Goal: Information Seeking & Learning: Learn about a topic

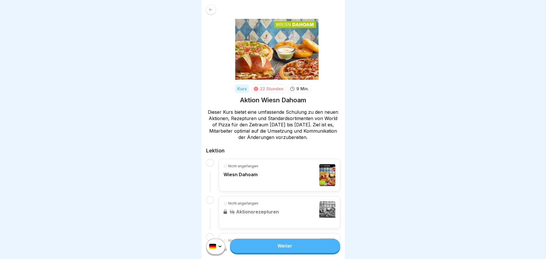
click at [308, 252] on link "Weiter" at bounding box center [285, 246] width 110 height 14
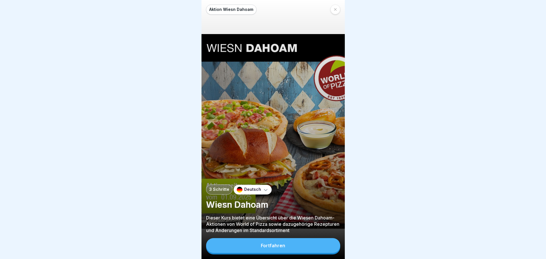
click at [308, 252] on button "Fortfahren" at bounding box center [273, 245] width 134 height 15
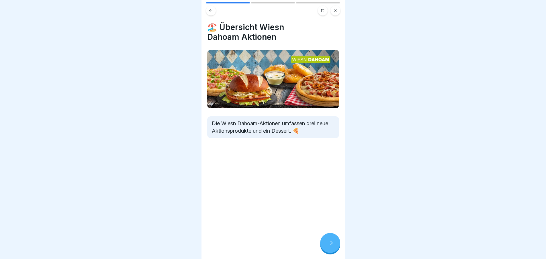
click at [328, 246] on icon at bounding box center [330, 243] width 7 height 7
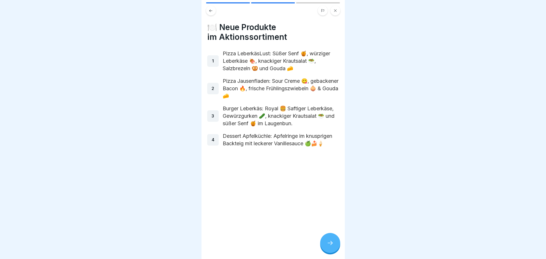
click at [328, 246] on icon at bounding box center [330, 243] width 7 height 7
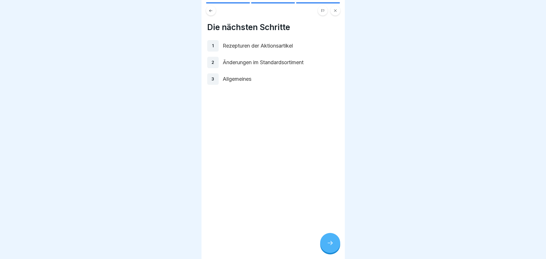
click at [328, 246] on icon at bounding box center [330, 243] width 7 height 7
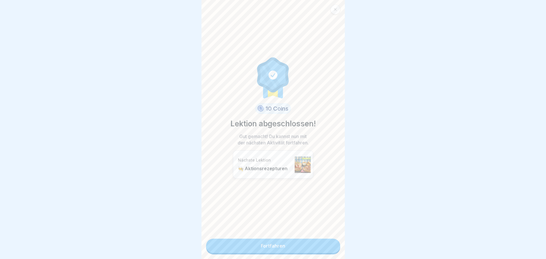
click at [312, 247] on link "Fortfahren" at bounding box center [273, 246] width 134 height 14
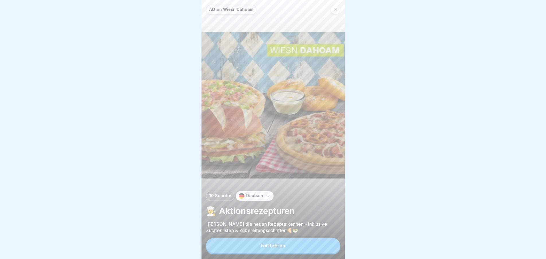
click at [312, 247] on button "Fortfahren" at bounding box center [273, 245] width 134 height 15
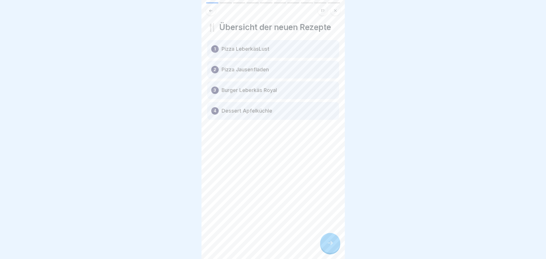
click at [330, 243] on div at bounding box center [330, 243] width 20 height 20
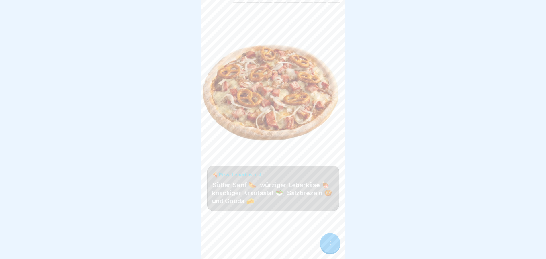
click at [330, 243] on div at bounding box center [330, 243] width 20 height 20
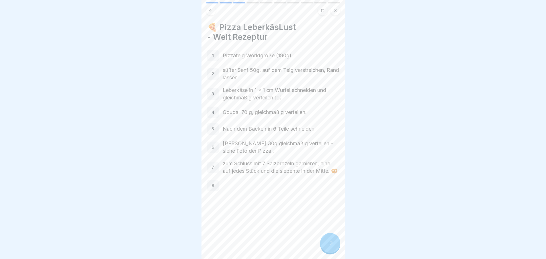
click at [330, 243] on div at bounding box center [330, 243] width 20 height 20
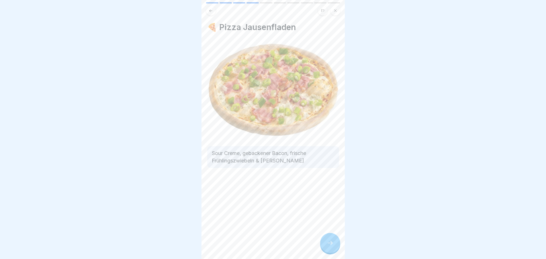
click at [330, 243] on div at bounding box center [330, 243] width 20 height 20
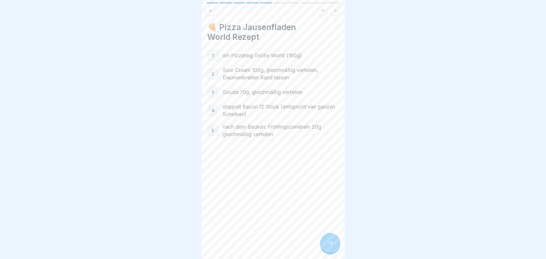
click at [330, 243] on div at bounding box center [330, 243] width 20 height 20
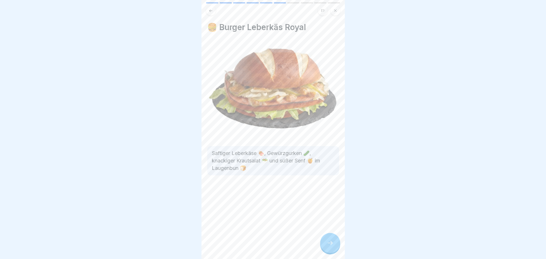
click at [330, 243] on div at bounding box center [330, 243] width 20 height 20
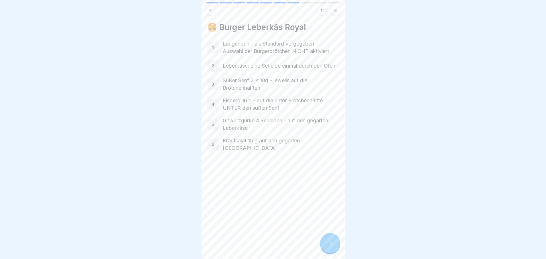
click at [330, 243] on div at bounding box center [330, 243] width 20 height 20
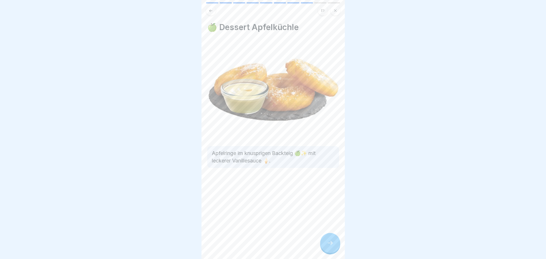
click at [330, 243] on div at bounding box center [330, 243] width 20 height 20
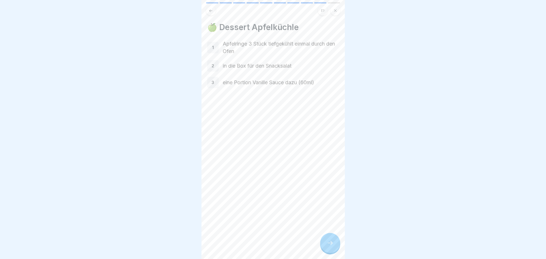
click at [330, 243] on div at bounding box center [330, 243] width 20 height 20
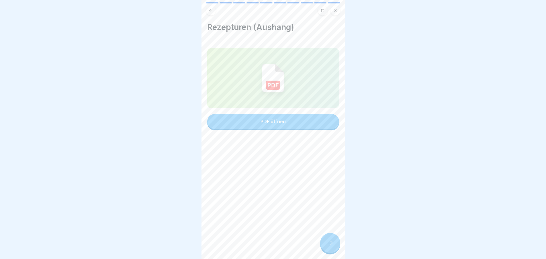
click at [330, 243] on div at bounding box center [330, 243] width 20 height 20
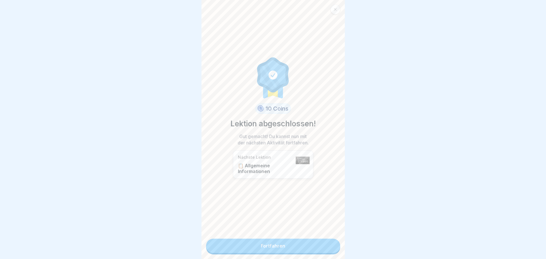
click at [297, 244] on link "Fortfahren" at bounding box center [273, 246] width 134 height 14
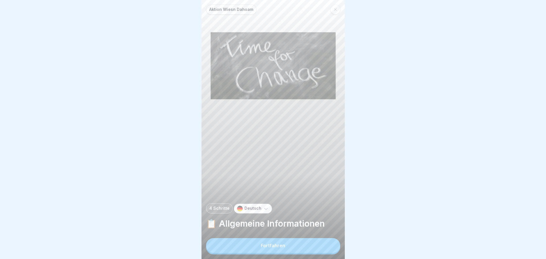
click at [297, 244] on button "Fortfahren" at bounding box center [273, 245] width 134 height 15
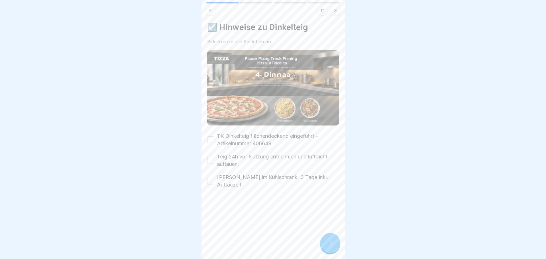
click at [330, 243] on div at bounding box center [330, 243] width 20 height 20
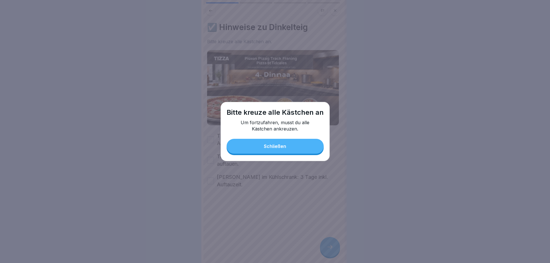
click at [296, 147] on button "Schließen" at bounding box center [275, 146] width 97 height 15
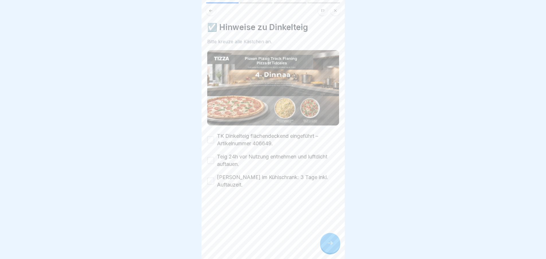
click at [212, 157] on button "Teig 24h vor Nutzung entnehmen und luftdicht auftauen." at bounding box center [210, 160] width 7 height 7
click at [330, 247] on icon at bounding box center [330, 243] width 7 height 7
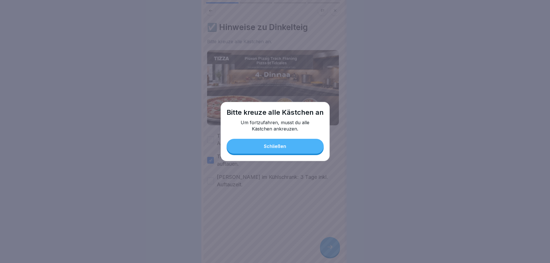
click at [287, 148] on button "Schließen" at bounding box center [275, 146] width 97 height 15
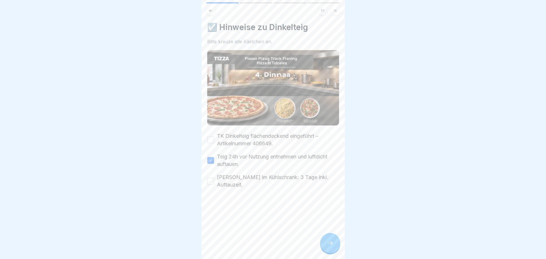
click at [212, 137] on button "TK Dinkelteig flächendeckend eingeführt – Artikelnummer 406649." at bounding box center [210, 139] width 7 height 7
click at [212, 178] on button "[PERSON_NAME] im Kühlschrank: 3 Tage inkl. Auftauzeit." at bounding box center [210, 181] width 7 height 7
click at [326, 242] on div at bounding box center [330, 243] width 20 height 20
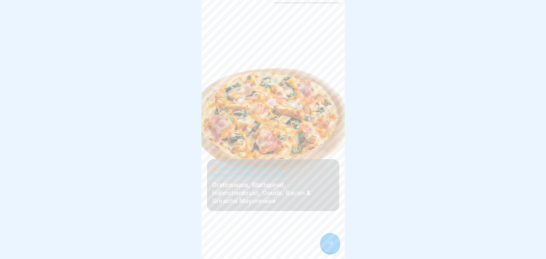
click at [328, 244] on div at bounding box center [330, 243] width 20 height 20
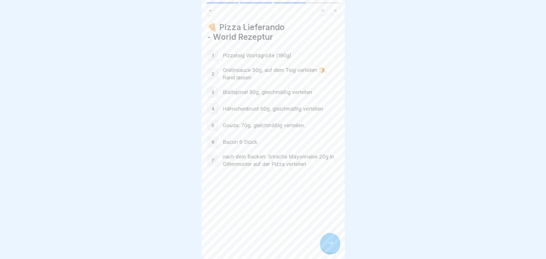
click at [328, 244] on div at bounding box center [330, 243] width 20 height 20
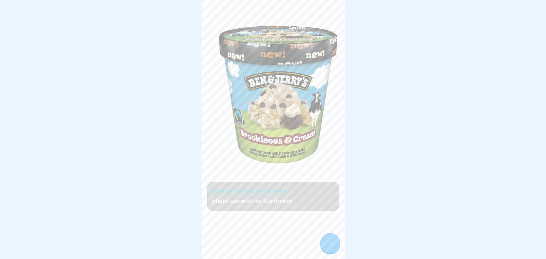
click at [328, 244] on div at bounding box center [330, 243] width 20 height 20
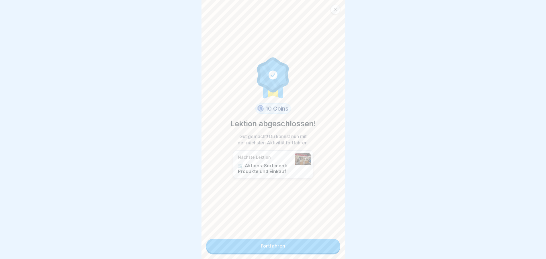
click at [326, 246] on link "Fortfahren" at bounding box center [273, 246] width 134 height 14
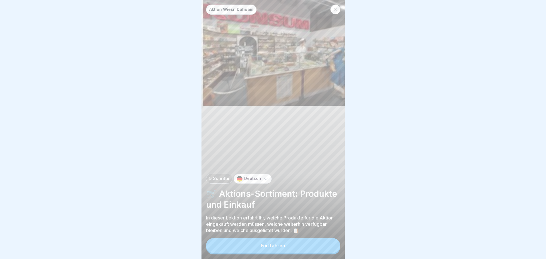
click at [326, 246] on button "Fortfahren" at bounding box center [273, 245] width 134 height 15
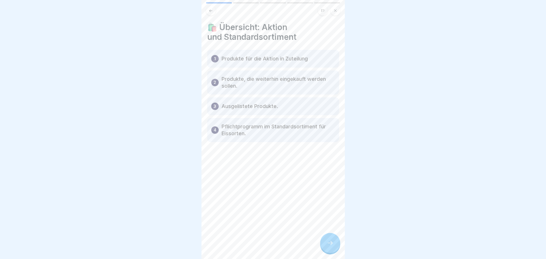
click at [326, 246] on div at bounding box center [330, 243] width 20 height 20
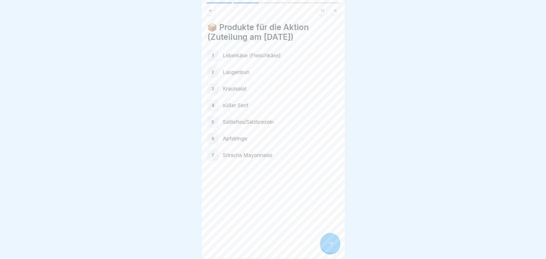
click at [326, 246] on div at bounding box center [330, 243] width 20 height 20
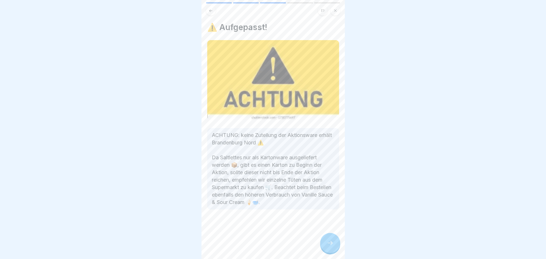
click at [326, 246] on div at bounding box center [330, 243] width 20 height 20
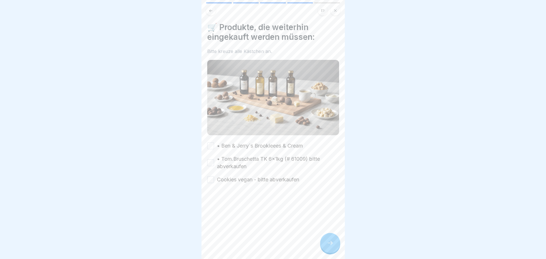
click at [326, 246] on div at bounding box center [330, 243] width 20 height 20
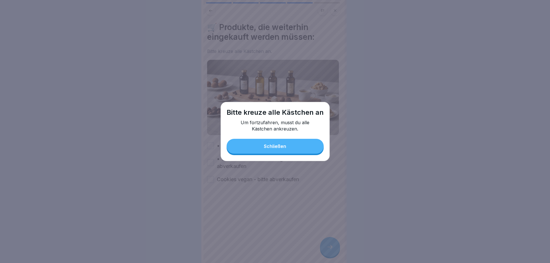
click at [282, 144] on button "Schließen" at bounding box center [275, 146] width 97 height 15
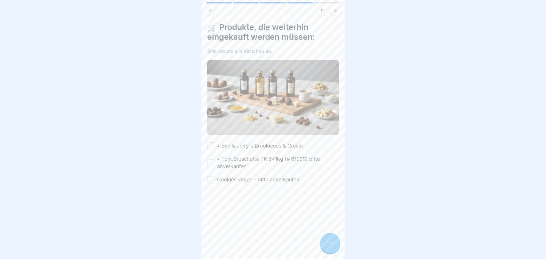
click at [213, 142] on button "• Ben & Jerry´s Brookieees & Cream" at bounding box center [210, 145] width 7 height 7
click at [210, 159] on button "• Tom.Bruschetta TK 6x1kg (# 61009) bitte abverkaufen" at bounding box center [210, 162] width 7 height 7
click at [211, 177] on button "Cookies vegan - bitte abverkaufen" at bounding box center [210, 179] width 7 height 7
click at [330, 245] on icon at bounding box center [330, 243] width 7 height 7
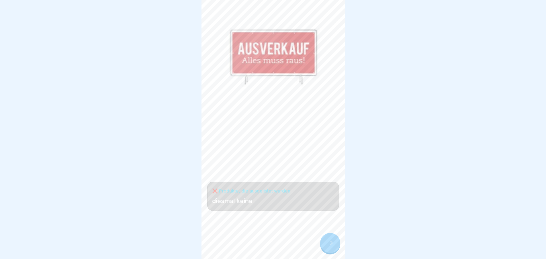
click at [330, 245] on icon at bounding box center [330, 243] width 7 height 7
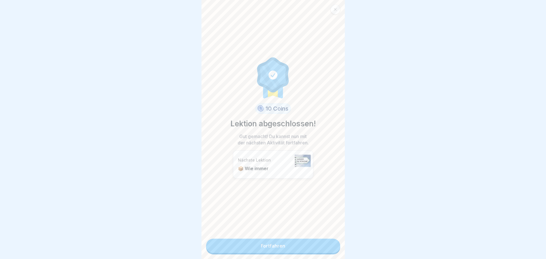
click at [323, 245] on link "Fortfahren" at bounding box center [273, 246] width 134 height 14
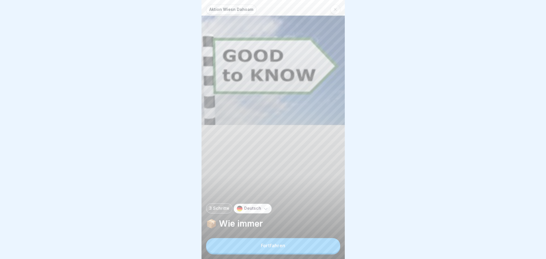
click at [323, 245] on button "Fortfahren" at bounding box center [273, 245] width 134 height 15
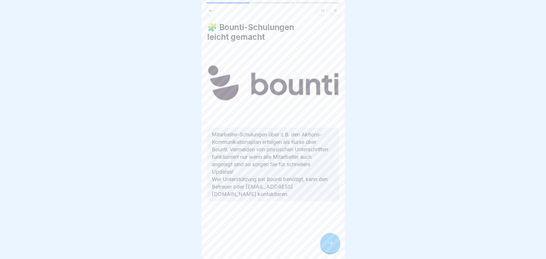
click at [323, 245] on div at bounding box center [330, 243] width 20 height 20
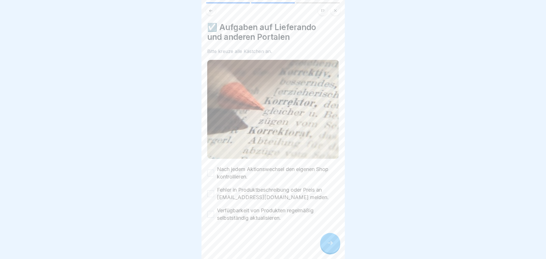
click at [323, 245] on div at bounding box center [330, 243] width 20 height 20
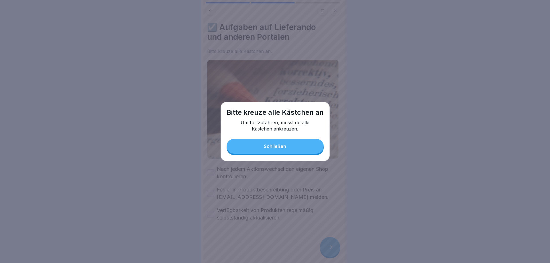
click at [299, 149] on button "Schließen" at bounding box center [275, 146] width 97 height 15
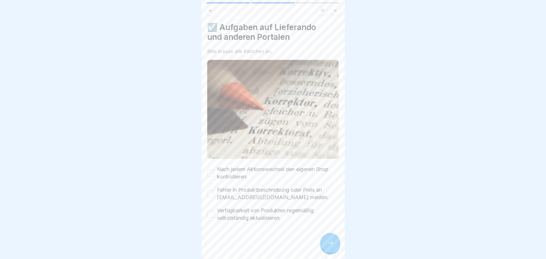
click at [210, 170] on button "Nach jedem Aktionswechsel den eigenen Shop kontrollieren." at bounding box center [210, 173] width 7 height 7
click at [212, 190] on button "Fehler in Produktbeschreibung oder Preis an [EMAIL_ADDRESS][DOMAIN_NAME] melden." at bounding box center [210, 193] width 7 height 7
click at [212, 213] on button "Verfügbarkeit von Produkten regelmäßig selbstständig aktualisieren." at bounding box center [210, 214] width 7 height 7
click at [332, 244] on div at bounding box center [330, 243] width 20 height 20
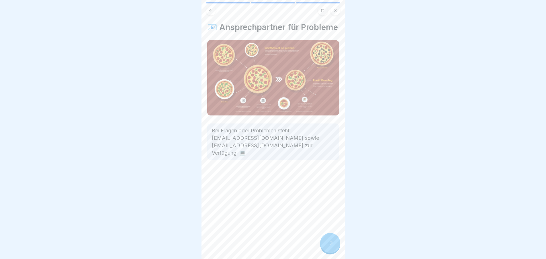
click at [332, 244] on div at bounding box center [330, 243] width 20 height 20
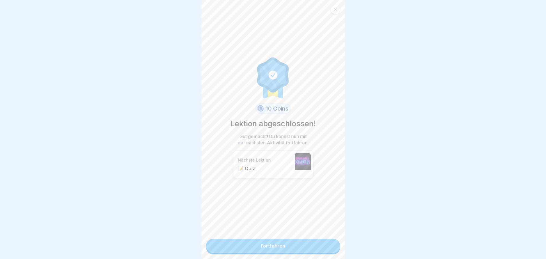
click at [316, 245] on link "Fortfahren" at bounding box center [273, 246] width 134 height 14
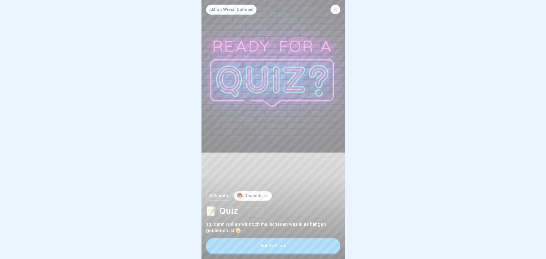
click at [316, 245] on button "Fortfahren" at bounding box center [273, 245] width 134 height 15
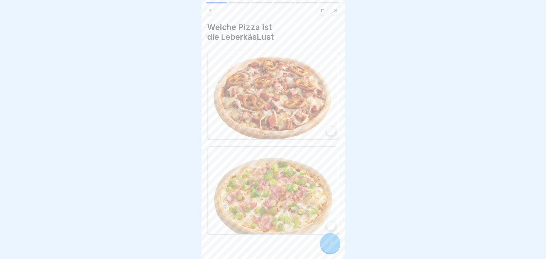
click at [316, 245] on div at bounding box center [273, 254] width 132 height 34
click at [324, 245] on div at bounding box center [330, 243] width 20 height 20
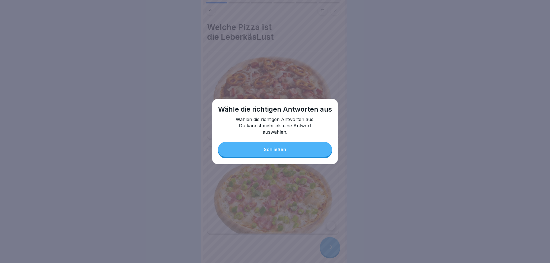
click at [295, 148] on button "Schließen" at bounding box center [275, 149] width 114 height 15
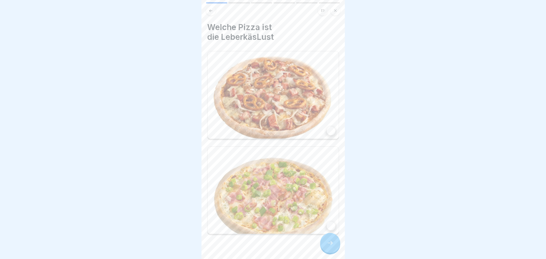
click at [329, 129] on div at bounding box center [331, 131] width 9 height 9
click at [331, 252] on div at bounding box center [330, 243] width 20 height 20
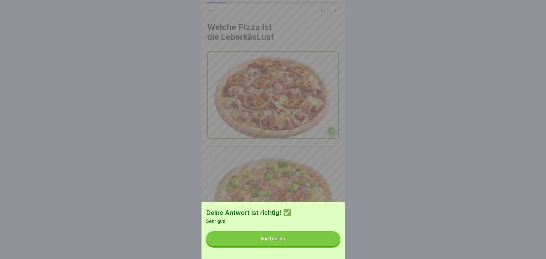
click at [329, 240] on button "Fortfahren" at bounding box center [273, 238] width 134 height 15
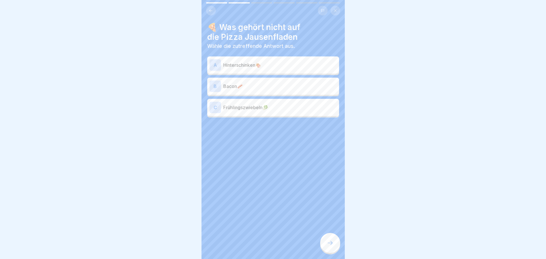
click at [271, 105] on p "Frühlingszwiebeln🥬" at bounding box center [280, 107] width 114 height 7
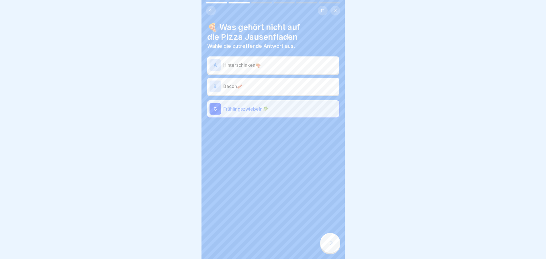
click at [324, 246] on div at bounding box center [330, 243] width 20 height 20
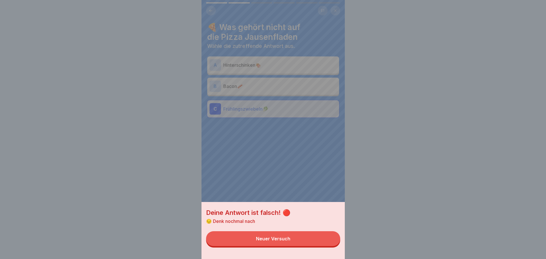
click at [324, 246] on button "Neuer Versuch" at bounding box center [273, 238] width 134 height 15
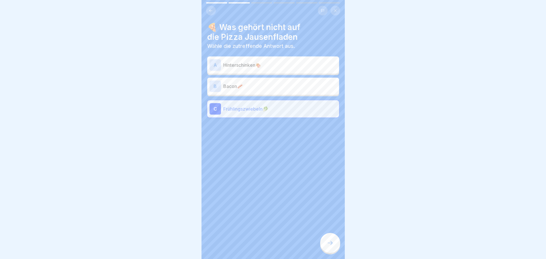
click at [258, 84] on p "Bacon🥓" at bounding box center [280, 86] width 114 height 7
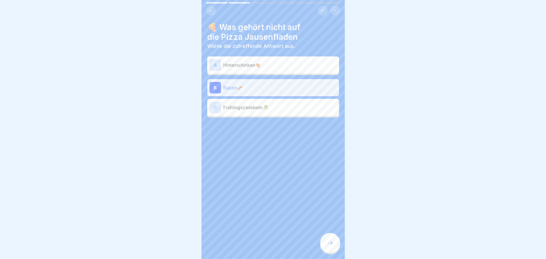
click at [324, 247] on div at bounding box center [330, 243] width 20 height 20
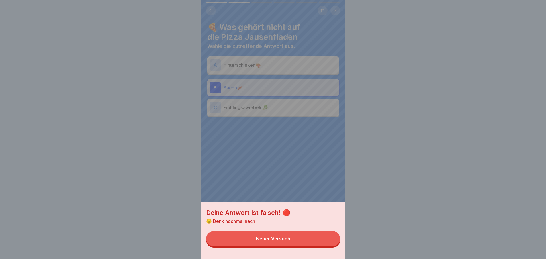
click at [324, 246] on button "Neuer Versuch" at bounding box center [273, 238] width 134 height 15
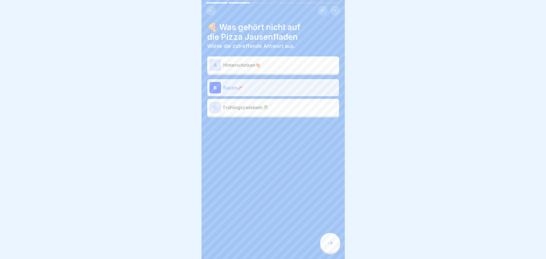
click at [279, 63] on p "Hinterschinken🍖" at bounding box center [280, 65] width 114 height 7
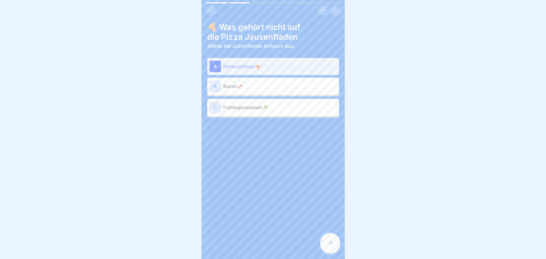
click at [328, 245] on icon at bounding box center [330, 243] width 7 height 7
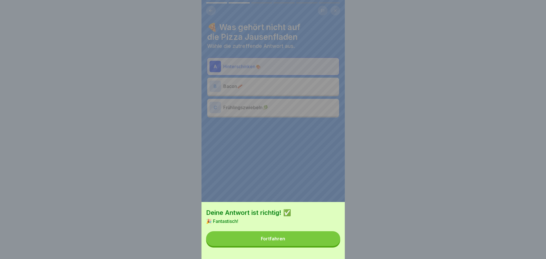
click at [328, 245] on button "Fortfahren" at bounding box center [273, 238] width 134 height 15
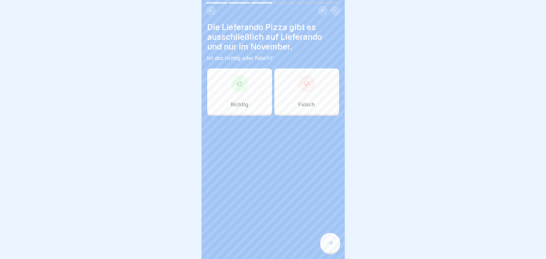
click at [245, 99] on div "Richtig" at bounding box center [239, 92] width 65 height 46
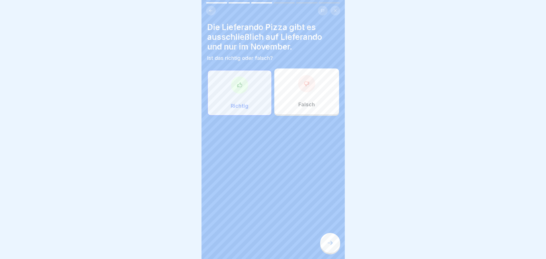
click at [332, 246] on icon at bounding box center [330, 243] width 7 height 7
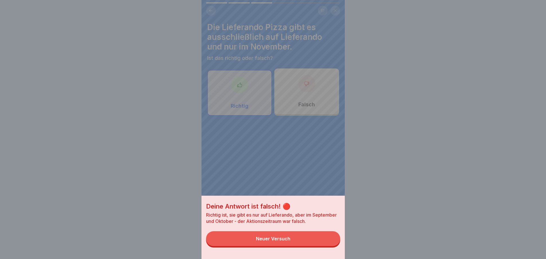
click at [332, 246] on button "Neuer Versuch" at bounding box center [273, 238] width 134 height 15
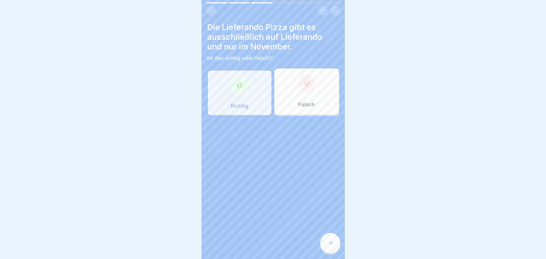
click at [315, 99] on div "Falsch" at bounding box center [306, 92] width 65 height 46
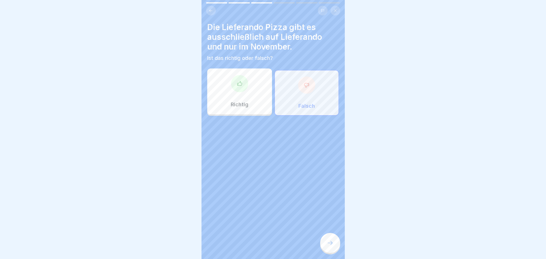
click at [332, 247] on icon at bounding box center [330, 243] width 7 height 7
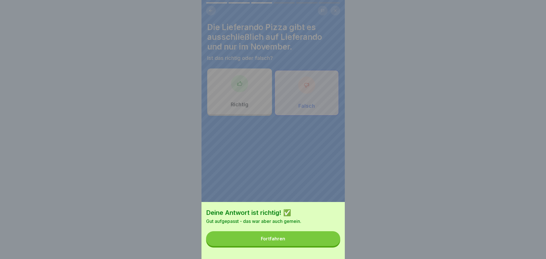
click at [332, 246] on button "Fortfahren" at bounding box center [273, 238] width 134 height 15
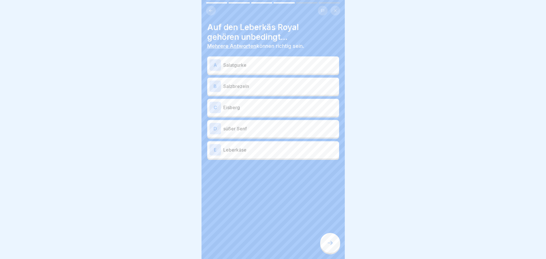
click at [238, 148] on p "Leberkäse" at bounding box center [280, 149] width 114 height 7
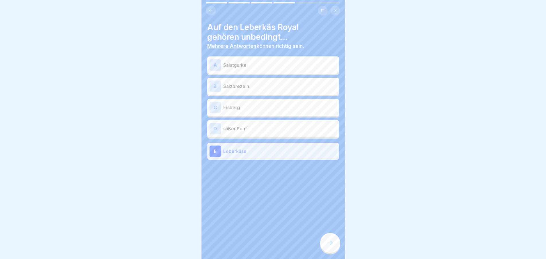
click at [335, 249] on div at bounding box center [330, 243] width 20 height 20
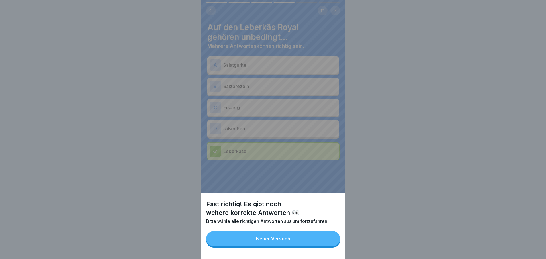
click at [304, 243] on button "Neuer Versuch" at bounding box center [273, 238] width 134 height 15
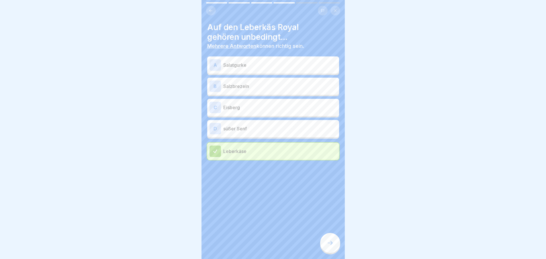
click at [254, 89] on p "Salzbrezeln" at bounding box center [280, 86] width 114 height 7
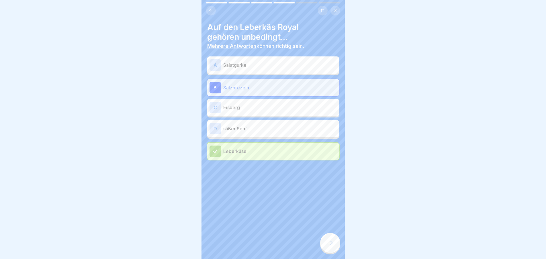
click at [254, 126] on p "süßer Senf" at bounding box center [280, 128] width 114 height 7
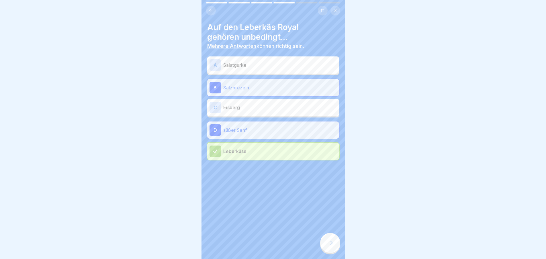
click at [332, 247] on icon at bounding box center [330, 243] width 7 height 7
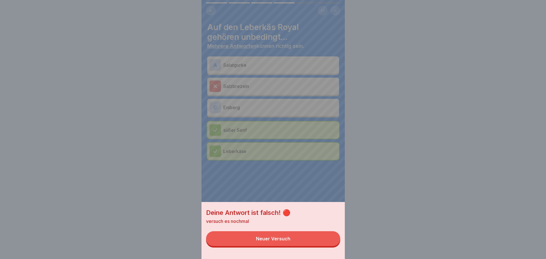
click at [318, 243] on button "Neuer Versuch" at bounding box center [273, 238] width 134 height 15
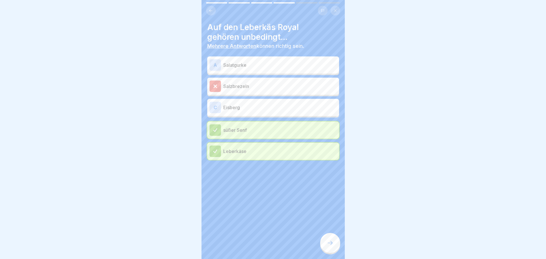
click at [217, 87] on icon at bounding box center [215, 86] width 5 height 5
click at [330, 243] on div at bounding box center [330, 243] width 20 height 20
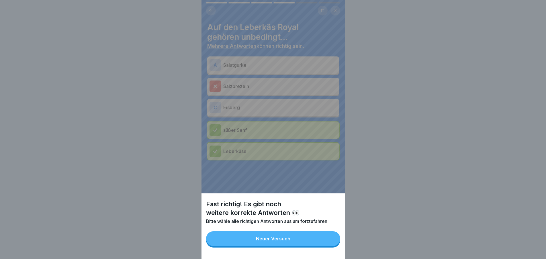
click at [330, 243] on button "Neuer Versuch" at bounding box center [273, 238] width 134 height 15
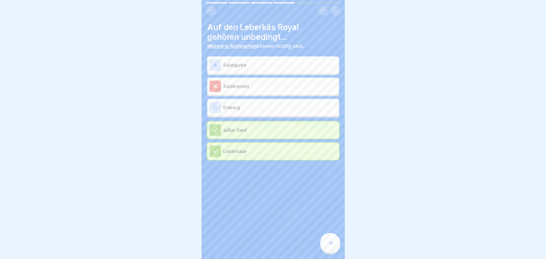
click at [249, 59] on div "A Salatgurke" at bounding box center [273, 64] width 127 height 11
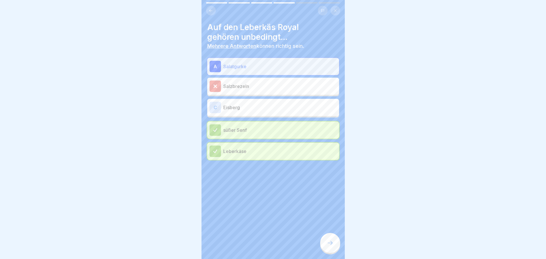
click at [332, 245] on div at bounding box center [330, 243] width 20 height 20
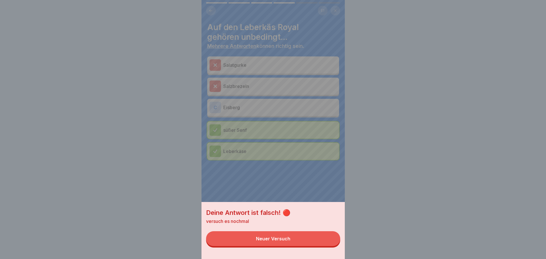
click at [332, 245] on button "Neuer Versuch" at bounding box center [273, 238] width 134 height 15
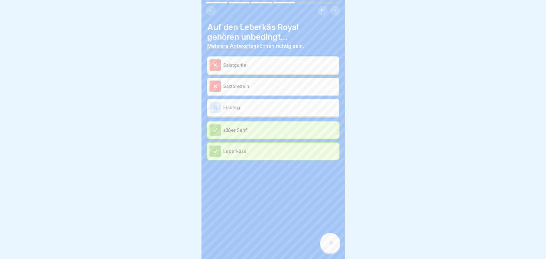
click at [277, 109] on p "Eisberg" at bounding box center [280, 107] width 114 height 7
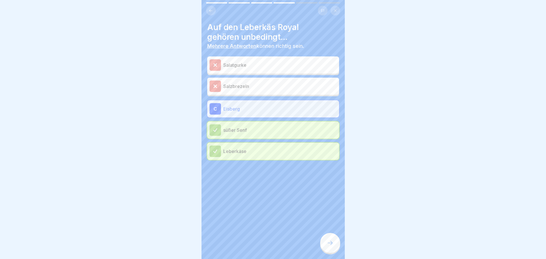
click at [327, 247] on icon at bounding box center [330, 243] width 7 height 7
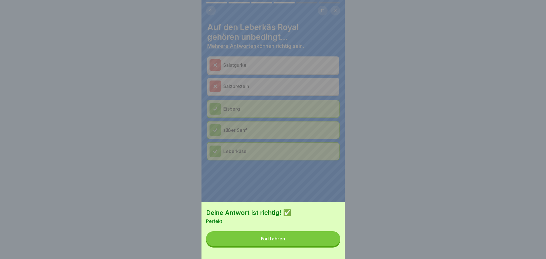
click at [326, 245] on button "Fortfahren" at bounding box center [273, 238] width 134 height 15
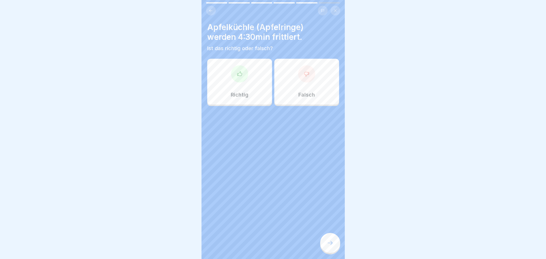
click at [301, 101] on div "Falsch" at bounding box center [306, 82] width 65 height 46
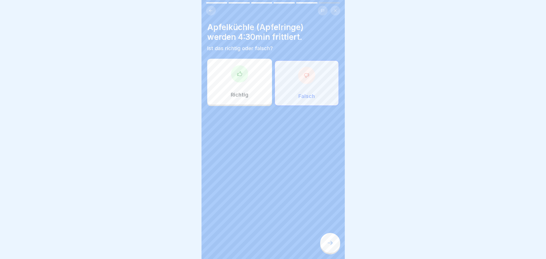
click at [331, 251] on div at bounding box center [330, 243] width 20 height 20
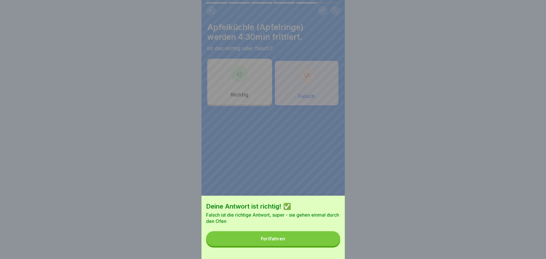
click at [331, 243] on button "Fortfahren" at bounding box center [273, 238] width 134 height 15
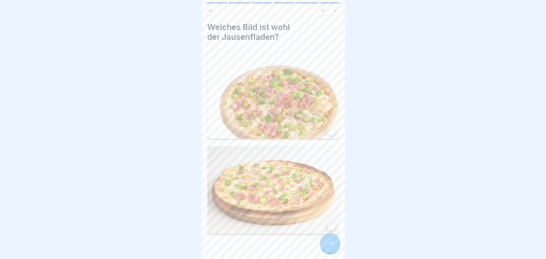
click at [329, 222] on div at bounding box center [331, 226] width 9 height 9
click at [329, 247] on icon at bounding box center [330, 243] width 7 height 7
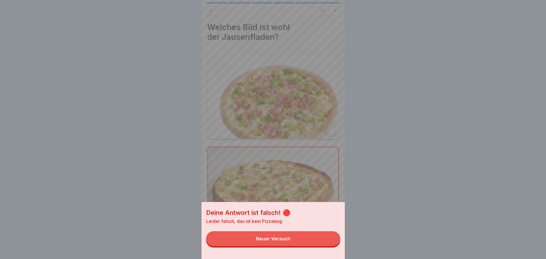
click at [329, 245] on button "Neuer Versuch" at bounding box center [273, 238] width 134 height 15
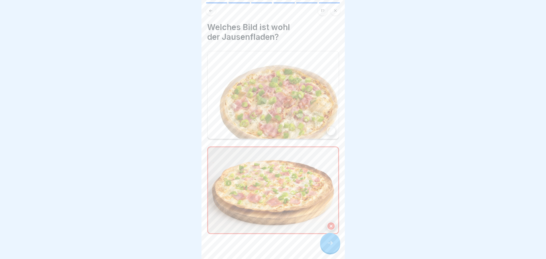
click at [327, 127] on div at bounding box center [331, 131] width 9 height 9
click at [329, 247] on icon at bounding box center [330, 243] width 7 height 7
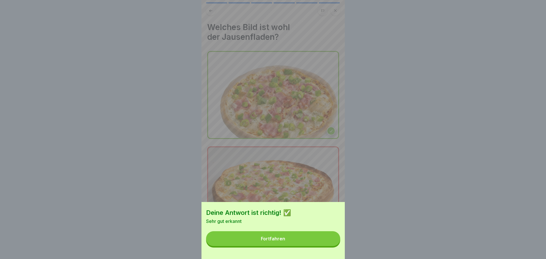
click at [329, 242] on button "Fortfahren" at bounding box center [273, 238] width 134 height 15
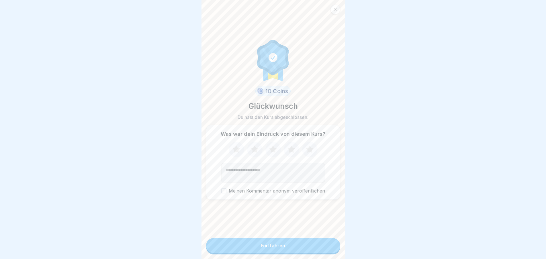
click at [316, 249] on button "Fortfahren" at bounding box center [273, 245] width 134 height 15
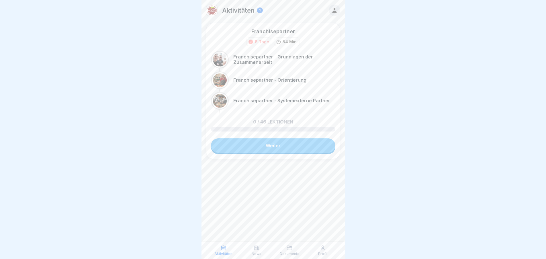
click at [279, 149] on link "Weiter" at bounding box center [273, 145] width 124 height 14
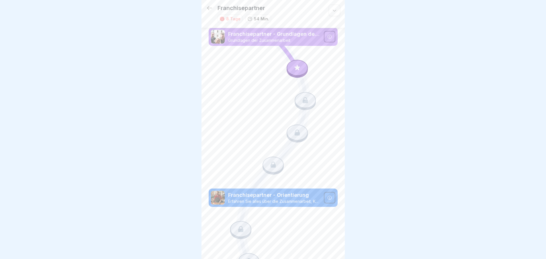
click at [327, 41] on div at bounding box center [329, 36] width 11 height 11
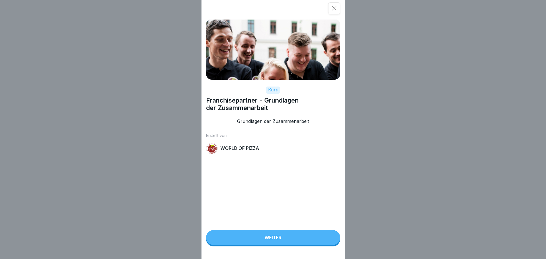
click at [281, 240] on div "Weiter" at bounding box center [273, 237] width 17 height 5
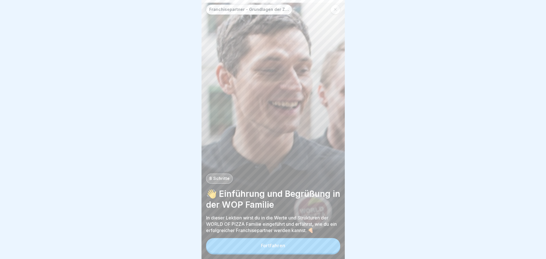
click at [284, 248] on div "Fortfahren" at bounding box center [273, 245] width 24 height 5
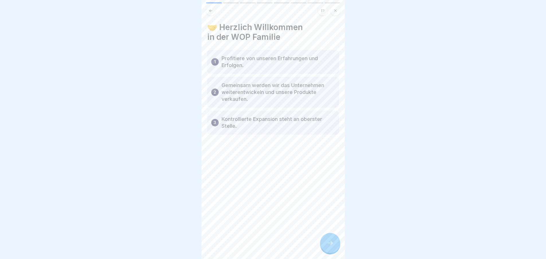
click at [335, 247] on div at bounding box center [330, 243] width 20 height 20
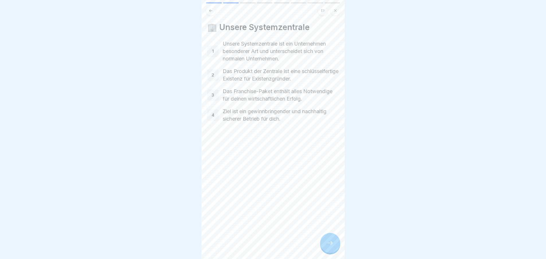
click at [335, 247] on div at bounding box center [330, 243] width 20 height 20
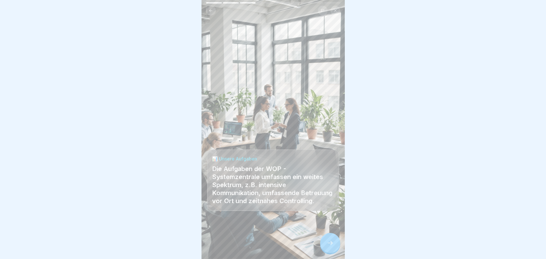
click at [335, 247] on div at bounding box center [330, 243] width 20 height 20
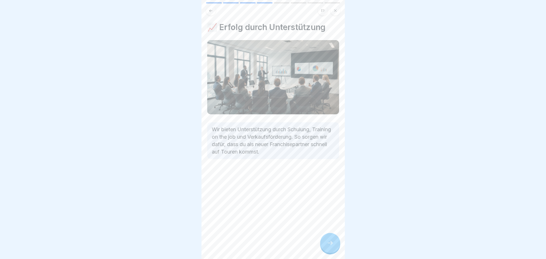
click at [335, 247] on div at bounding box center [330, 243] width 20 height 20
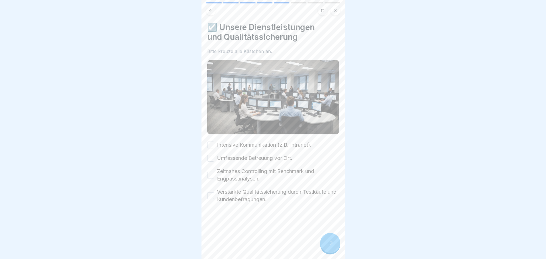
click at [335, 247] on div at bounding box center [330, 243] width 20 height 20
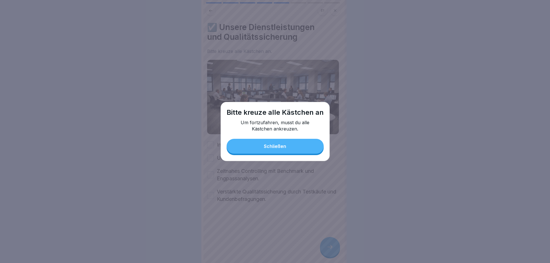
click at [243, 144] on button "Schließen" at bounding box center [275, 146] width 97 height 15
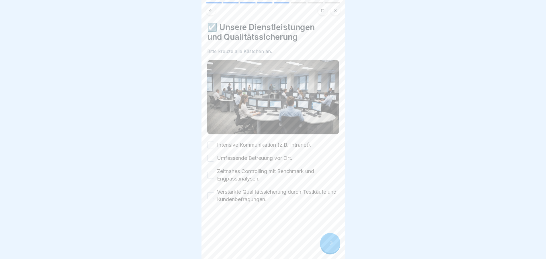
click at [213, 142] on button "Intensive Kommunikation (z.B. Intranet)." at bounding box center [210, 145] width 7 height 7
click at [212, 155] on button "Umfassende Betreuung vor Ort." at bounding box center [210, 158] width 7 height 7
click at [211, 172] on button "Zeitnahes Controlling mit Benchmark und Engpassanalysen." at bounding box center [210, 175] width 7 height 7
click at [210, 192] on button "Verstärkte Qualitätssicherung durch Testkäufe und Kundenbefragungen." at bounding box center [210, 195] width 7 height 7
click at [332, 247] on icon at bounding box center [330, 243] width 7 height 7
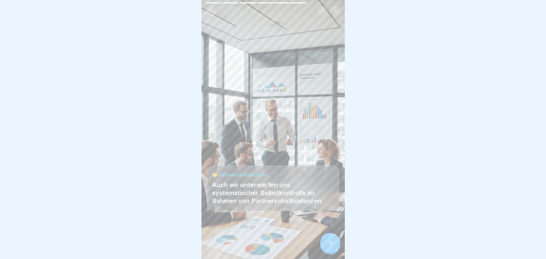
click at [332, 247] on icon at bounding box center [330, 243] width 7 height 7
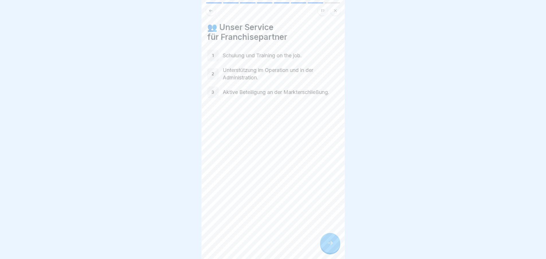
click at [332, 247] on icon at bounding box center [330, 243] width 7 height 7
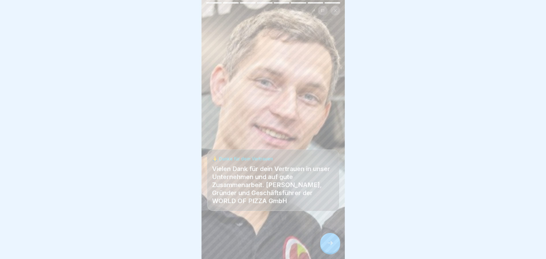
click at [332, 247] on icon at bounding box center [330, 243] width 7 height 7
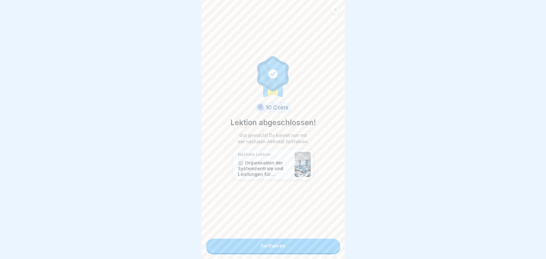
click at [318, 249] on link "Fortfahren" at bounding box center [273, 246] width 134 height 14
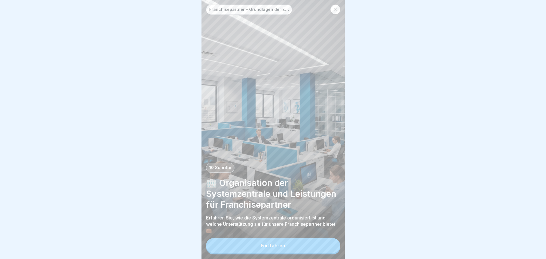
click at [318, 249] on button "Fortfahren" at bounding box center [273, 245] width 134 height 15
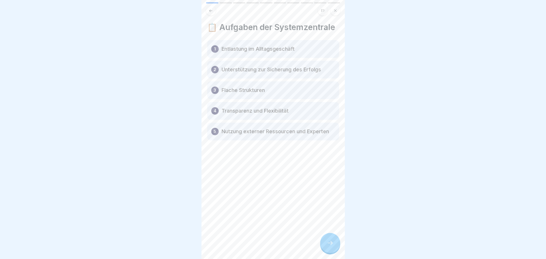
click at [327, 247] on icon at bounding box center [330, 243] width 7 height 7
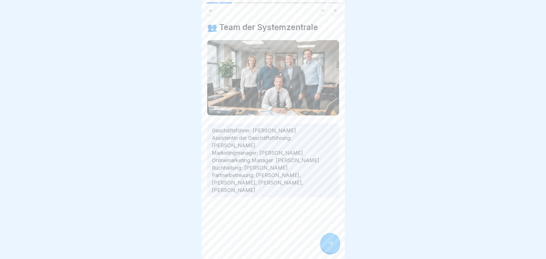
click at [327, 247] on icon at bounding box center [330, 243] width 7 height 7
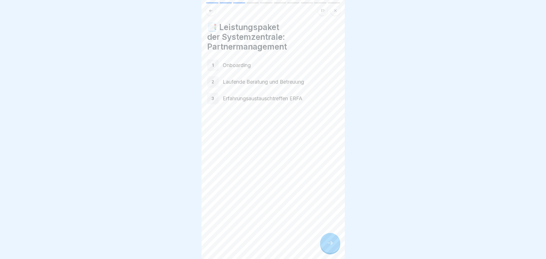
click at [327, 247] on icon at bounding box center [330, 243] width 7 height 7
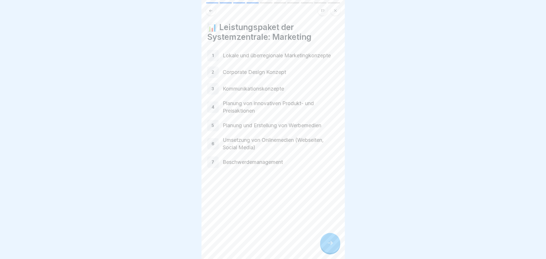
click at [327, 247] on icon at bounding box center [330, 243] width 7 height 7
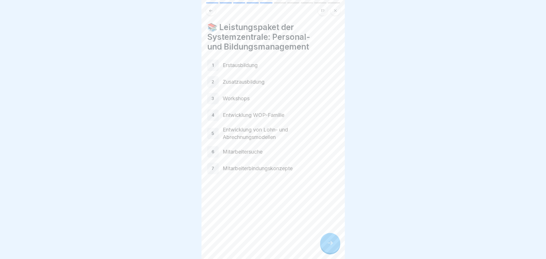
click at [327, 247] on icon at bounding box center [330, 243] width 7 height 7
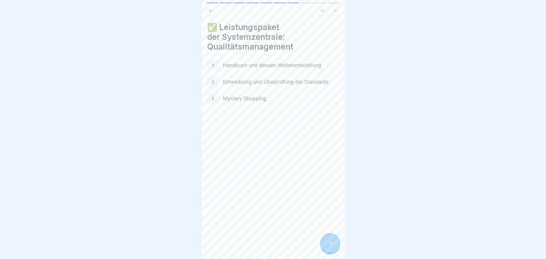
click at [327, 247] on icon at bounding box center [330, 243] width 7 height 7
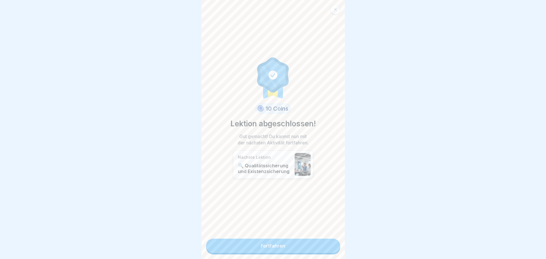
click at [327, 247] on link "Fortfahren" at bounding box center [273, 246] width 134 height 14
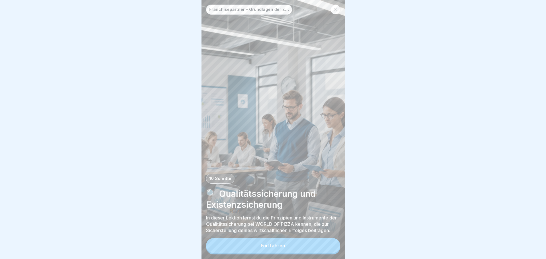
click at [327, 247] on button "Fortfahren" at bounding box center [273, 245] width 134 height 15
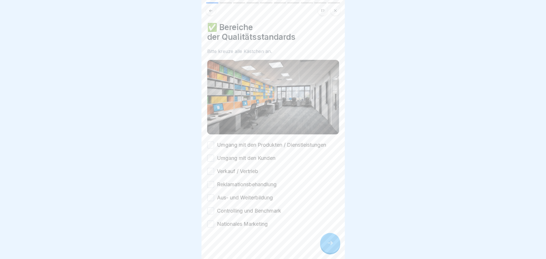
click at [210, 142] on button "Umgang mit den Produkten / Dienstleistungen" at bounding box center [210, 145] width 7 height 7
click at [210, 155] on button "Umgang mit den Kunden" at bounding box center [210, 158] width 7 height 7
click at [209, 208] on button "Controlling und Benchmark" at bounding box center [210, 211] width 7 height 7
click at [325, 247] on div at bounding box center [330, 243] width 20 height 20
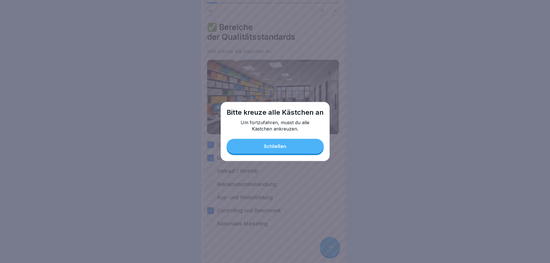
click at [281, 148] on div "Schließen" at bounding box center [275, 146] width 22 height 5
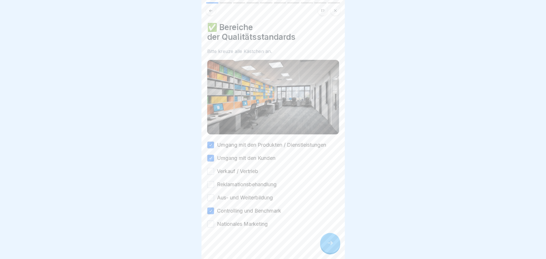
click at [211, 168] on button "Verkauf / Vertrieb" at bounding box center [210, 171] width 7 height 7
click at [210, 182] on button "Reklamationsbehandlung" at bounding box center [210, 184] width 7 height 7
click at [212, 194] on button "Aus- und Weiterbildung" at bounding box center [210, 197] width 7 height 7
click at [212, 222] on button "Nationales Marketing" at bounding box center [210, 224] width 7 height 7
click at [331, 242] on div at bounding box center [330, 243] width 20 height 20
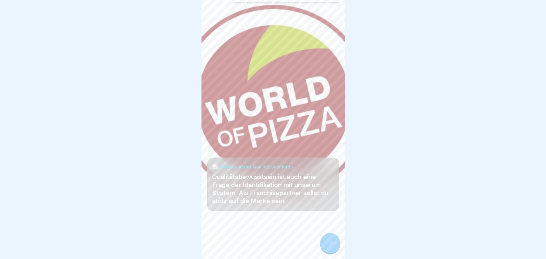
click at [331, 242] on div at bounding box center [330, 243] width 20 height 20
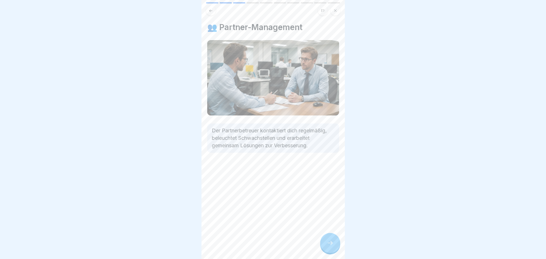
click at [331, 242] on div at bounding box center [330, 243] width 20 height 20
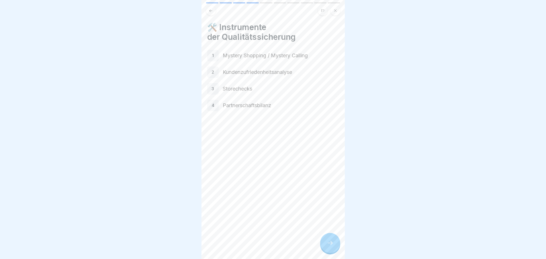
click at [331, 242] on div at bounding box center [330, 243] width 20 height 20
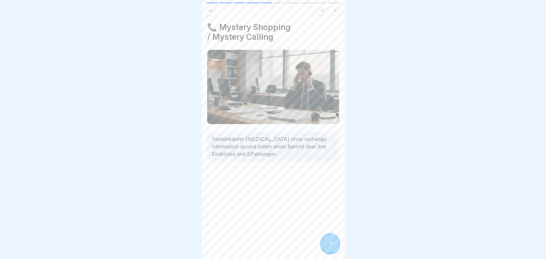
click at [331, 242] on div at bounding box center [330, 243] width 20 height 20
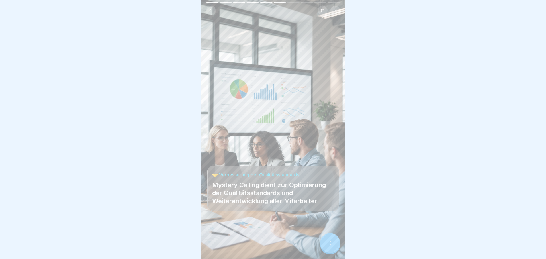
click at [331, 242] on div at bounding box center [330, 243] width 20 height 20
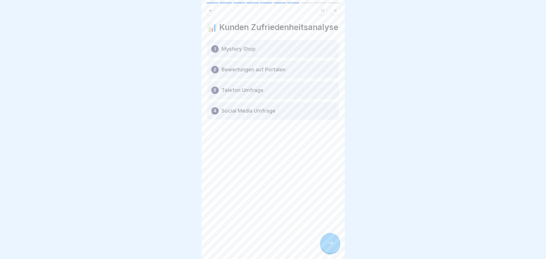
click at [331, 242] on div at bounding box center [330, 243] width 20 height 20
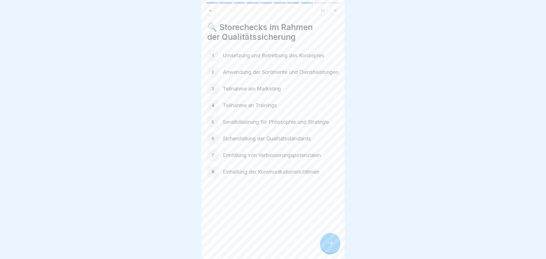
click at [331, 242] on div at bounding box center [330, 243] width 20 height 20
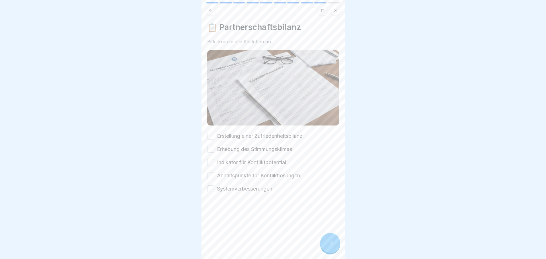
click at [331, 242] on div at bounding box center [330, 243] width 20 height 20
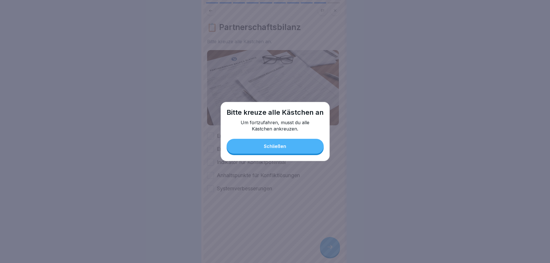
click at [294, 144] on button "Schließen" at bounding box center [275, 146] width 97 height 15
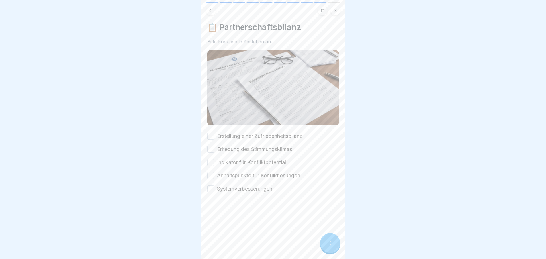
click at [209, 134] on button "Erstellung einer Zufriedenheitsbilanz" at bounding box center [210, 136] width 7 height 7
click at [210, 146] on button "Erhebung des Stimmungsklimas" at bounding box center [210, 149] width 7 height 7
click at [213, 159] on button "Indikator für Konfliktpotential" at bounding box center [210, 162] width 7 height 7
click at [212, 172] on button "Anhaltspunkte für Konfliktlösungen" at bounding box center [210, 175] width 7 height 7
click at [212, 186] on button "Systemverbesserungen" at bounding box center [210, 188] width 7 height 7
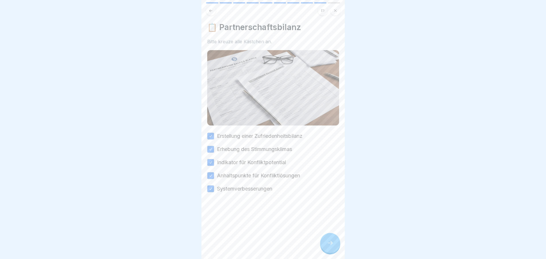
click at [323, 244] on div at bounding box center [330, 243] width 20 height 20
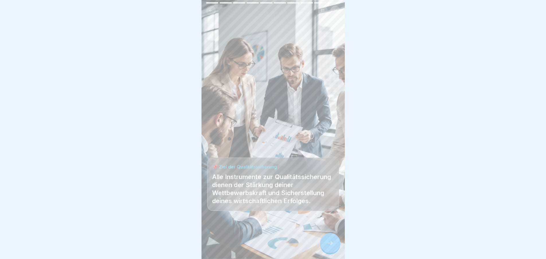
click at [325, 246] on div at bounding box center [330, 243] width 20 height 20
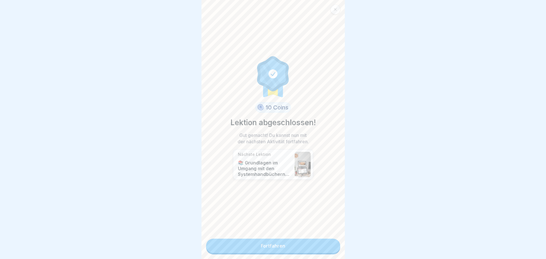
click at [325, 246] on link "Fortfahren" at bounding box center [273, 246] width 134 height 14
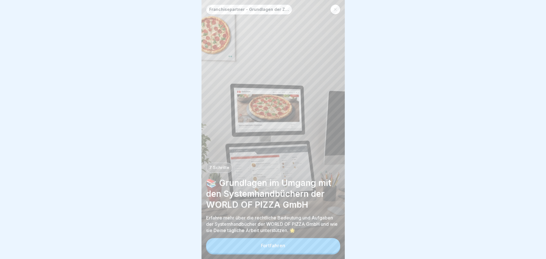
click at [325, 246] on button "Fortfahren" at bounding box center [273, 245] width 134 height 15
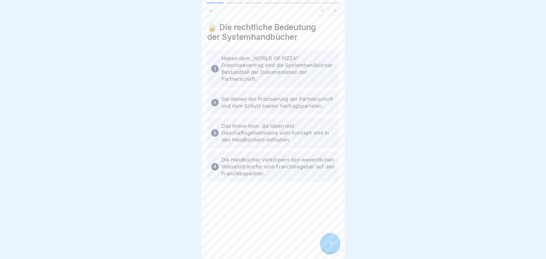
click at [325, 246] on div at bounding box center [330, 243] width 20 height 20
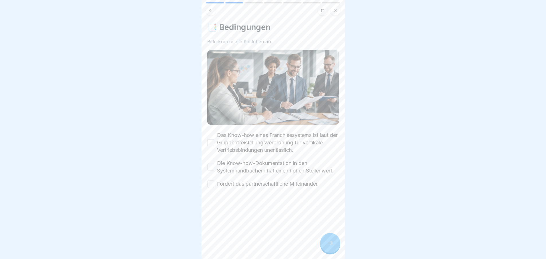
click at [212, 140] on button "Das Know-how eines Franchisesystems ist laut der Gruppenfreistellungsverordnung…" at bounding box center [210, 142] width 7 height 7
click at [212, 167] on button "Die Know-how-Dokumentation in den Systemhandbüchern hat einen hohen Stellenwert." at bounding box center [210, 167] width 7 height 7
click at [211, 187] on button "Fördert das partnerschaftliche Miteinander." at bounding box center [210, 184] width 7 height 7
click at [335, 249] on div at bounding box center [330, 243] width 20 height 20
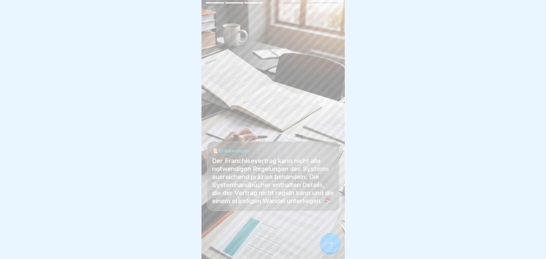
click at [335, 249] on div at bounding box center [330, 243] width 20 height 20
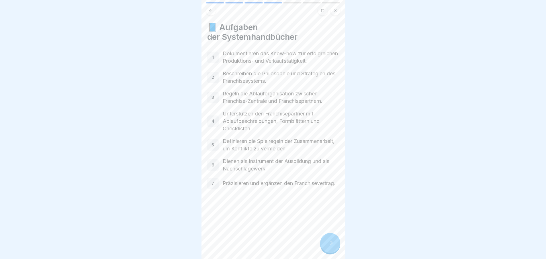
click at [335, 249] on div at bounding box center [330, 243] width 20 height 20
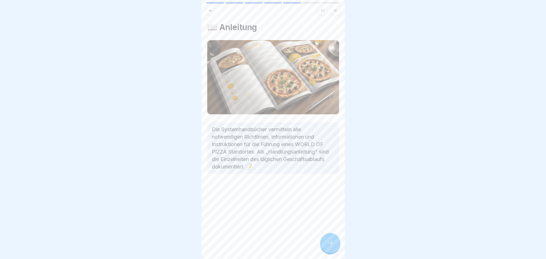
click at [335, 249] on div at bounding box center [330, 243] width 20 height 20
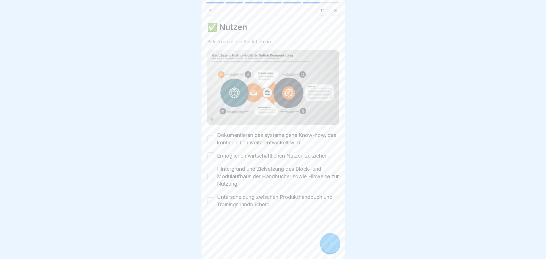
click at [335, 249] on div at bounding box center [330, 243] width 20 height 20
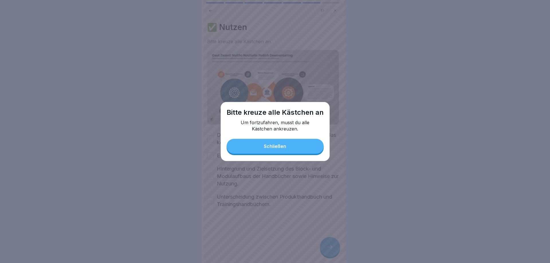
click at [285, 147] on div "Schließen" at bounding box center [275, 146] width 22 height 5
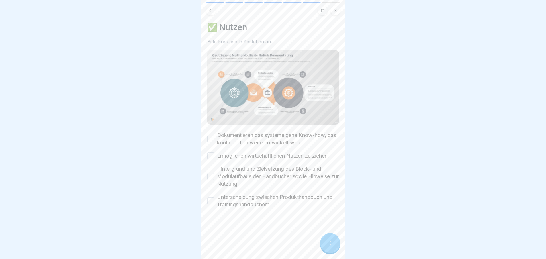
click at [211, 136] on button "Dokumentieren das systemeigene Know-how, das kontinuierlich weiterentwickelt wi…" at bounding box center [210, 139] width 7 height 7
click at [210, 154] on button "Ermöglichen wirtschaftlichen Nutzen zu ziehen." at bounding box center [210, 155] width 7 height 7
click at [213, 174] on button "Hintergrund und Zielsetzung des Block- und Modulaufbaus der Handbücher sowie Hi…" at bounding box center [210, 176] width 7 height 7
click at [210, 197] on button "Unterscheidung zwischen Produkthandbuch und Trainingshandbüchern." at bounding box center [210, 200] width 7 height 7
click at [325, 243] on div at bounding box center [330, 243] width 20 height 20
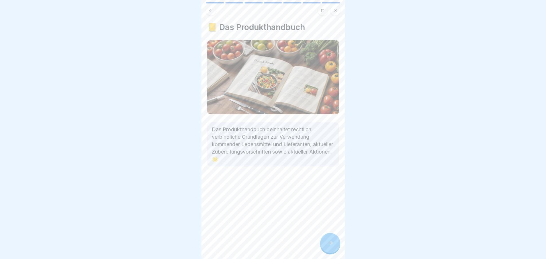
click at [325, 243] on div at bounding box center [330, 243] width 20 height 20
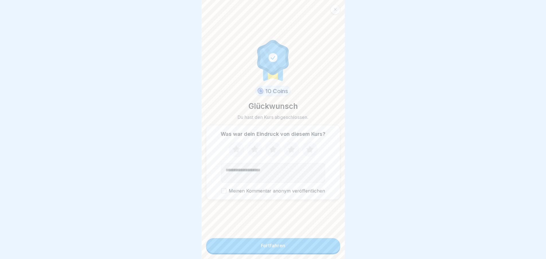
click at [321, 248] on button "Fortfahren" at bounding box center [273, 245] width 134 height 15
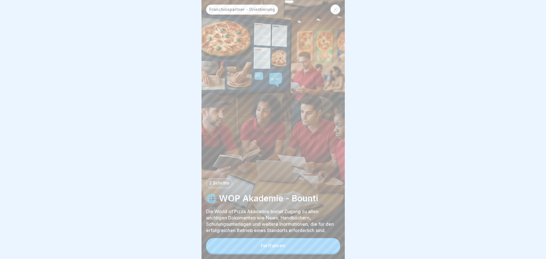
click at [321, 248] on button "Fortfahren" at bounding box center [273, 245] width 134 height 15
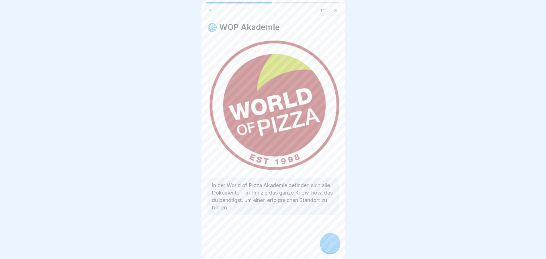
click at [328, 247] on icon at bounding box center [330, 243] width 7 height 7
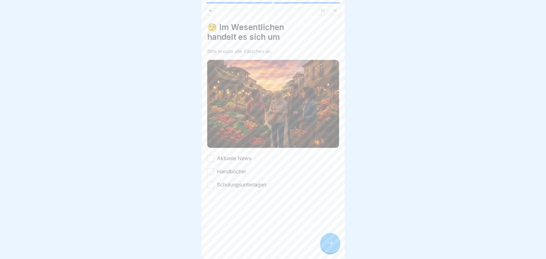
click at [212, 156] on button "Aktuelle News" at bounding box center [210, 158] width 7 height 7
click at [210, 169] on button "Handbücher" at bounding box center [210, 171] width 7 height 7
click at [210, 181] on div "Schulungsunterlagen" at bounding box center [236, 184] width 59 height 7
click at [209, 183] on button "Schulungsunterlagen" at bounding box center [210, 184] width 7 height 7
click at [328, 247] on icon at bounding box center [330, 243] width 7 height 7
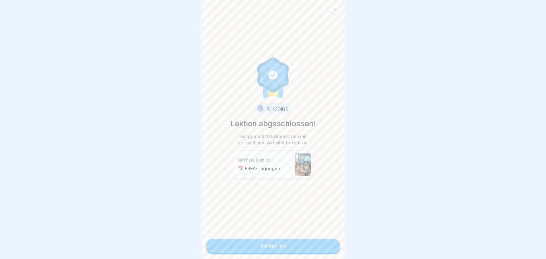
click at [327, 249] on link "Fortfahren" at bounding box center [273, 246] width 134 height 14
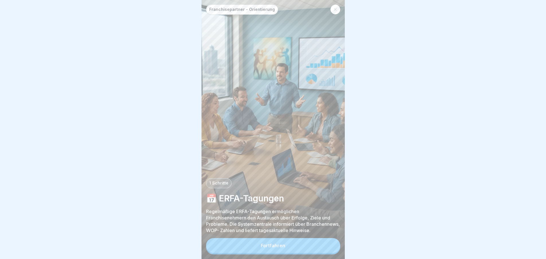
click at [327, 249] on button "Fortfahren" at bounding box center [273, 245] width 134 height 15
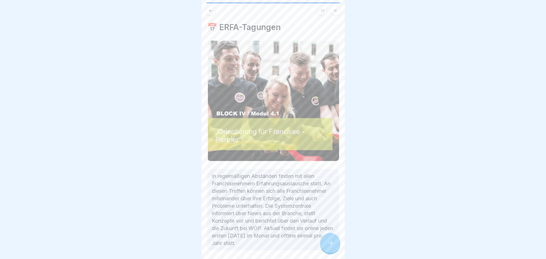
click at [328, 247] on icon at bounding box center [330, 243] width 7 height 7
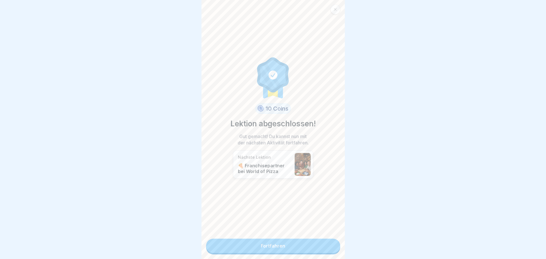
click at [328, 248] on link "Fortfahren" at bounding box center [273, 246] width 134 height 14
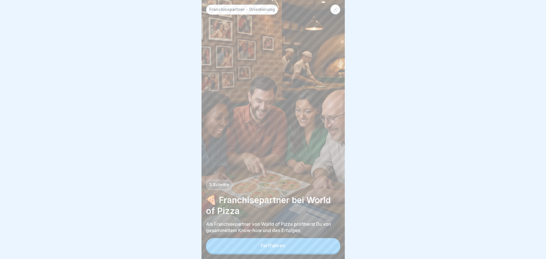
click at [328, 247] on button "Fortfahren" at bounding box center [273, 245] width 134 height 15
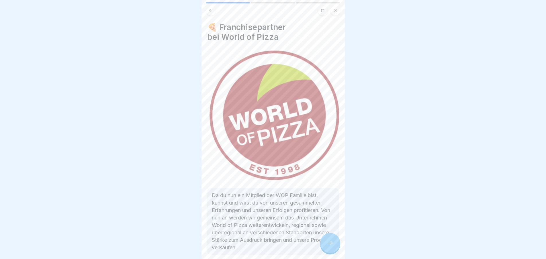
click at [328, 247] on icon at bounding box center [330, 243] width 7 height 7
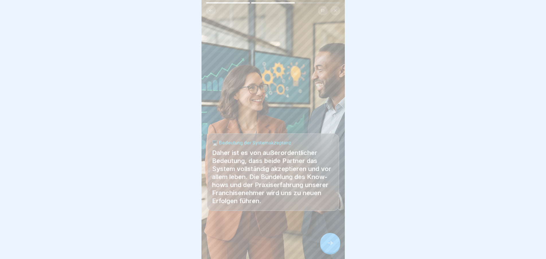
click at [328, 247] on icon at bounding box center [330, 243] width 7 height 7
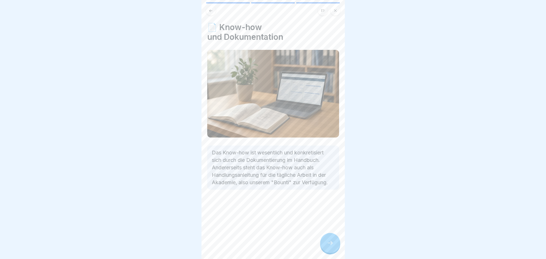
click at [328, 247] on icon at bounding box center [330, 243] width 7 height 7
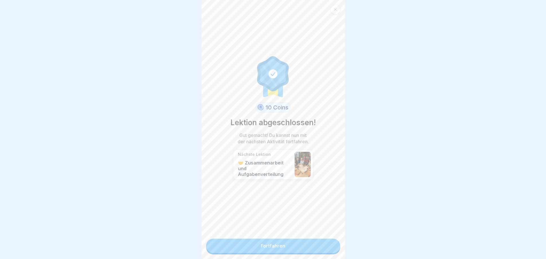
click at [328, 247] on link "Fortfahren" at bounding box center [273, 246] width 134 height 14
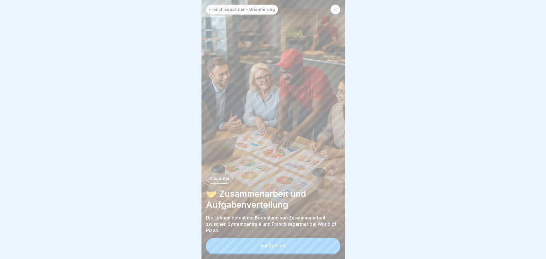
click at [328, 247] on button "Fortfahren" at bounding box center [273, 245] width 134 height 15
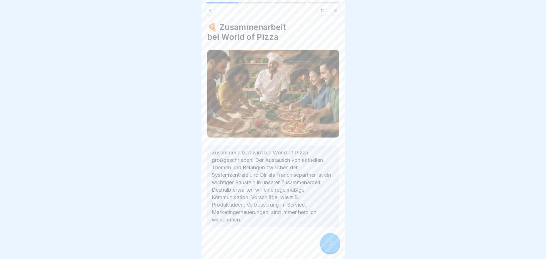
click at [328, 247] on icon at bounding box center [330, 243] width 7 height 7
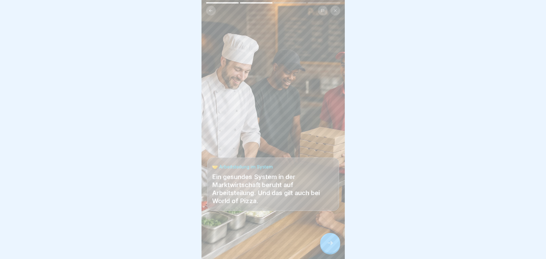
click at [328, 247] on icon at bounding box center [330, 243] width 7 height 7
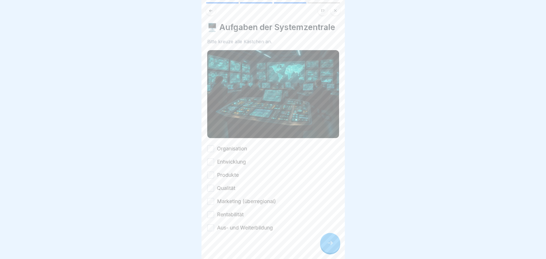
click at [210, 152] on button "Organisation" at bounding box center [210, 148] width 7 height 7
click at [211, 165] on button "Entwicklung" at bounding box center [210, 162] width 7 height 7
click at [211, 179] on button "Produkte" at bounding box center [210, 175] width 7 height 7
click at [211, 192] on button "Qualität" at bounding box center [210, 188] width 7 height 7
click at [213, 205] on button "Marketing (überregional)" at bounding box center [210, 201] width 7 height 7
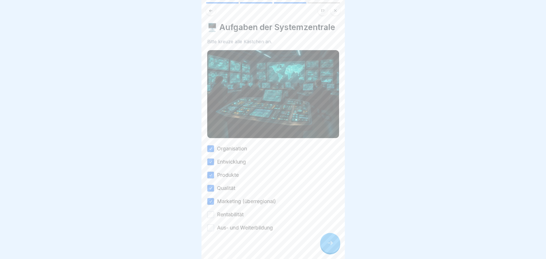
click at [210, 218] on button "Rentabilität" at bounding box center [210, 214] width 7 height 7
click at [211, 231] on button "Aus- und Weiterbildung" at bounding box center [210, 227] width 7 height 7
click at [334, 247] on div at bounding box center [330, 243] width 20 height 20
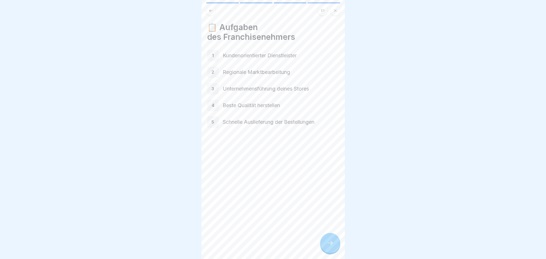
click at [336, 245] on div at bounding box center [330, 243] width 20 height 20
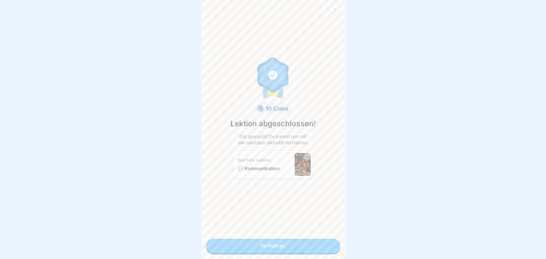
click at [331, 247] on link "Fortfahren" at bounding box center [273, 246] width 134 height 14
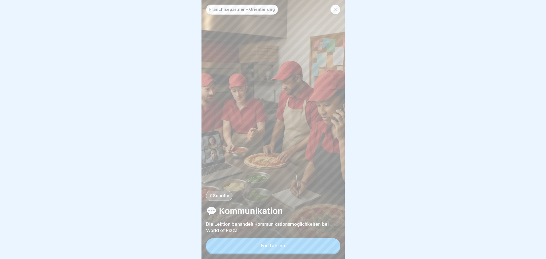
click at [326, 247] on button "Fortfahren" at bounding box center [273, 245] width 134 height 15
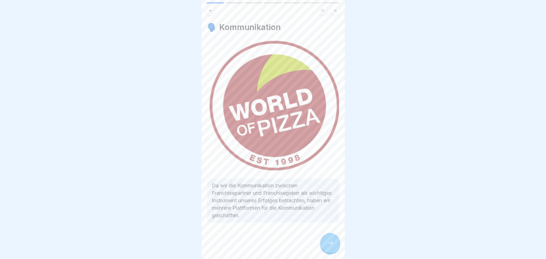
click at [327, 247] on icon at bounding box center [330, 243] width 7 height 7
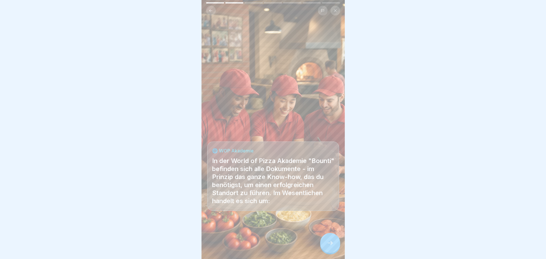
click at [327, 247] on icon at bounding box center [330, 243] width 7 height 7
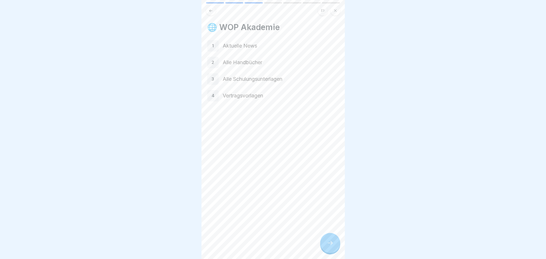
click at [327, 247] on icon at bounding box center [330, 243] width 7 height 7
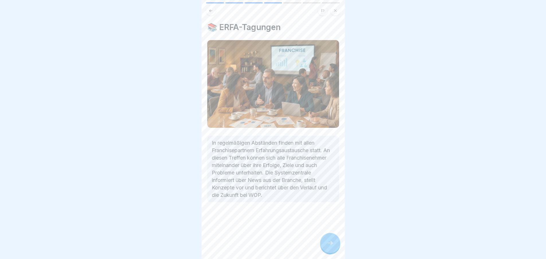
click at [327, 247] on icon at bounding box center [330, 243] width 7 height 7
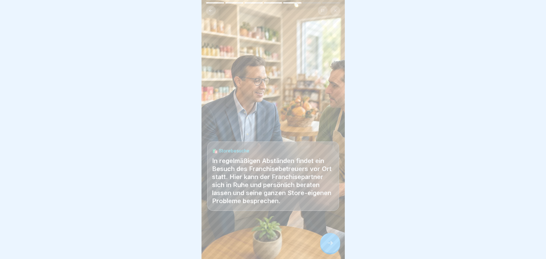
click at [327, 247] on icon at bounding box center [330, 243] width 7 height 7
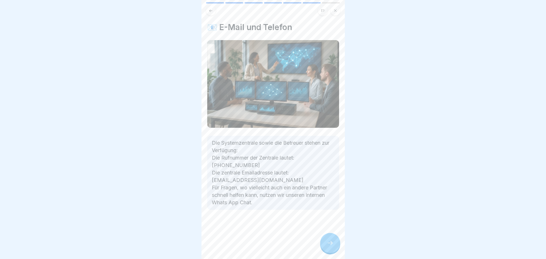
click at [327, 247] on icon at bounding box center [330, 243] width 7 height 7
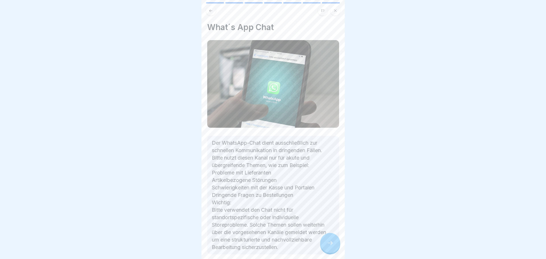
click at [327, 247] on icon at bounding box center [330, 243] width 7 height 7
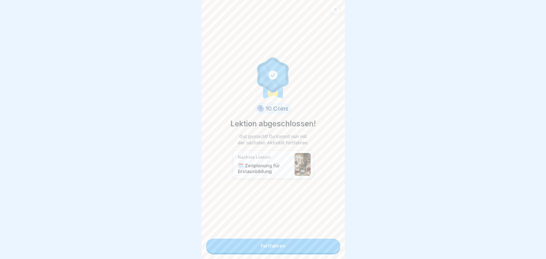
click at [326, 247] on link "Fortfahren" at bounding box center [273, 246] width 134 height 14
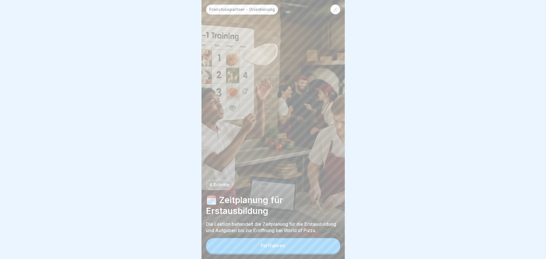
click at [326, 247] on button "Fortfahren" at bounding box center [273, 245] width 134 height 15
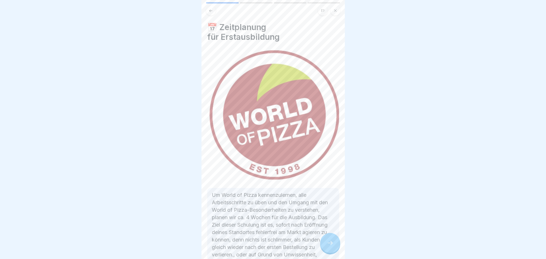
click at [327, 247] on icon at bounding box center [330, 243] width 7 height 7
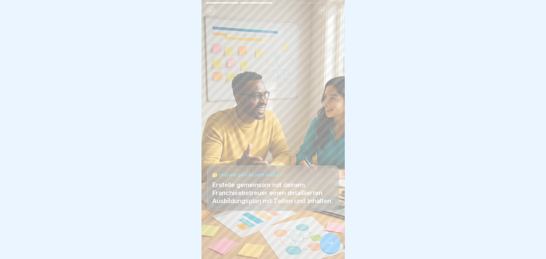
click at [327, 247] on icon at bounding box center [330, 243] width 7 height 7
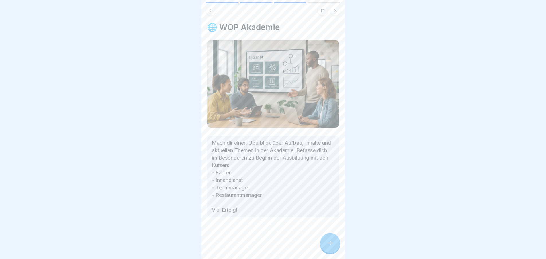
click at [327, 247] on icon at bounding box center [330, 243] width 7 height 7
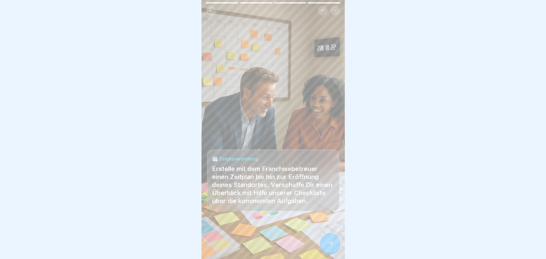
click at [327, 247] on icon at bounding box center [330, 243] width 7 height 7
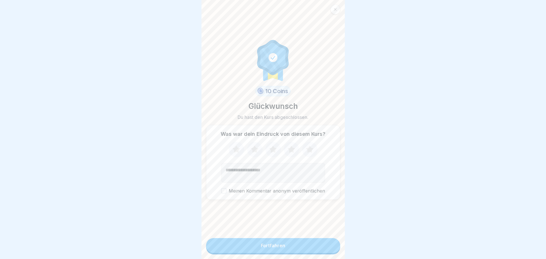
click at [323, 249] on button "Fortfahren" at bounding box center [273, 245] width 134 height 15
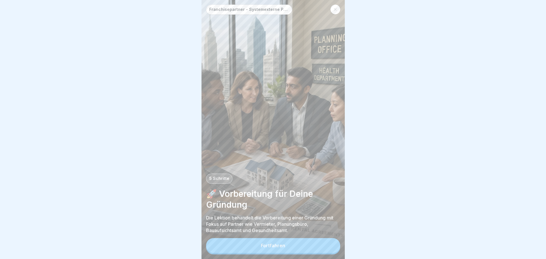
click at [323, 249] on button "Fortfahren" at bounding box center [273, 245] width 134 height 15
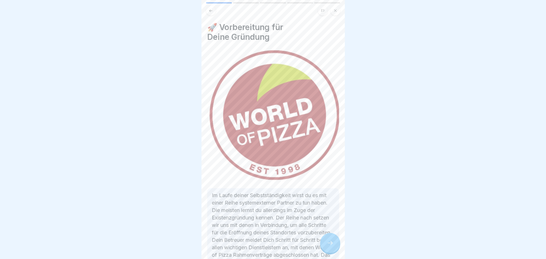
click at [323, 249] on div at bounding box center [330, 243] width 20 height 20
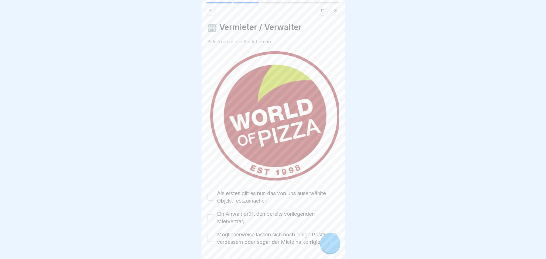
click at [323, 249] on div at bounding box center [330, 243] width 20 height 20
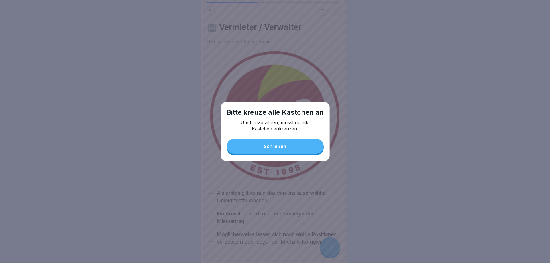
click at [293, 146] on button "Schließen" at bounding box center [275, 146] width 97 height 15
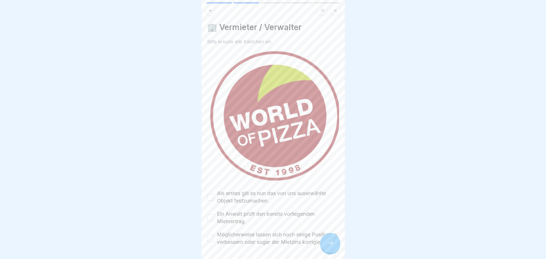
click at [210, 194] on button "Als erstes gilt es nun das von uns auserwählte Objekt festzumachen." at bounding box center [210, 197] width 7 height 7
click at [211, 214] on button "Ein Anwalt prüft den bereits vorliegenden Mietvertrag." at bounding box center [210, 217] width 7 height 7
click at [211, 239] on button "Möglicherweise lassen sich noch einige Positionen verbessern oder sogar der Mie…" at bounding box center [210, 238] width 7 height 7
click at [333, 242] on div at bounding box center [330, 243] width 20 height 20
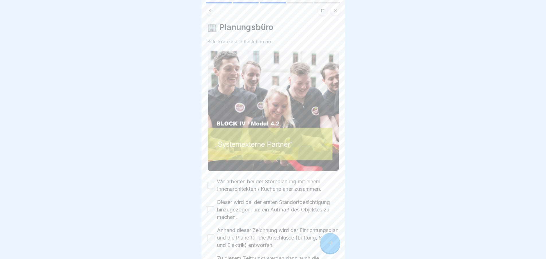
click at [210, 182] on button "Wir arbeiten bei der Storeplanung mit einem Innenarchitekten / Küchenplaner zus…" at bounding box center [210, 185] width 7 height 7
click at [210, 206] on button "Dieser wird bei der ersten Standortbesichtigung hinzugezogen, um ein Aufmaß des…" at bounding box center [210, 209] width 7 height 7
click at [212, 236] on button "Anhand dieser Zeichnung wird der Einrichtungsplan und die Pläne für die Anschlü…" at bounding box center [210, 237] width 7 height 7
click at [327, 247] on icon at bounding box center [330, 243] width 7 height 7
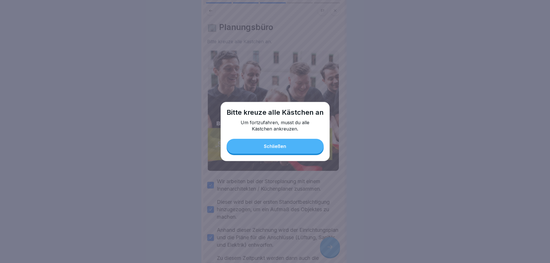
click at [285, 142] on button "Schließen" at bounding box center [275, 146] width 97 height 15
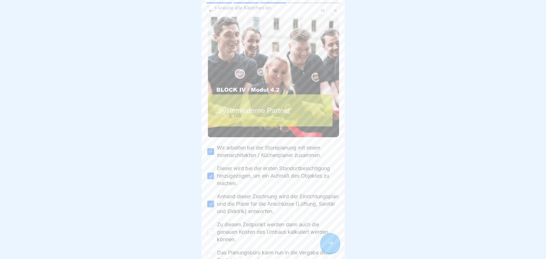
scroll to position [77, 0]
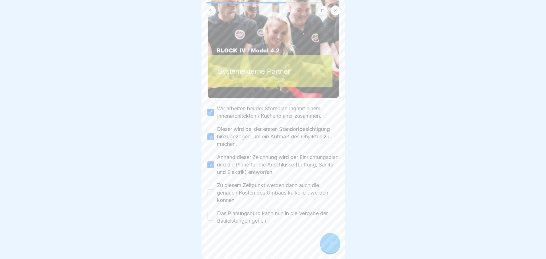
click at [212, 193] on button "Zu diesem Zeitpunkt werden dann auch die genauen Kosten des Umbaus kalkuliert w…" at bounding box center [210, 192] width 7 height 7
click at [209, 216] on button "Das Planungsbüro kann nun in die Vergabe der Bauleistungen gehen." at bounding box center [210, 217] width 7 height 7
click at [330, 245] on icon at bounding box center [330, 243] width 7 height 7
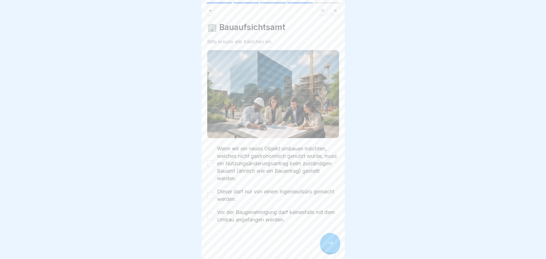
click at [211, 162] on button "Wenn wir ein neues Objekt umbauen möchten, welches nicht gastronomisch genutzt …" at bounding box center [210, 163] width 7 height 7
click at [211, 192] on button "Dieser darf nur von einem Ingenieurbüro gemacht werden." at bounding box center [210, 195] width 7 height 7
click at [210, 213] on button "Vor der Baugenehmigung darf keinesfalls mit dem Umbau angefangen werden." at bounding box center [210, 216] width 7 height 7
click at [325, 247] on div at bounding box center [330, 243] width 20 height 20
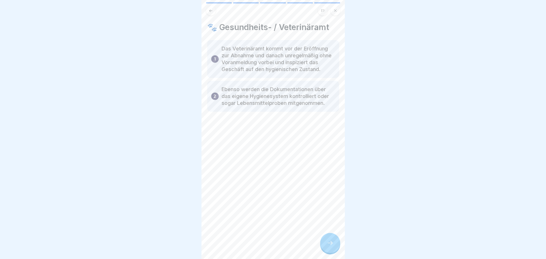
click at [329, 246] on icon at bounding box center [330, 243] width 7 height 7
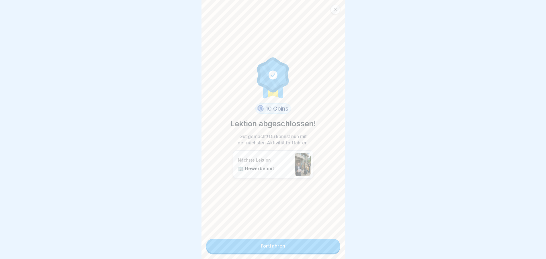
click at [328, 246] on link "Fortfahren" at bounding box center [273, 246] width 134 height 14
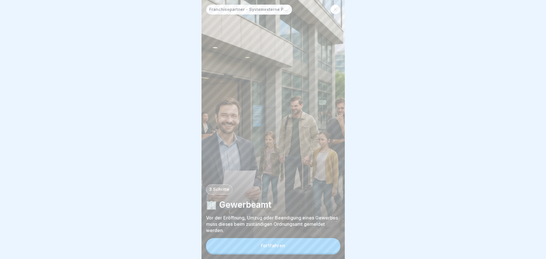
click at [328, 246] on button "Fortfahren" at bounding box center [273, 245] width 134 height 15
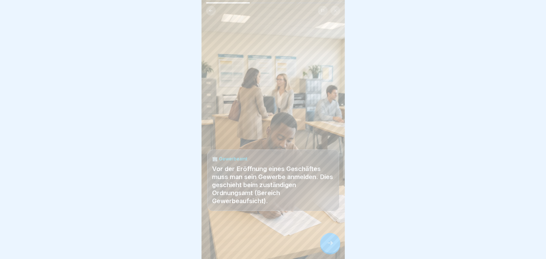
click at [328, 246] on icon at bounding box center [330, 243] width 7 height 7
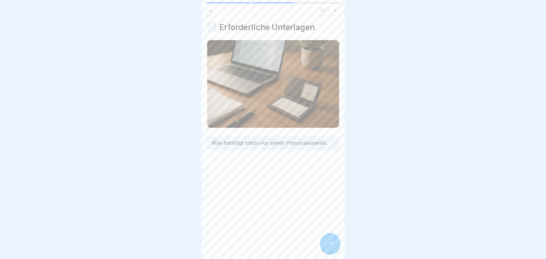
click at [328, 246] on icon at bounding box center [330, 243] width 7 height 7
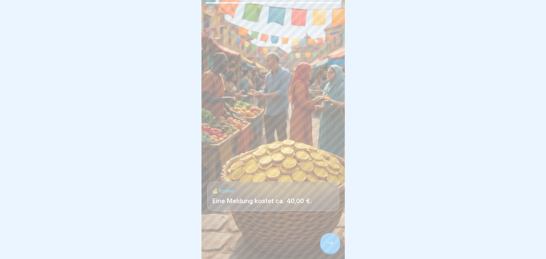
click at [328, 246] on icon at bounding box center [330, 243] width 7 height 7
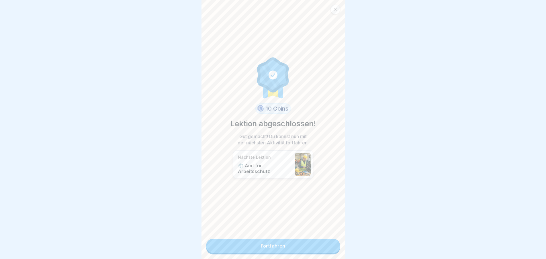
click at [328, 246] on link "Fortfahren" at bounding box center [273, 246] width 134 height 14
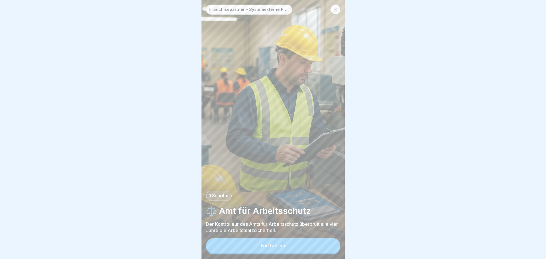
click at [328, 246] on button "Fortfahren" at bounding box center [273, 245] width 134 height 15
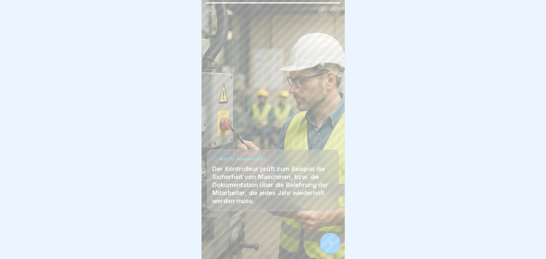
click at [328, 246] on icon at bounding box center [330, 243] width 7 height 7
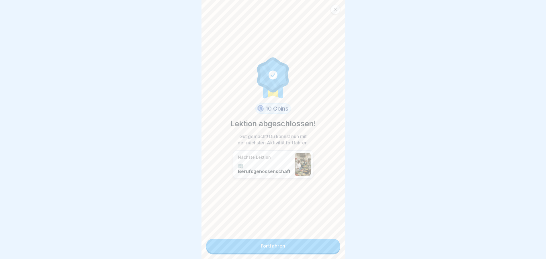
click at [328, 246] on link "Fortfahren" at bounding box center [273, 246] width 134 height 14
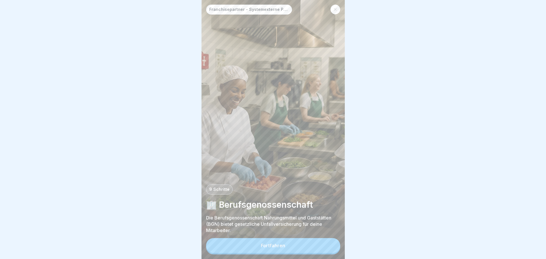
click at [328, 246] on button "Fortfahren" at bounding box center [273, 245] width 134 height 15
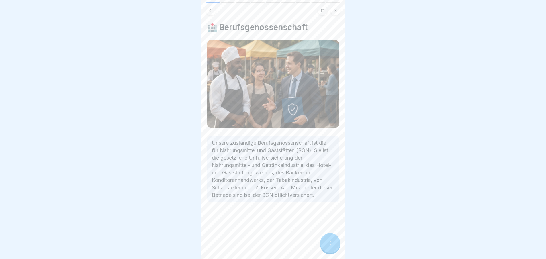
click at [328, 246] on icon at bounding box center [330, 243] width 7 height 7
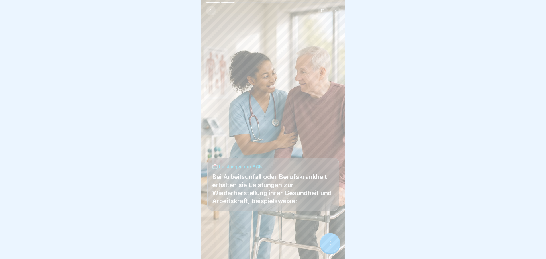
click at [328, 246] on icon at bounding box center [330, 243] width 7 height 7
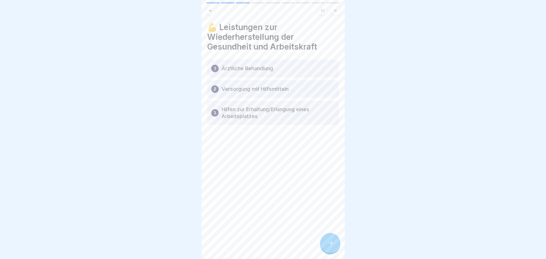
click at [328, 246] on icon at bounding box center [330, 243] width 7 height 7
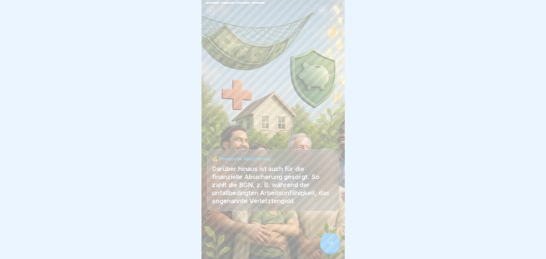
click at [328, 246] on icon at bounding box center [330, 243] width 7 height 7
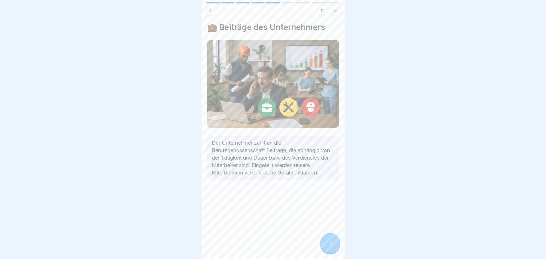
click at [328, 246] on icon at bounding box center [330, 243] width 7 height 7
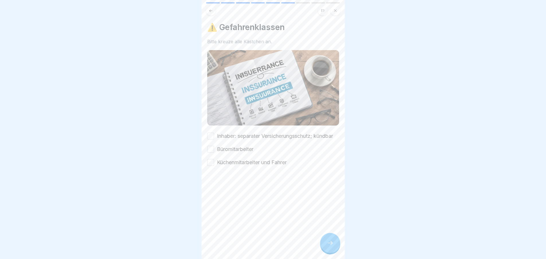
click at [210, 138] on button "Inhaber: separater Versicherungsschutz; kündbar" at bounding box center [210, 136] width 7 height 7
click at [210, 153] on button "Büromitarbeiter" at bounding box center [210, 149] width 7 height 7
click at [211, 166] on button "Küchenmitarbeiter und Fahrer" at bounding box center [210, 162] width 7 height 7
click at [334, 248] on div at bounding box center [330, 243] width 20 height 20
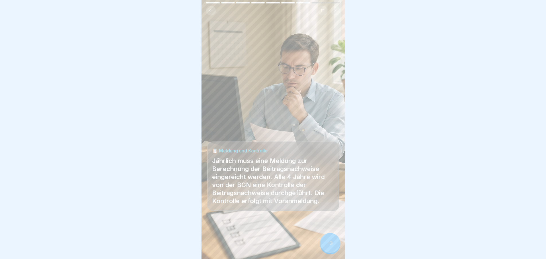
click at [334, 248] on div at bounding box center [330, 243] width 20 height 20
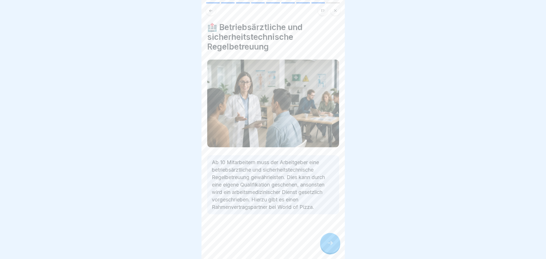
click at [334, 248] on div at bounding box center [330, 243] width 20 height 20
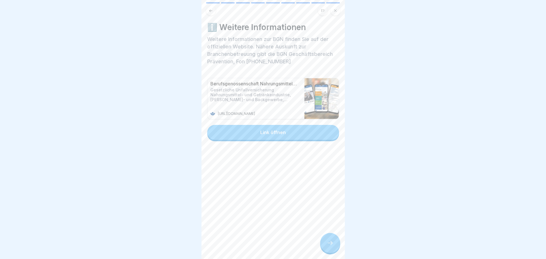
click at [334, 248] on div at bounding box center [330, 243] width 20 height 20
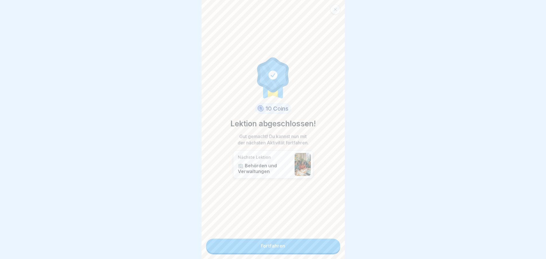
click at [325, 248] on link "Fortfahren" at bounding box center [273, 246] width 134 height 14
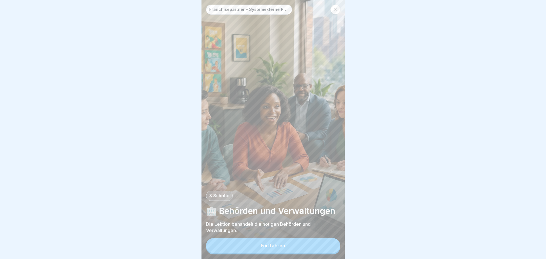
click at [325, 248] on button "Fortfahren" at bounding box center [273, 245] width 134 height 15
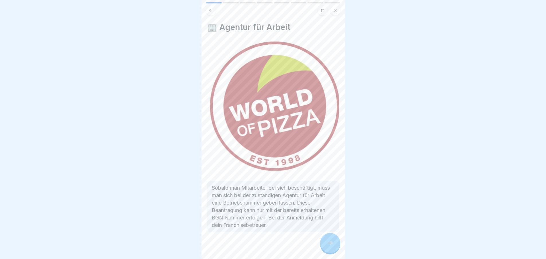
click at [325, 248] on div at bounding box center [330, 243] width 20 height 20
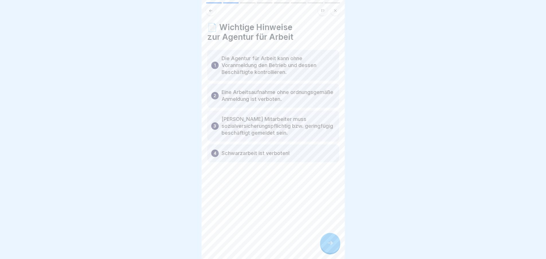
click at [325, 248] on div at bounding box center [330, 243] width 20 height 20
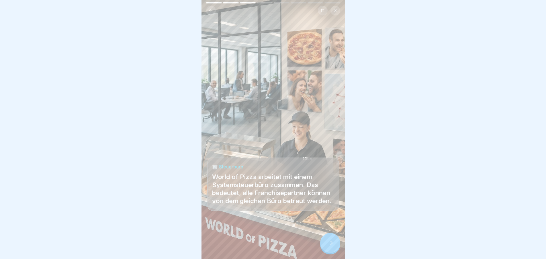
click at [325, 248] on div at bounding box center [330, 243] width 20 height 20
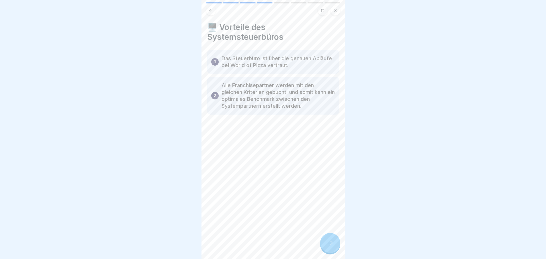
click at [325, 248] on div at bounding box center [330, 243] width 20 height 20
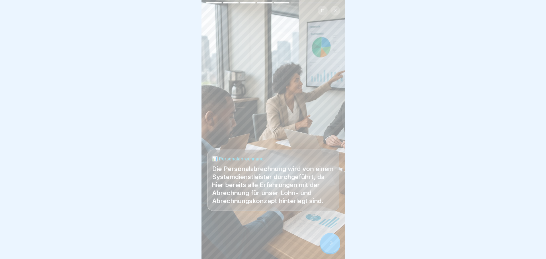
click at [325, 248] on div at bounding box center [330, 243] width 20 height 20
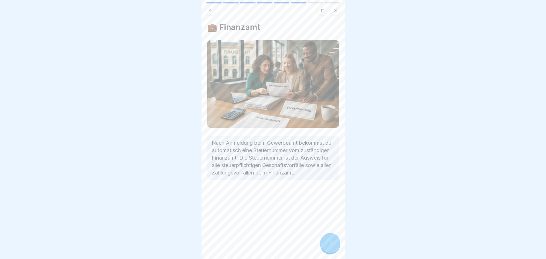
click at [325, 248] on div at bounding box center [330, 243] width 20 height 20
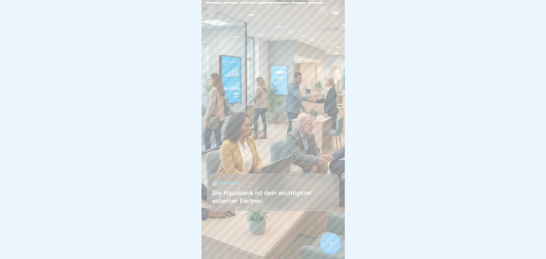
click at [325, 248] on div at bounding box center [330, 243] width 20 height 20
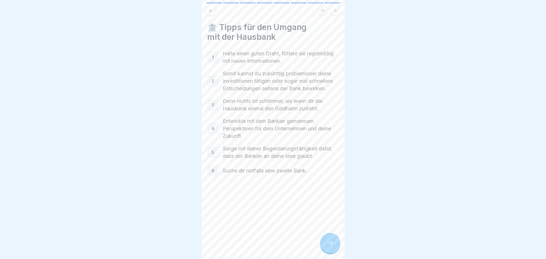
click at [325, 248] on div at bounding box center [330, 243] width 20 height 20
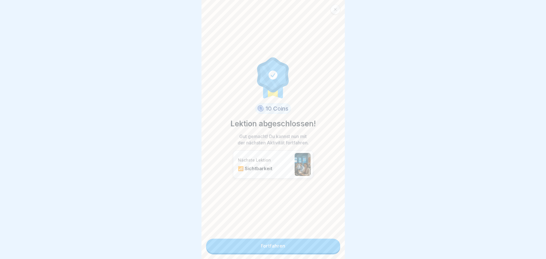
click at [325, 248] on link "Fortfahren" at bounding box center [273, 246] width 134 height 14
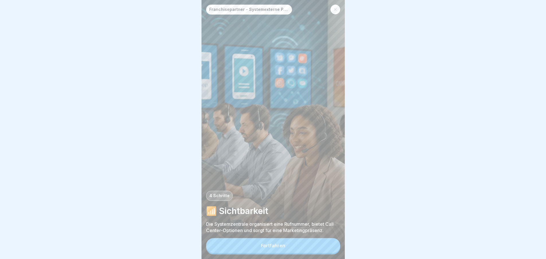
click at [325, 248] on button "Fortfahren" at bounding box center [273, 245] width 134 height 15
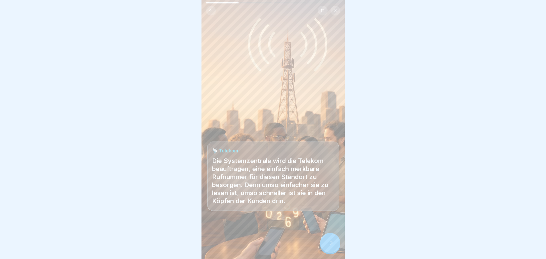
click at [325, 248] on div at bounding box center [330, 243] width 20 height 20
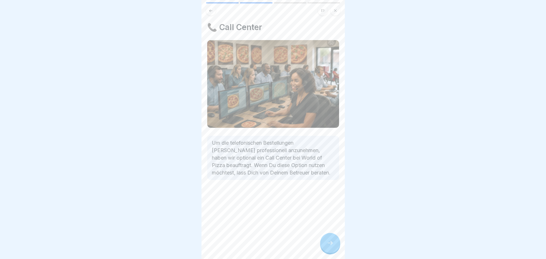
click at [325, 248] on div at bounding box center [330, 243] width 20 height 20
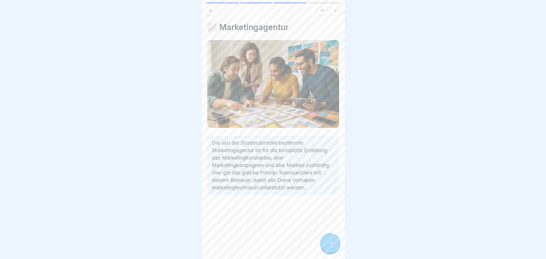
click at [325, 248] on div at bounding box center [330, 243] width 20 height 20
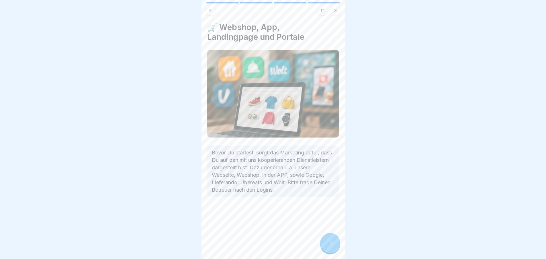
click at [325, 248] on div at bounding box center [330, 243] width 20 height 20
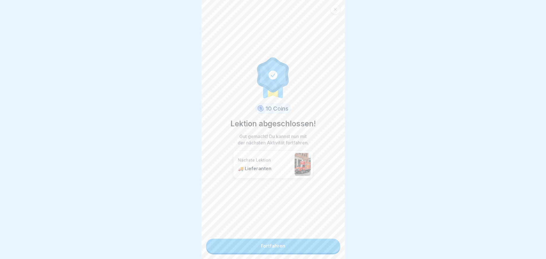
click at [325, 248] on link "Fortfahren" at bounding box center [273, 246] width 134 height 14
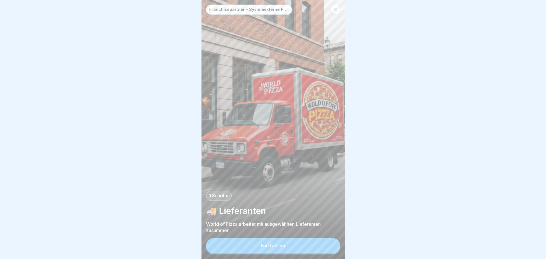
click at [325, 248] on button "Fortfahren" at bounding box center [273, 245] width 134 height 15
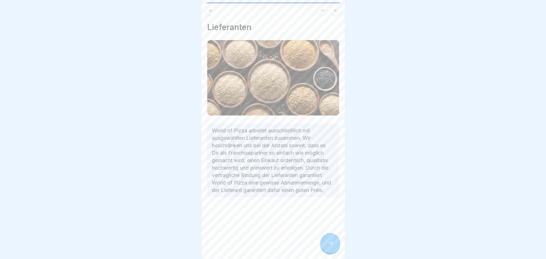
click at [325, 248] on div at bounding box center [330, 243] width 20 height 20
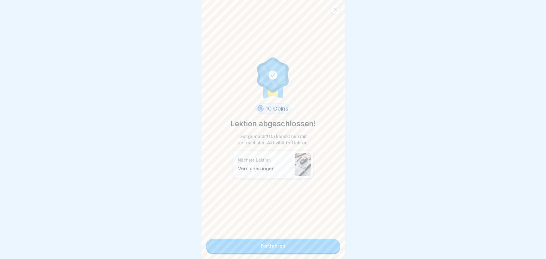
click at [325, 248] on link "Fortfahren" at bounding box center [273, 246] width 134 height 14
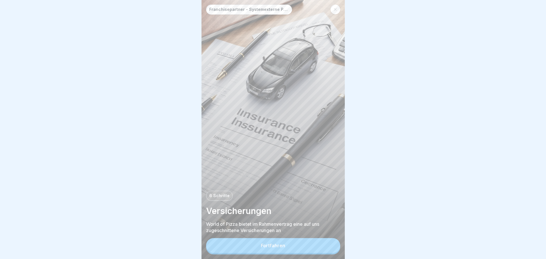
click at [325, 248] on button "Fortfahren" at bounding box center [273, 245] width 134 height 15
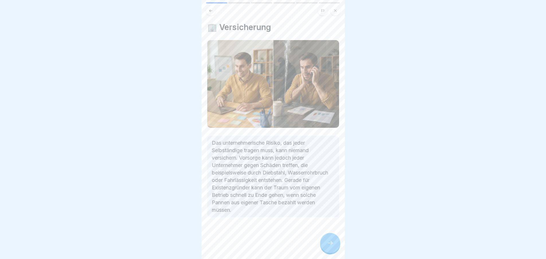
click at [325, 248] on div at bounding box center [330, 243] width 20 height 20
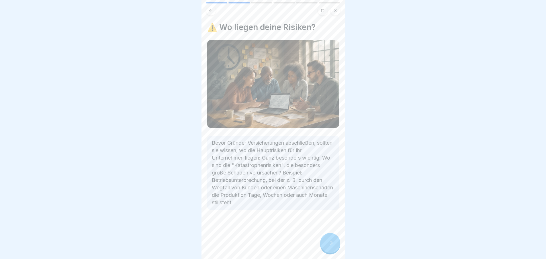
click at [325, 248] on div at bounding box center [330, 243] width 20 height 20
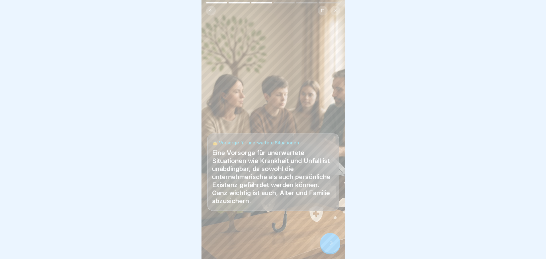
click at [325, 248] on div at bounding box center [330, 243] width 20 height 20
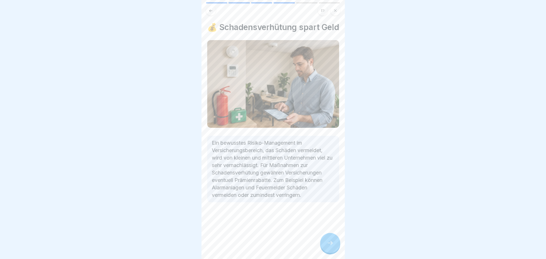
click at [325, 248] on div at bounding box center [330, 243] width 20 height 20
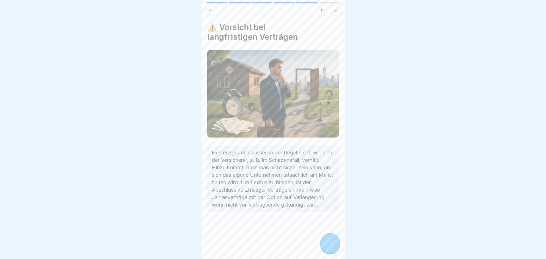
click at [325, 248] on div at bounding box center [330, 243] width 20 height 20
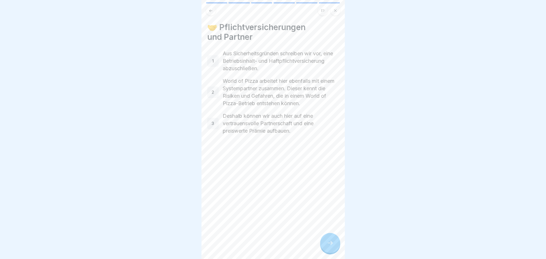
click at [325, 248] on div at bounding box center [330, 243] width 20 height 20
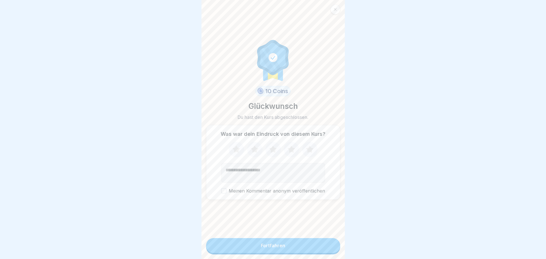
click at [325, 248] on button "Fortfahren" at bounding box center [273, 245] width 134 height 15
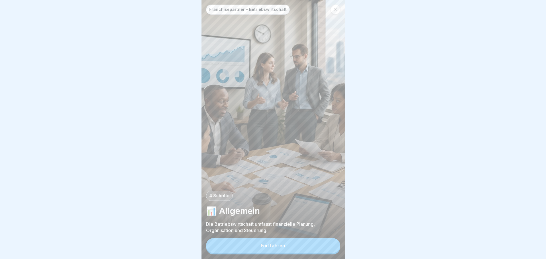
click at [325, 248] on button "Fortfahren" at bounding box center [273, 245] width 134 height 15
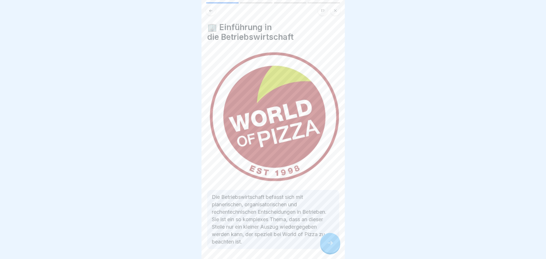
click at [325, 248] on div at bounding box center [330, 243] width 20 height 20
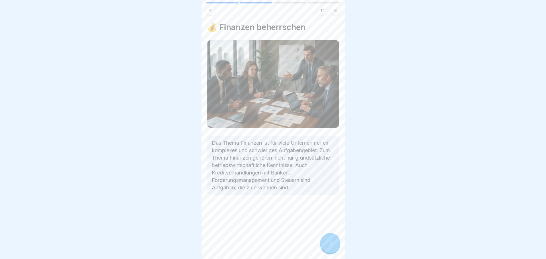
click at [325, 248] on div at bounding box center [330, 243] width 20 height 20
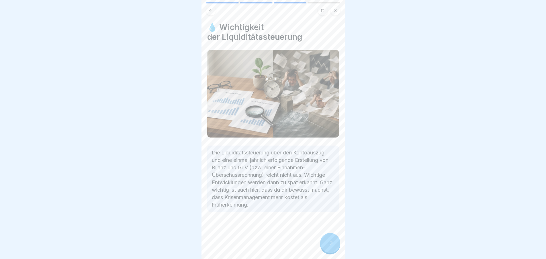
click at [325, 248] on div at bounding box center [330, 243] width 20 height 20
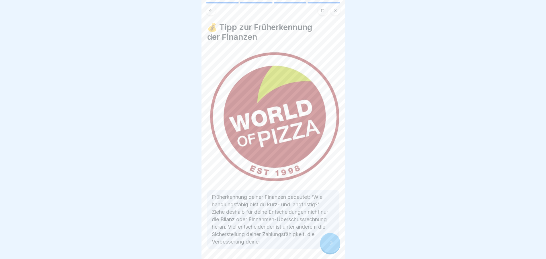
click at [325, 248] on div at bounding box center [330, 243] width 20 height 20
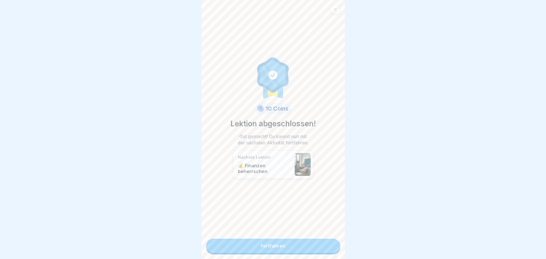
click at [325, 248] on link "Fortfahren" at bounding box center [273, 246] width 134 height 14
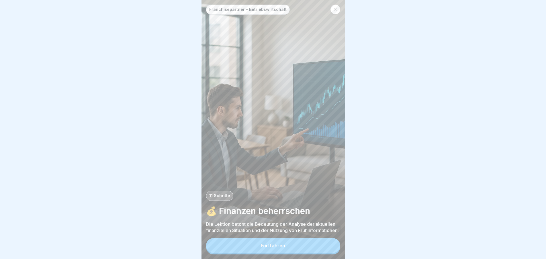
click at [325, 248] on button "Fortfahren" at bounding box center [273, 245] width 134 height 15
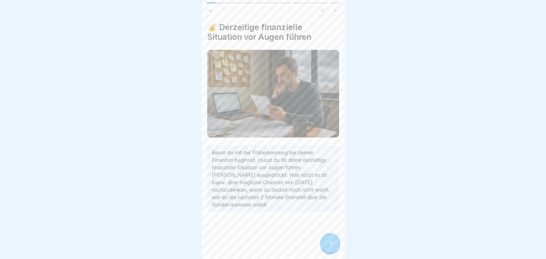
click at [325, 248] on div at bounding box center [330, 243] width 20 height 20
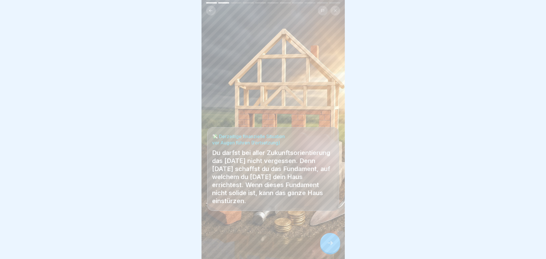
click at [325, 248] on div at bounding box center [330, 243] width 20 height 20
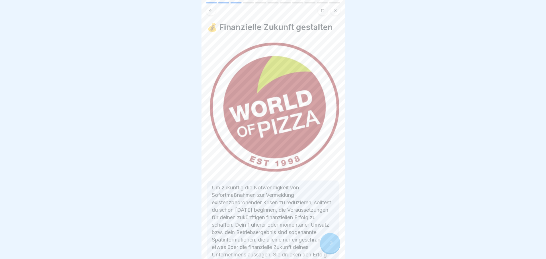
click at [325, 248] on div at bounding box center [330, 243] width 20 height 20
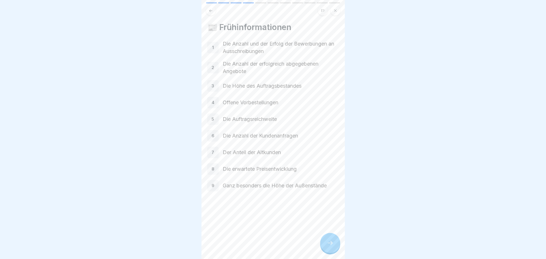
click at [325, 248] on div at bounding box center [330, 243] width 20 height 20
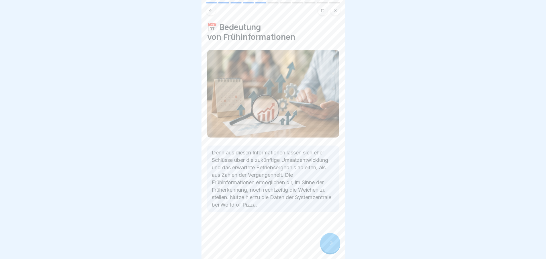
click at [325, 248] on div at bounding box center [330, 243] width 20 height 20
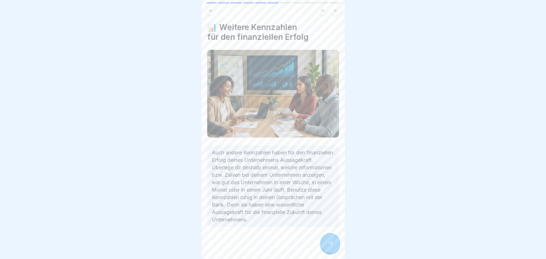
click at [325, 248] on div at bounding box center [330, 243] width 20 height 20
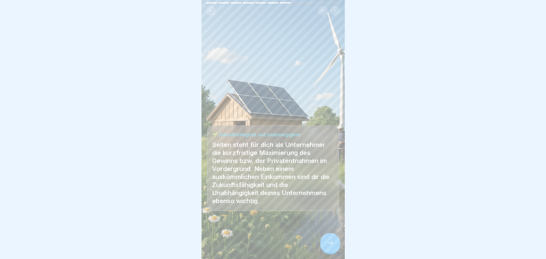
click at [325, 248] on div at bounding box center [330, 243] width 20 height 20
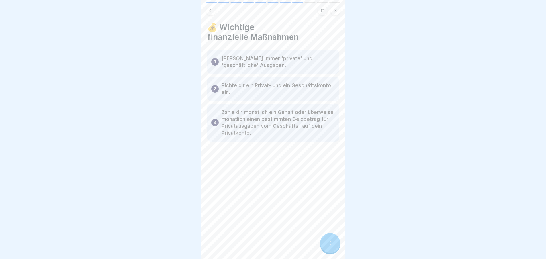
click at [325, 248] on div at bounding box center [330, 243] width 20 height 20
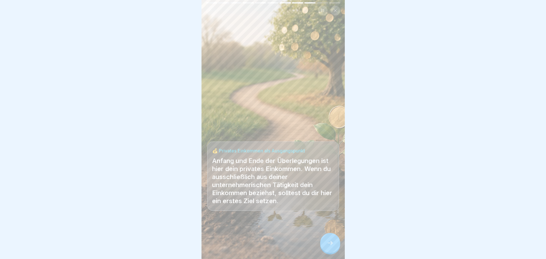
click at [325, 248] on div at bounding box center [330, 243] width 20 height 20
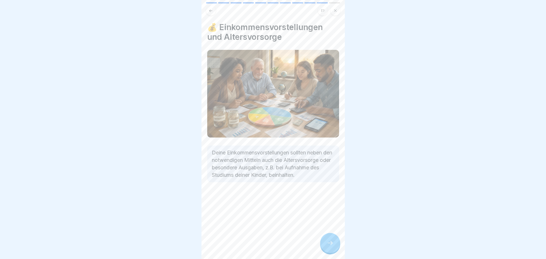
click at [325, 248] on div at bounding box center [330, 243] width 20 height 20
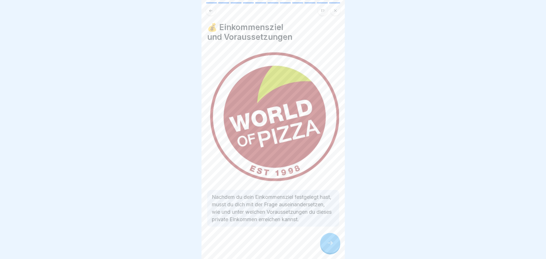
click at [325, 248] on div at bounding box center [330, 243] width 20 height 20
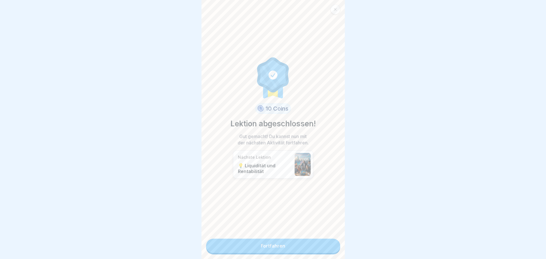
click at [325, 248] on link "Fortfahren" at bounding box center [273, 246] width 134 height 14
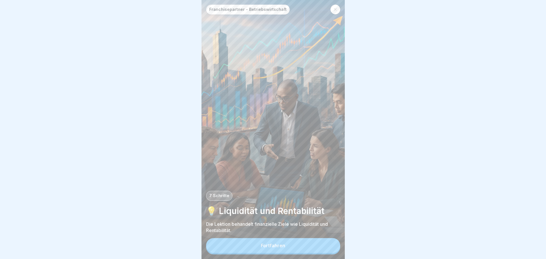
click at [325, 248] on button "Fortfahren" at bounding box center [273, 245] width 134 height 15
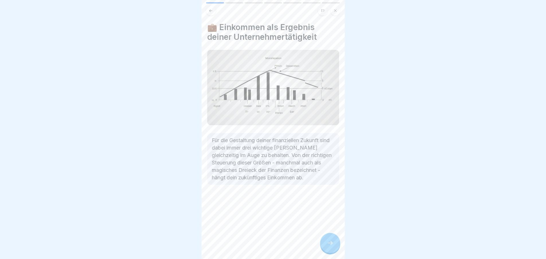
click at [325, 248] on div at bounding box center [330, 243] width 20 height 20
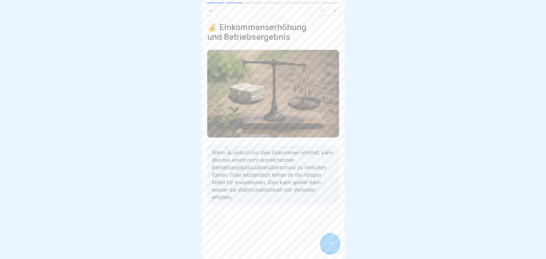
click at [325, 248] on div at bounding box center [330, 243] width 20 height 20
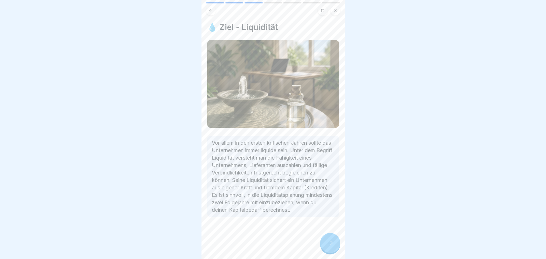
click at [325, 248] on div at bounding box center [330, 243] width 20 height 20
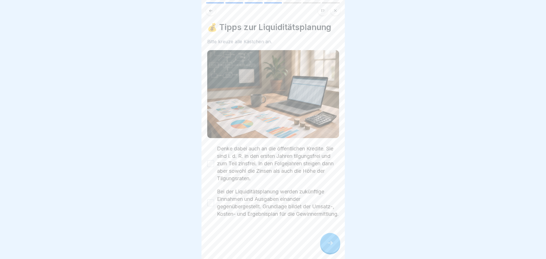
click at [325, 248] on div at bounding box center [330, 243] width 20 height 20
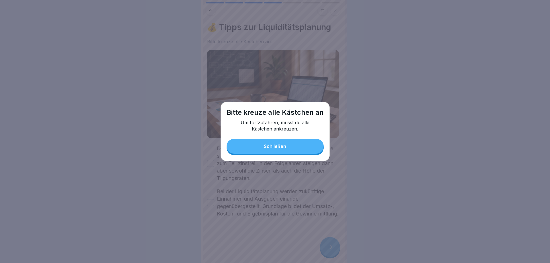
click at [265, 151] on button "Schließen" at bounding box center [275, 146] width 97 height 15
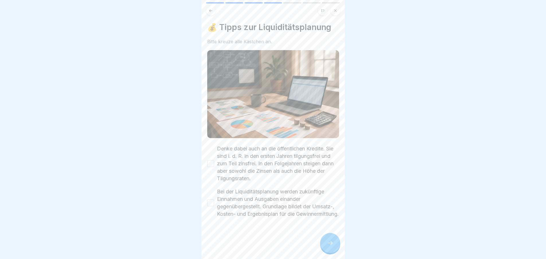
click at [209, 163] on button "Denke dabei auch an die öffentlichen Kredite. Sie sind i. d. R. in den ersten J…" at bounding box center [210, 163] width 7 height 7
click at [211, 203] on button "Bei der Liquiditätsplanung werden zukünftige Einnahmen und Ausgaben einander ge…" at bounding box center [210, 202] width 7 height 7
click at [326, 247] on div at bounding box center [330, 243] width 20 height 20
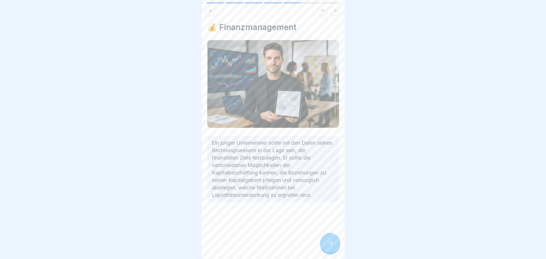
click at [326, 247] on div at bounding box center [330, 243] width 20 height 20
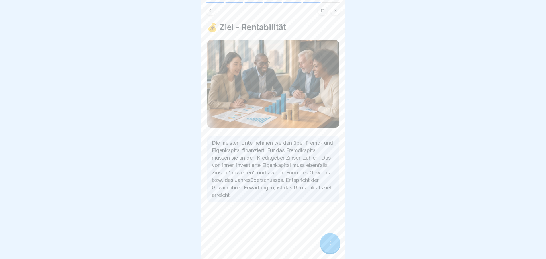
click at [326, 247] on div at bounding box center [330, 243] width 20 height 20
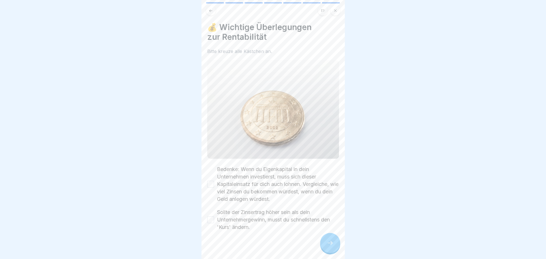
click at [326, 247] on div at bounding box center [330, 243] width 20 height 20
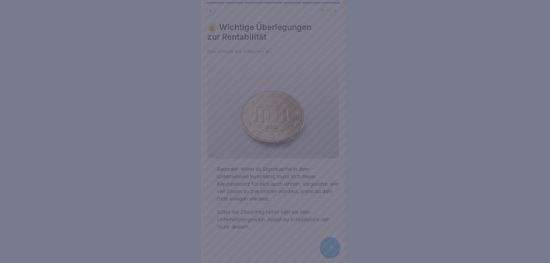
click at [326, 247] on div at bounding box center [275, 131] width 550 height 263
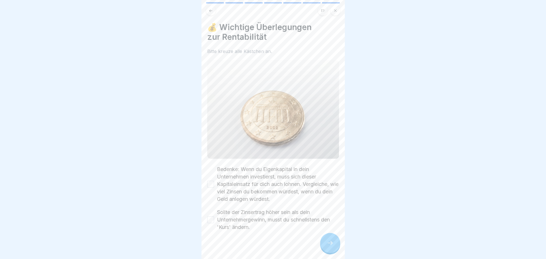
click at [210, 182] on button "Bedenke: Wenn du Eigenkapital in dein Unternehmen investierst, muss sich dieser…" at bounding box center [210, 184] width 7 height 7
click at [210, 216] on button "Sollte der Zinsertrag höher sein als dein Unternehmergewinn, musst du schnellst…" at bounding box center [210, 219] width 7 height 7
click at [338, 248] on div at bounding box center [330, 243] width 20 height 20
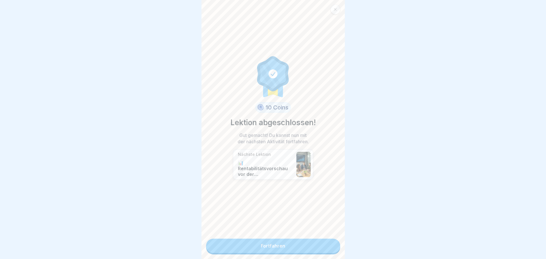
click at [328, 248] on link "Fortfahren" at bounding box center [273, 246] width 134 height 14
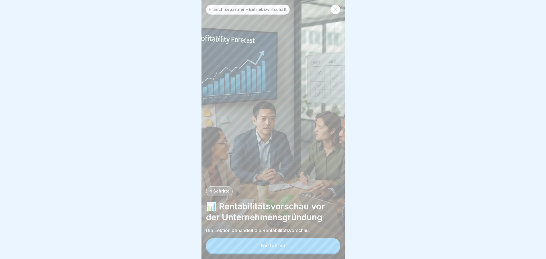
click at [328, 248] on button "Fortfahren" at bounding box center [273, 245] width 134 height 15
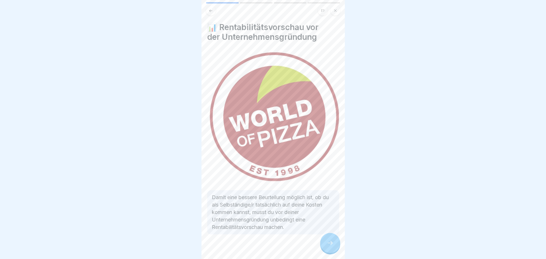
click at [328, 247] on icon at bounding box center [330, 243] width 7 height 7
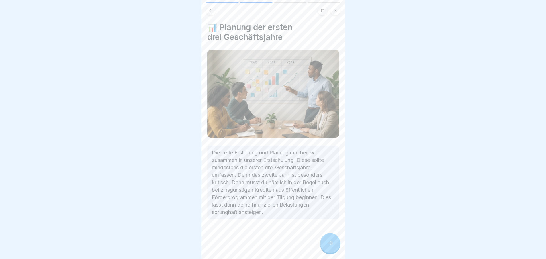
click at [328, 247] on icon at bounding box center [330, 243] width 7 height 7
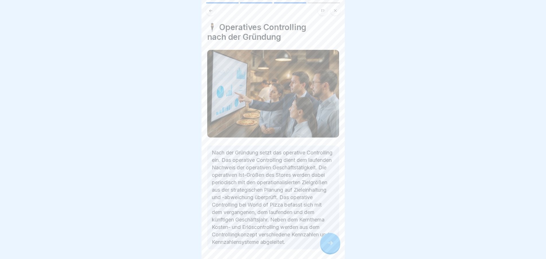
click at [328, 247] on icon at bounding box center [330, 243] width 7 height 7
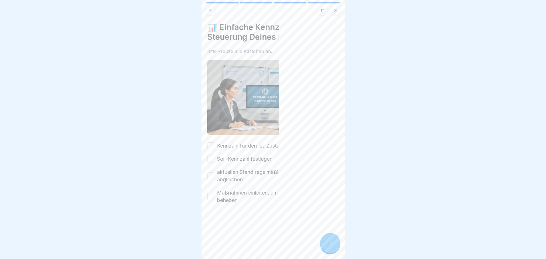
click at [328, 247] on icon at bounding box center [330, 243] width 7 height 7
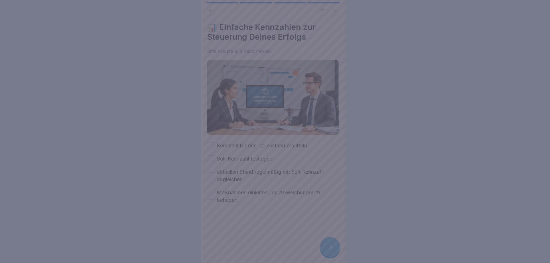
click at [328, 248] on div at bounding box center [275, 131] width 550 height 263
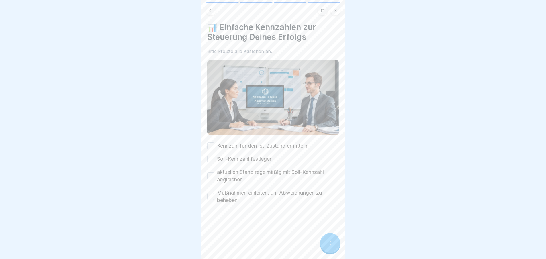
click at [213, 144] on button "Kennzahl für den Ist-Zustand ermitteln" at bounding box center [210, 145] width 7 height 7
click at [213, 156] on button "Soll-Kennzahl festlegen" at bounding box center [210, 159] width 7 height 7
click at [210, 173] on button "aktuellen Stand regelmäßig mit Soll-Kennzahl abgleichen" at bounding box center [210, 176] width 7 height 7
click at [210, 193] on button "Maßnahmen einleiten, um Abweichungen zu beheben" at bounding box center [210, 196] width 7 height 7
click at [327, 238] on div "Franchisepartner - Betriebswirtschaft 4 Schritte 📊 Rentabilitätsvorschau vor de…" at bounding box center [273, 129] width 143 height 259
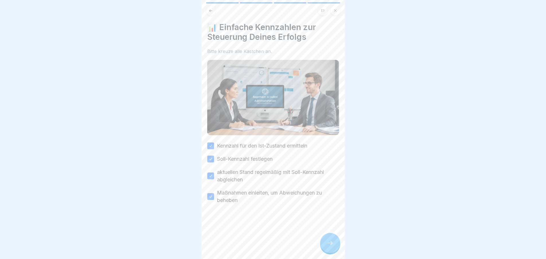
click at [330, 245] on icon at bounding box center [330, 243] width 7 height 7
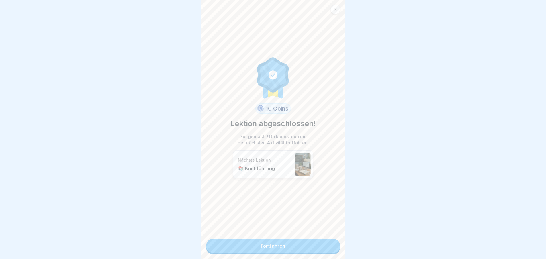
click at [331, 246] on link "Fortfahren" at bounding box center [273, 246] width 134 height 14
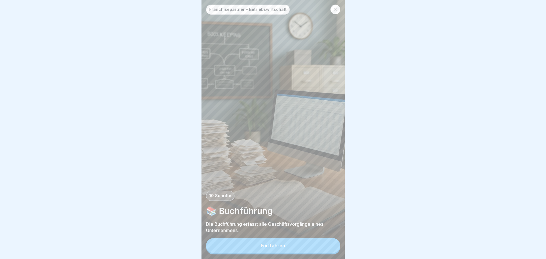
click at [331, 246] on button "Fortfahren" at bounding box center [273, 245] width 134 height 15
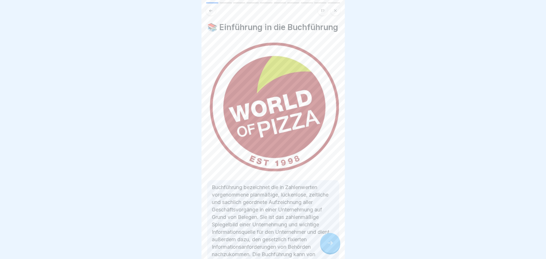
click at [331, 245] on icon at bounding box center [330, 243] width 5 height 4
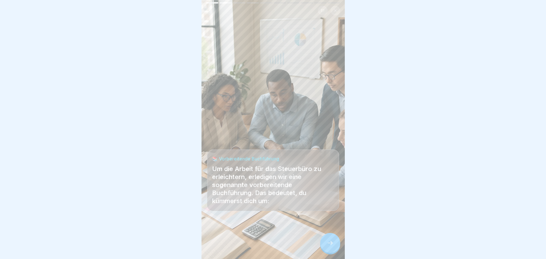
click at [331, 246] on icon at bounding box center [330, 243] width 7 height 7
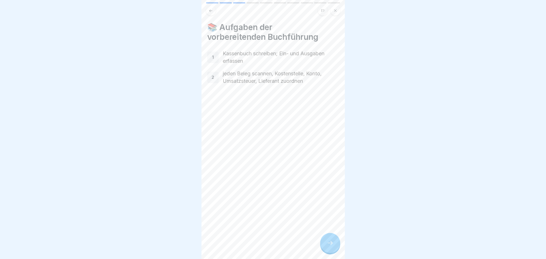
click at [331, 245] on icon at bounding box center [330, 243] width 5 height 4
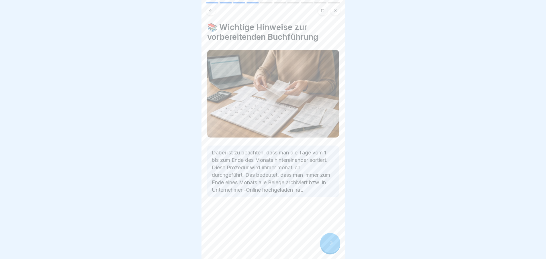
click at [331, 245] on icon at bounding box center [330, 243] width 5 height 4
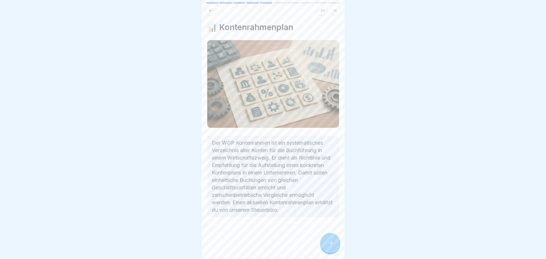
click at [331, 246] on icon at bounding box center [330, 243] width 7 height 7
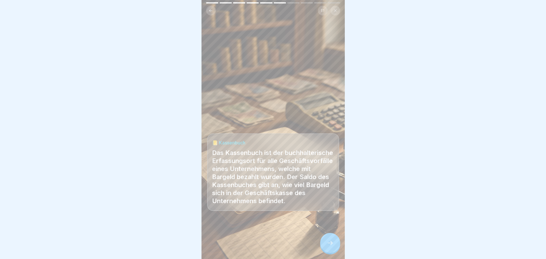
click at [331, 246] on icon at bounding box center [330, 243] width 7 height 7
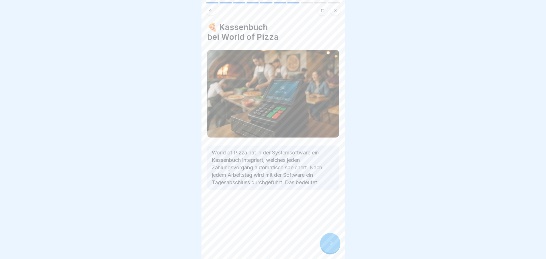
click at [331, 246] on icon at bounding box center [330, 243] width 7 height 7
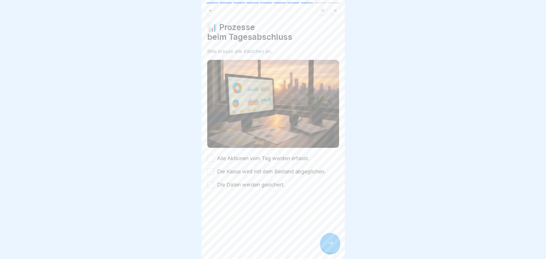
click at [331, 246] on icon at bounding box center [330, 243] width 7 height 7
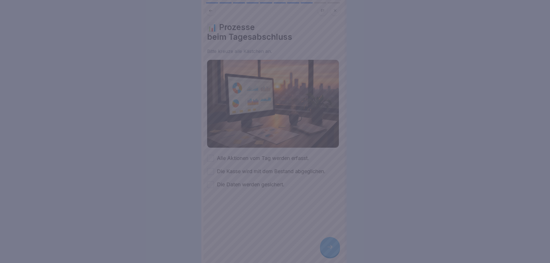
click at [331, 246] on div at bounding box center [275, 131] width 550 height 263
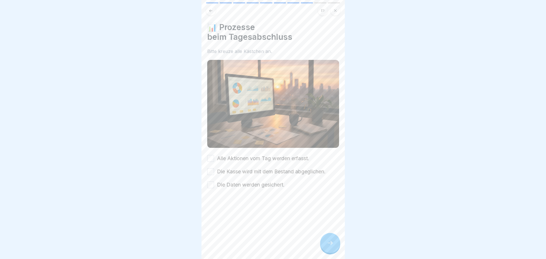
click at [208, 155] on button "Alle Aktionen vom Tag werden erfasst." at bounding box center [210, 158] width 7 height 7
click at [209, 168] on button "Die Kasse wird mit dem Bestand abgeglichen." at bounding box center [210, 171] width 7 height 7
click at [212, 181] on button "Die Daten werden gesichert." at bounding box center [210, 184] width 7 height 7
click at [328, 245] on icon at bounding box center [330, 243] width 7 height 7
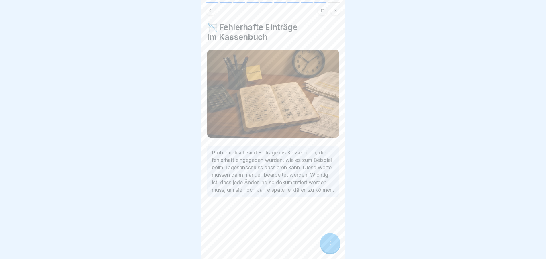
click at [328, 245] on icon at bounding box center [330, 243] width 7 height 7
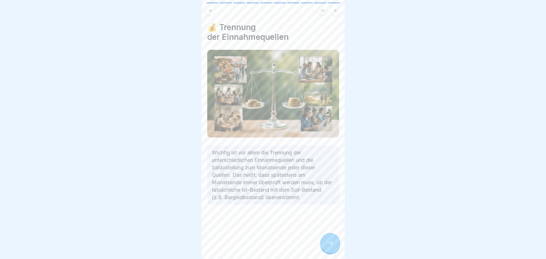
click at [328, 245] on icon at bounding box center [330, 243] width 7 height 7
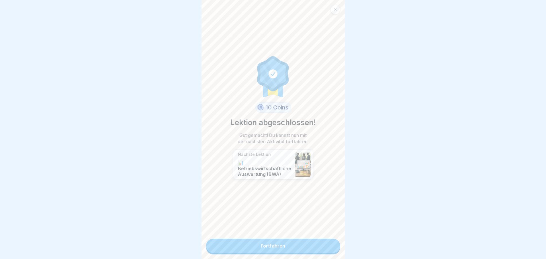
click at [327, 247] on link "Fortfahren" at bounding box center [273, 246] width 134 height 14
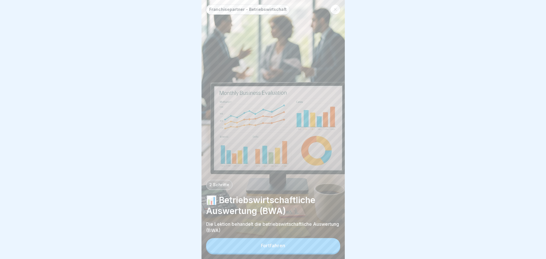
click at [327, 247] on button "Fortfahren" at bounding box center [273, 245] width 134 height 15
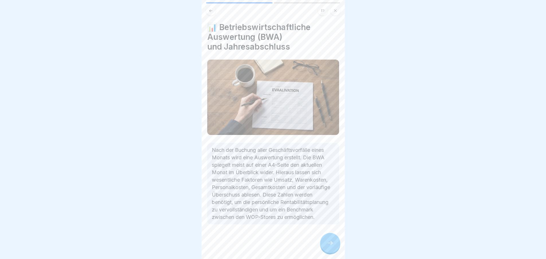
click at [327, 247] on icon at bounding box center [330, 243] width 7 height 7
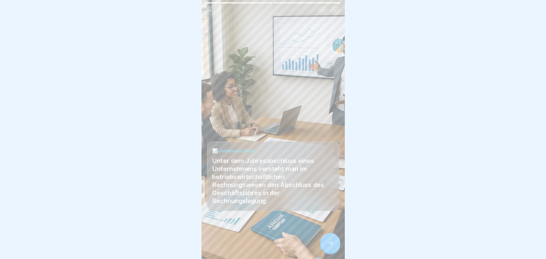
click at [327, 247] on icon at bounding box center [330, 243] width 7 height 7
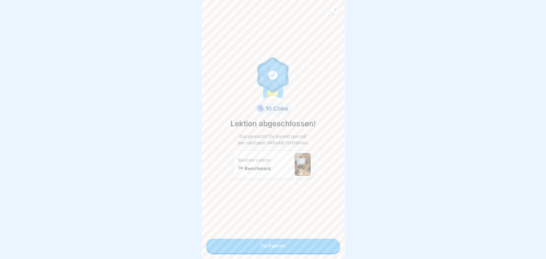
click at [327, 247] on link "Fortfahren" at bounding box center [273, 246] width 134 height 14
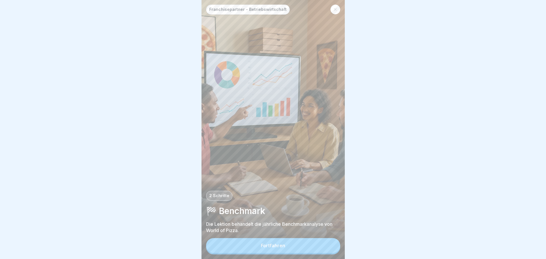
click at [327, 247] on button "Fortfahren" at bounding box center [273, 245] width 134 height 15
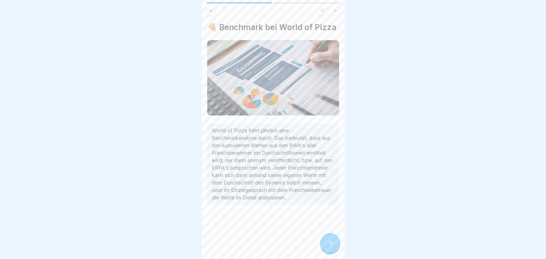
click at [327, 247] on icon at bounding box center [330, 243] width 7 height 7
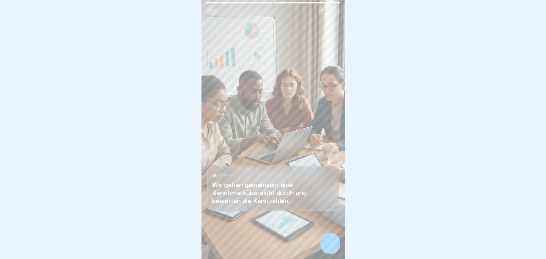
click at [327, 247] on icon at bounding box center [330, 243] width 7 height 7
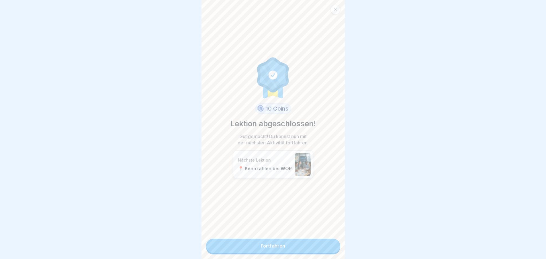
click at [327, 247] on link "Fortfahren" at bounding box center [273, 246] width 134 height 14
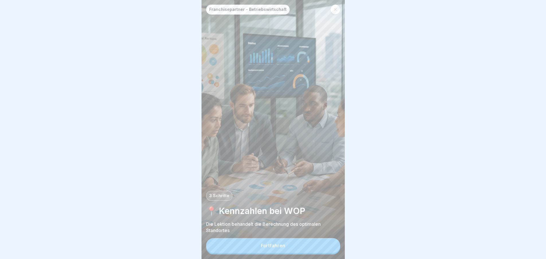
click at [327, 247] on button "Fortfahren" at bounding box center [273, 245] width 134 height 15
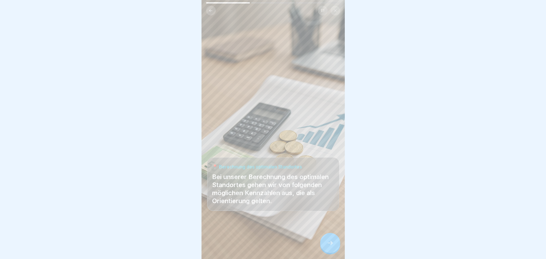
click at [327, 247] on icon at bounding box center [330, 243] width 7 height 7
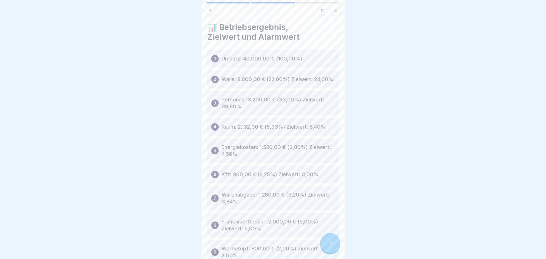
click at [327, 247] on icon at bounding box center [330, 243] width 7 height 7
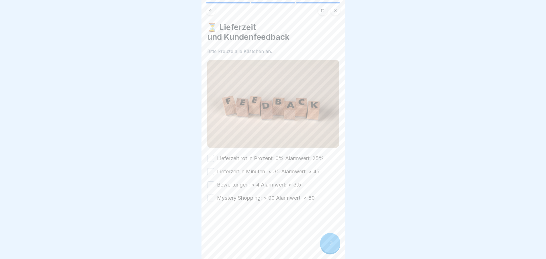
click at [327, 247] on icon at bounding box center [330, 243] width 7 height 7
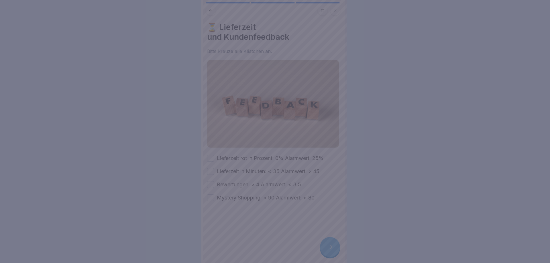
click at [327, 247] on div at bounding box center [275, 131] width 550 height 263
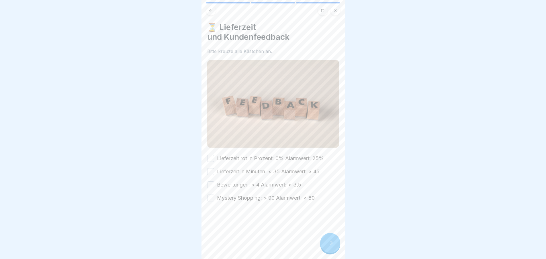
click at [213, 156] on button "Lieferzeit rot in Prozent: 0% Alarmwert: 25%" at bounding box center [210, 158] width 7 height 7
click at [212, 171] on button "Lieferzeit in Minuten: < 35 Alarmwert: > 45" at bounding box center [210, 171] width 7 height 7
click at [212, 181] on button "Bewertungen: > 4 Alarmwert: < 3,5" at bounding box center [210, 184] width 7 height 7
click at [211, 195] on button "Mystery Shopping: > 90 Alarmwert: < 80" at bounding box center [210, 198] width 7 height 7
click at [328, 244] on div at bounding box center [330, 243] width 20 height 20
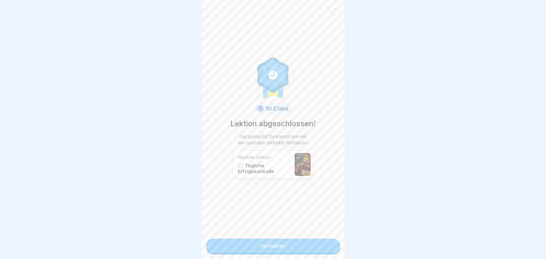
click at [328, 244] on link "Fortfahren" at bounding box center [273, 246] width 134 height 14
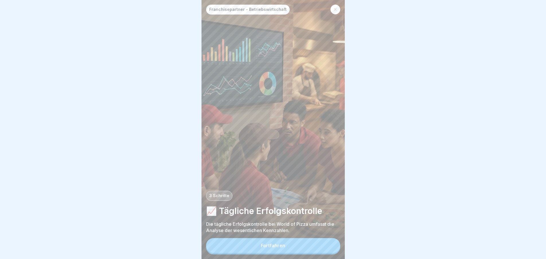
click at [328, 244] on button "Fortfahren" at bounding box center [273, 245] width 134 height 15
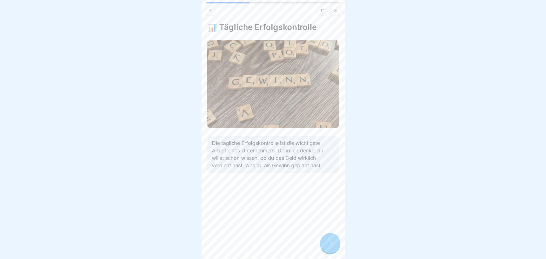
click at [328, 244] on div at bounding box center [330, 243] width 20 height 20
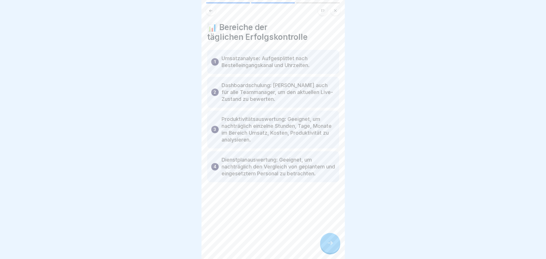
click at [328, 244] on div at bounding box center [330, 243] width 20 height 20
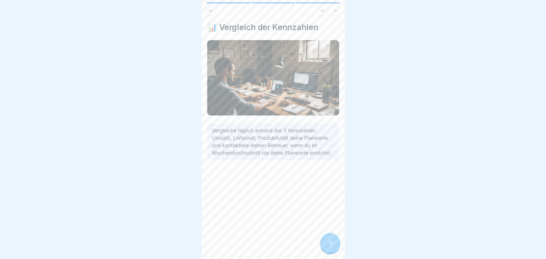
click at [328, 244] on div at bounding box center [330, 243] width 20 height 20
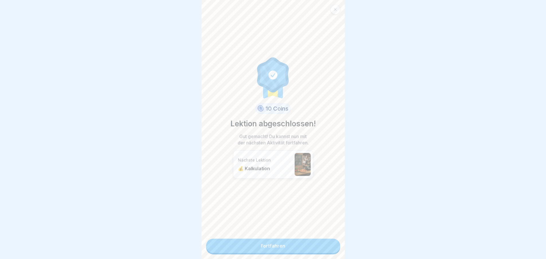
click at [328, 244] on link "Fortfahren" at bounding box center [273, 246] width 134 height 14
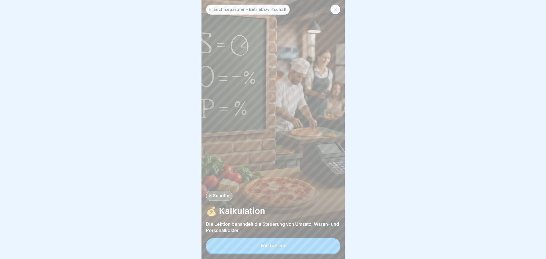
click at [328, 244] on button "Fortfahren" at bounding box center [273, 245] width 134 height 15
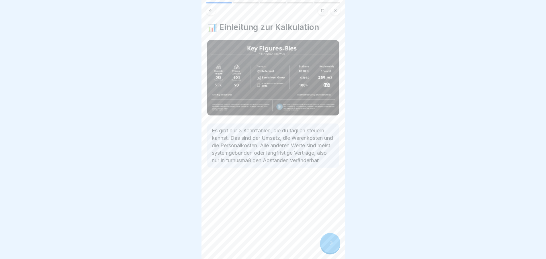
click at [328, 244] on div at bounding box center [330, 243] width 20 height 20
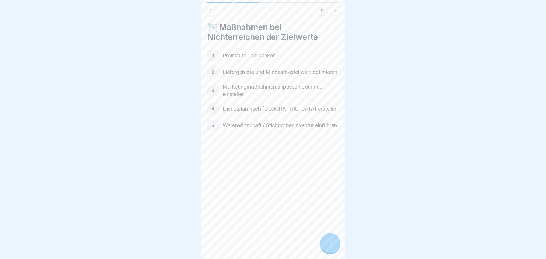
click at [328, 244] on div at bounding box center [330, 243] width 20 height 20
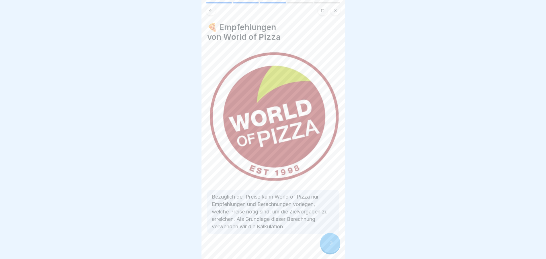
click at [328, 244] on div at bounding box center [330, 243] width 20 height 20
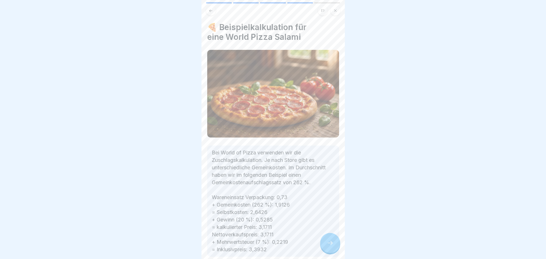
click at [328, 244] on div at bounding box center [330, 243] width 20 height 20
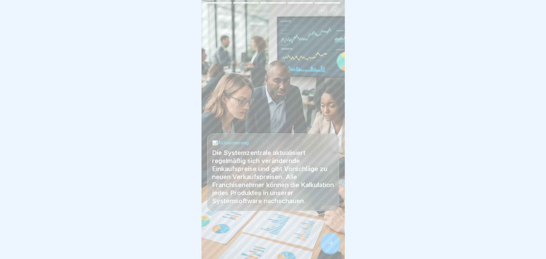
click at [328, 244] on div at bounding box center [330, 243] width 20 height 20
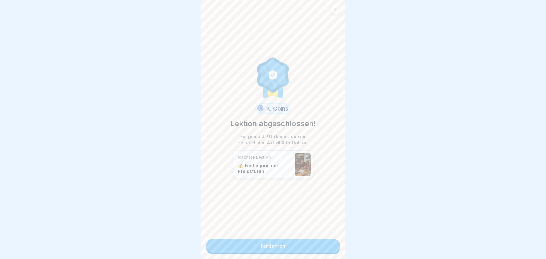
click at [328, 244] on link "Fortfahren" at bounding box center [273, 246] width 134 height 14
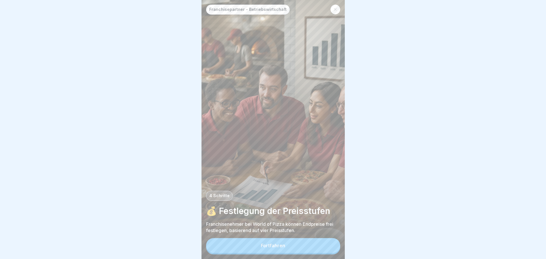
click at [328, 244] on button "Fortfahren" at bounding box center [273, 245] width 134 height 15
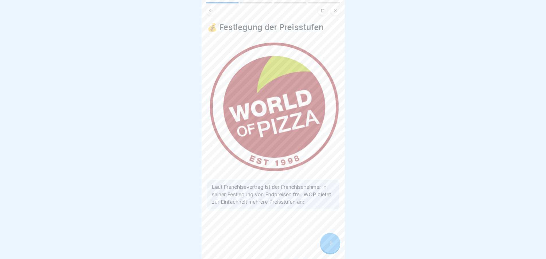
click at [328, 244] on div at bounding box center [330, 243] width 20 height 20
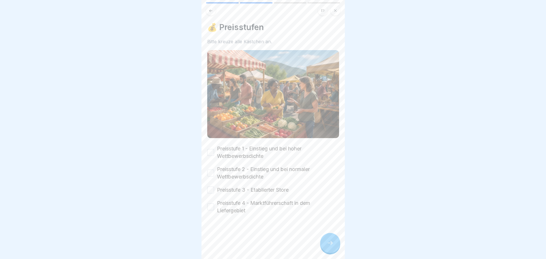
click at [328, 244] on icon at bounding box center [330, 243] width 7 height 7
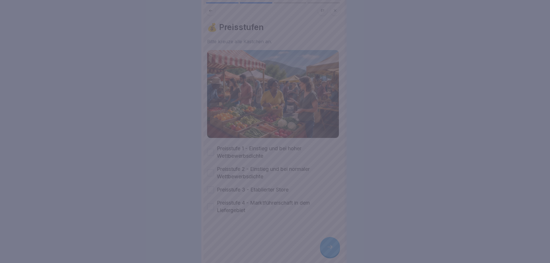
click at [328, 244] on div at bounding box center [275, 131] width 550 height 263
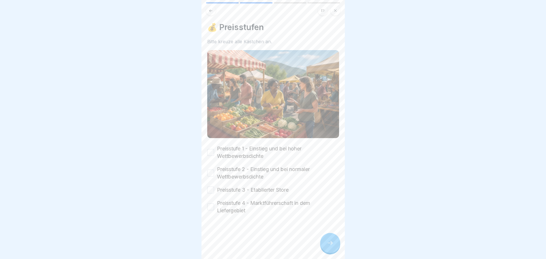
click at [211, 150] on button "Preisstufe 1 - Einstieg und bei hoher Wettbewerbsdichte" at bounding box center [210, 152] width 7 height 7
click at [210, 170] on button "Preisstufe 2 - Einstieg und bei normaler Wettbewerbsdichte" at bounding box center [210, 173] width 7 height 7
click at [209, 187] on button "Preisstufe 3 - Etablierter Store" at bounding box center [210, 190] width 7 height 7
click at [211, 210] on div "Preisstufe 4 - Marktführerschaft in dem Liefergebiet" at bounding box center [273, 206] width 132 height 15
click at [216, 205] on div "Preisstufe 4 - Marktführerschaft in dem Liefergebiet" at bounding box center [273, 206] width 132 height 15
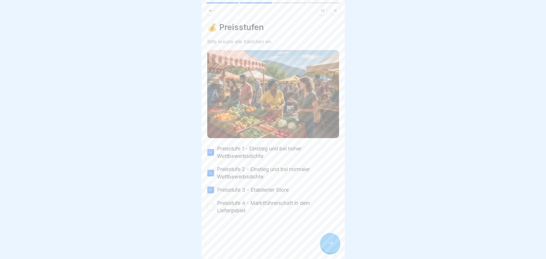
click at [211, 204] on button "Preisstufe 4 - Marktführerschaft in dem Liefergebiet" at bounding box center [210, 207] width 7 height 7
click at [324, 247] on div at bounding box center [330, 243] width 20 height 20
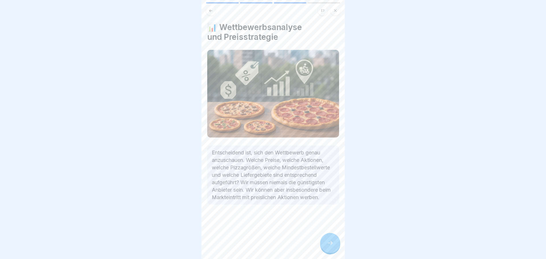
click at [324, 247] on div at bounding box center [330, 243] width 20 height 20
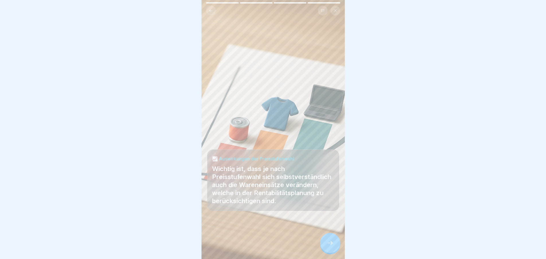
click at [324, 247] on div at bounding box center [330, 243] width 20 height 20
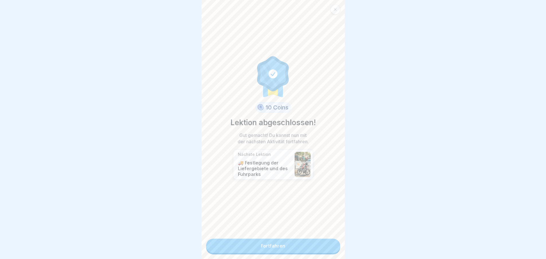
click at [324, 247] on link "Fortfahren" at bounding box center [273, 246] width 134 height 14
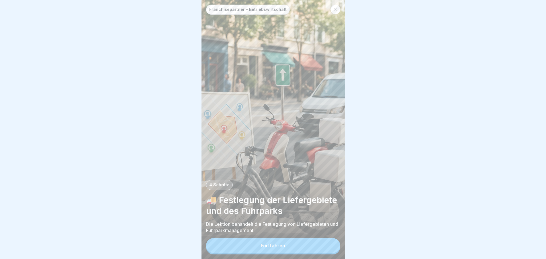
click at [324, 247] on button "Fortfahren" at bounding box center [273, 245] width 134 height 15
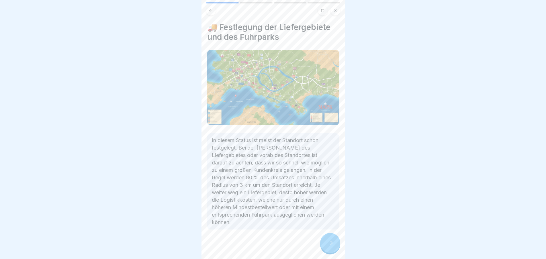
click at [324, 247] on div at bounding box center [330, 243] width 20 height 20
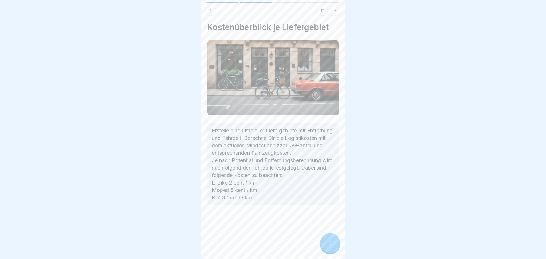
click at [324, 247] on div at bounding box center [330, 243] width 20 height 20
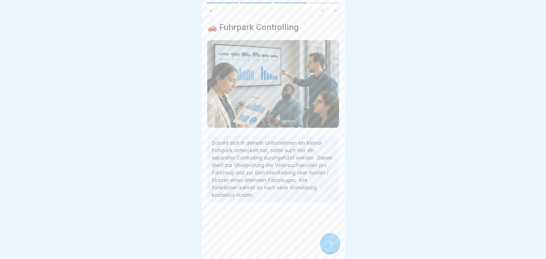
click at [324, 247] on div at bounding box center [330, 243] width 20 height 20
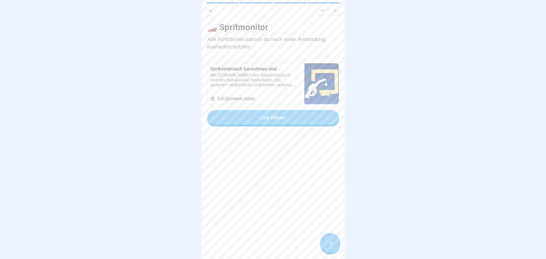
click at [324, 247] on div at bounding box center [330, 243] width 20 height 20
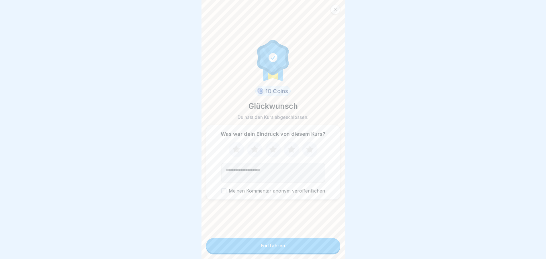
click at [324, 247] on button "Fortfahren" at bounding box center [273, 245] width 134 height 15
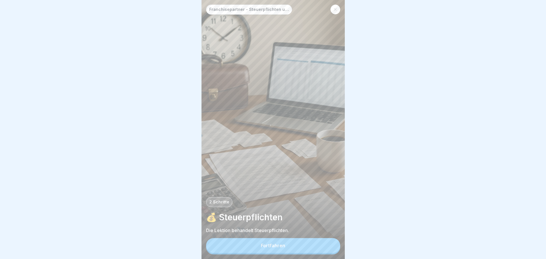
click at [324, 247] on button "Fortfahren" at bounding box center [273, 245] width 134 height 15
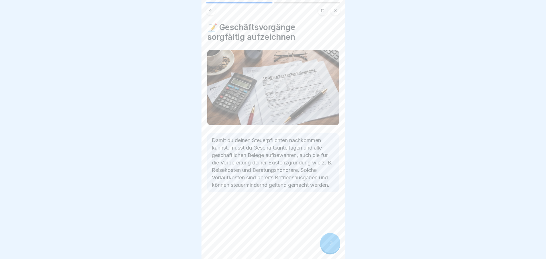
click at [324, 247] on div at bounding box center [330, 243] width 20 height 20
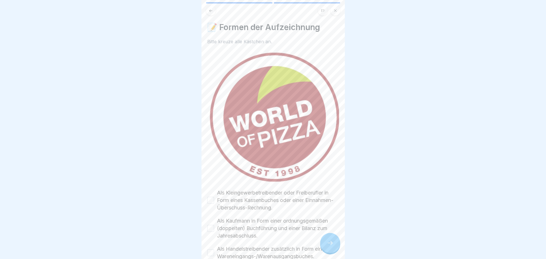
click at [324, 247] on div at bounding box center [330, 243] width 20 height 20
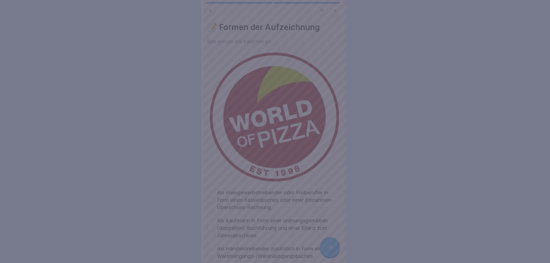
click at [324, 247] on div at bounding box center [275, 131] width 550 height 263
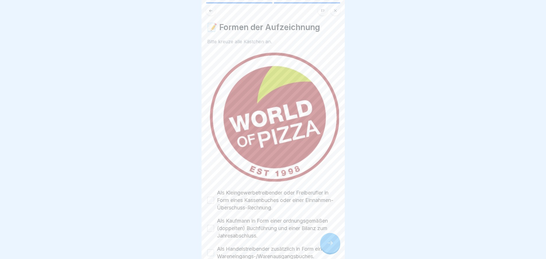
click at [208, 197] on button "Als Kleingewerbetreibender oder Freiberufler in Form eines Kassenbuches oder ei…" at bounding box center [210, 200] width 7 height 7
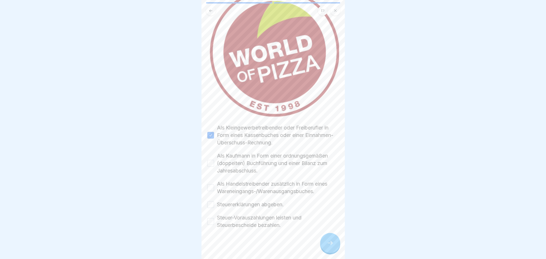
click at [210, 160] on button "Als Kaufmann in Form einer ordnungsgemäßen (doppelten) Buchführung und einer Bi…" at bounding box center [210, 163] width 7 height 7
click at [211, 184] on button "Als Handelstreibender zusätzlich in Form eines Wareneingangs-/Warenausgangsbuch…" at bounding box center [210, 187] width 7 height 7
click at [212, 201] on button "Steuererklärungen abgeben." at bounding box center [210, 204] width 7 height 7
click at [212, 219] on button "Steuer-Vorauszahlungen leisten und Steuerbescheide bezahlen." at bounding box center [210, 221] width 7 height 7
click at [331, 245] on icon at bounding box center [330, 243] width 7 height 7
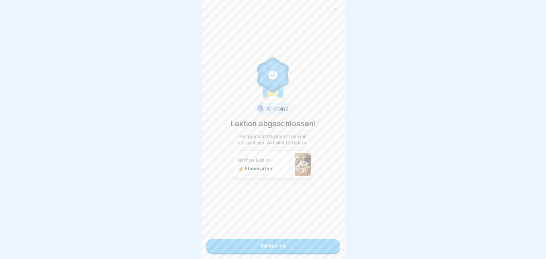
click at [328, 245] on link "Fortfahren" at bounding box center [273, 246] width 134 height 14
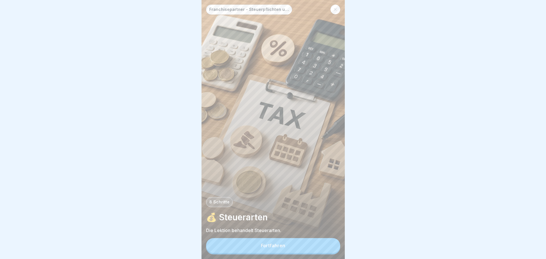
click at [328, 245] on button "Fortfahren" at bounding box center [273, 245] width 134 height 15
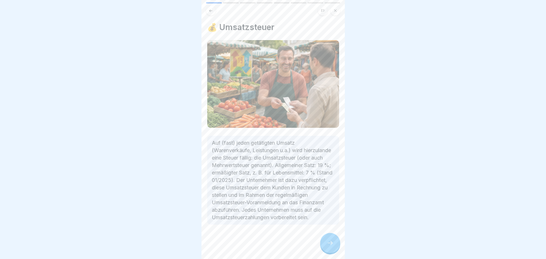
click at [328, 245] on icon at bounding box center [330, 243] width 7 height 7
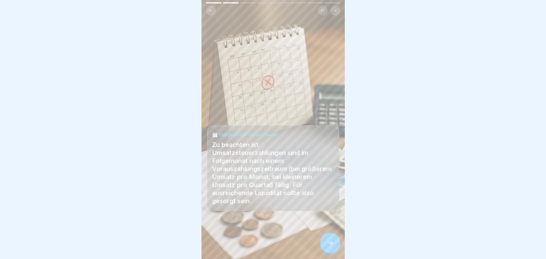
click at [328, 245] on div at bounding box center [330, 243] width 20 height 20
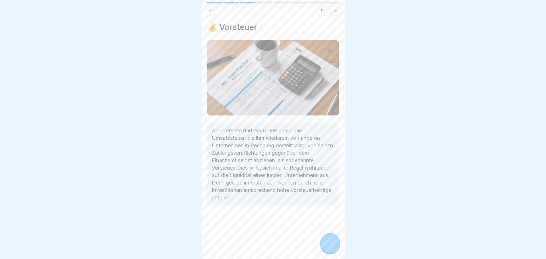
click at [328, 245] on div at bounding box center [330, 243] width 20 height 20
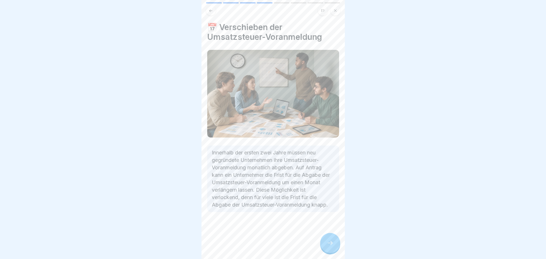
click at [328, 245] on div at bounding box center [330, 243] width 20 height 20
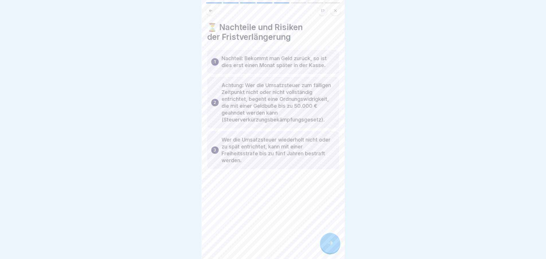
click at [328, 245] on icon at bounding box center [330, 243] width 7 height 7
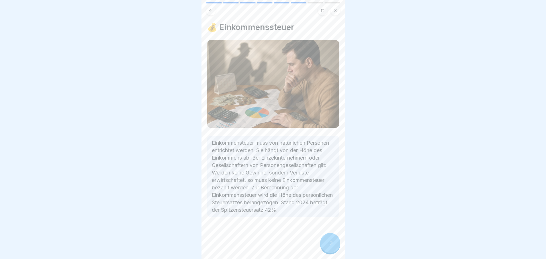
click at [328, 245] on icon at bounding box center [330, 243] width 7 height 7
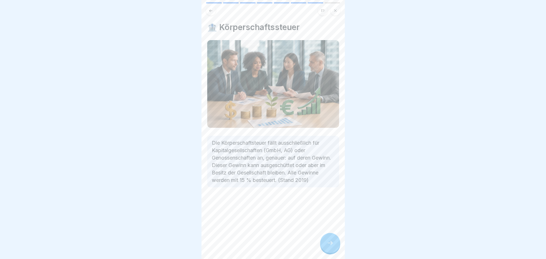
click at [328, 245] on icon at bounding box center [330, 243] width 7 height 7
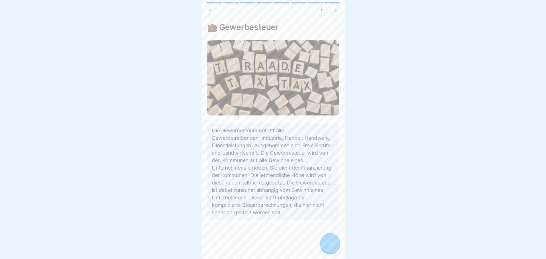
click at [328, 245] on icon at bounding box center [330, 243] width 7 height 7
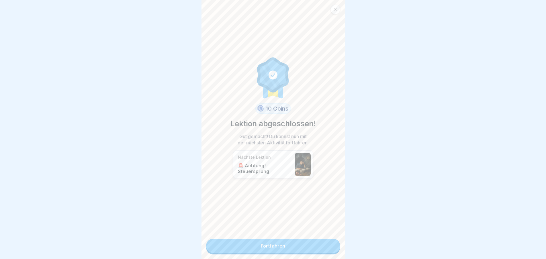
click at [328, 245] on link "Fortfahren" at bounding box center [273, 246] width 134 height 14
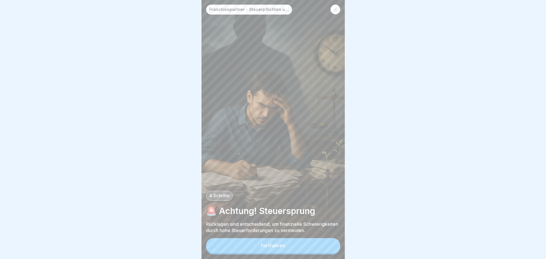
click at [328, 245] on button "Fortfahren" at bounding box center [273, 245] width 134 height 15
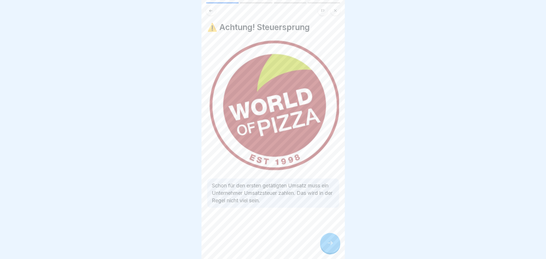
click at [328, 245] on icon at bounding box center [330, 243] width 7 height 7
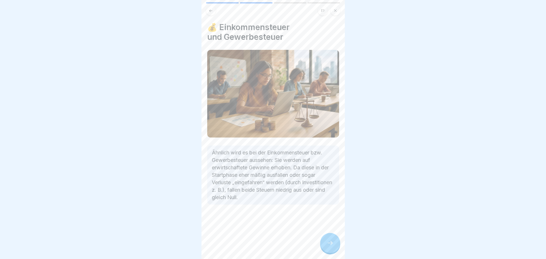
click at [328, 245] on icon at bounding box center [330, 243] width 7 height 7
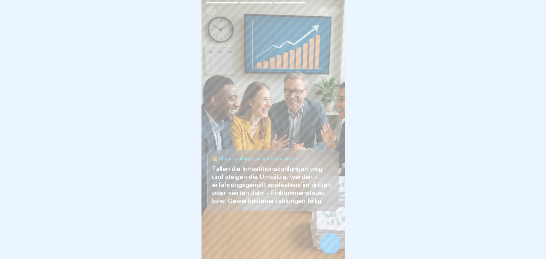
click at [328, 245] on icon at bounding box center [330, 243] width 7 height 7
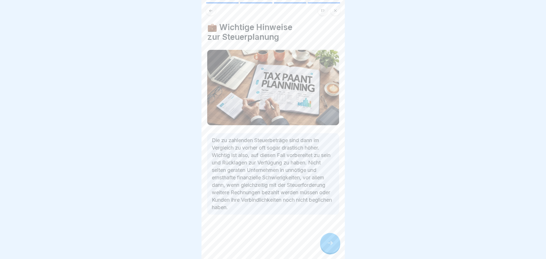
click at [328, 245] on icon at bounding box center [330, 243] width 7 height 7
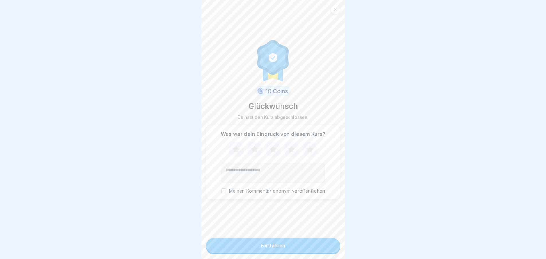
click at [328, 245] on button "Fortfahren" at bounding box center [273, 245] width 134 height 15
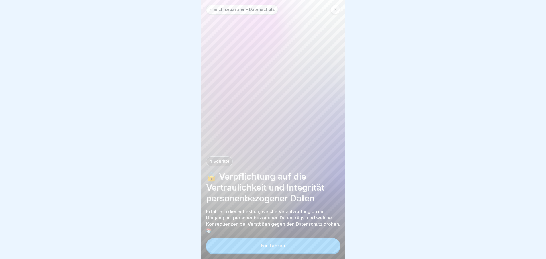
click at [328, 245] on button "Fortfahren" at bounding box center [273, 245] width 134 height 15
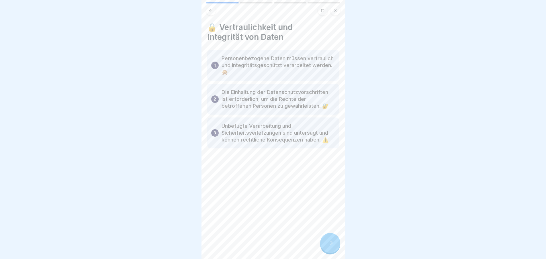
click at [328, 245] on icon at bounding box center [330, 243] width 7 height 7
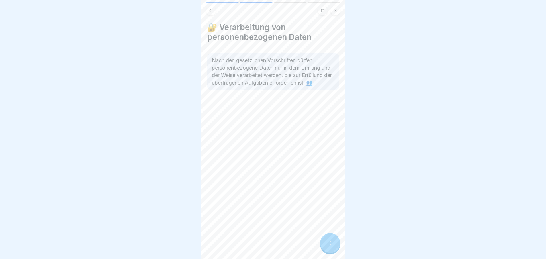
click at [328, 245] on icon at bounding box center [330, 243] width 7 height 7
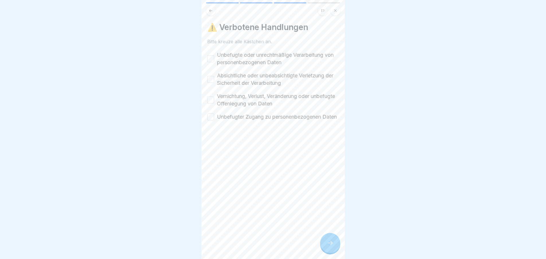
click at [328, 245] on icon at bounding box center [330, 243] width 7 height 7
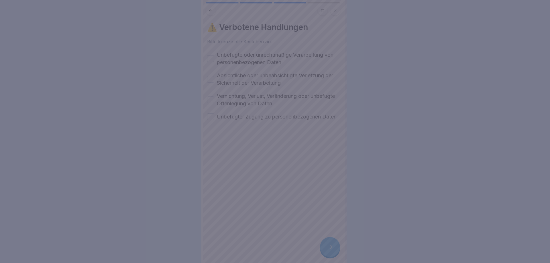
click at [328, 245] on div at bounding box center [275, 131] width 550 height 263
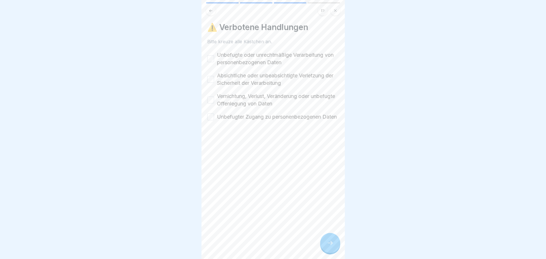
click at [211, 60] on button "Unbefugte oder unrechtmäßige Verarbeitung von personenbezogenen Daten" at bounding box center [210, 58] width 7 height 7
click at [211, 81] on button "Absichtliche oder unbeabsichtigte Verletzung der Sicherheit der Verarbeitung" at bounding box center [210, 79] width 7 height 7
click at [214, 99] on button "Vernichtung, Verlust, Veränderung oder unbefugte Offenlegung von Daten" at bounding box center [210, 100] width 7 height 7
click at [213, 120] on button "Unbefugter Zugang zu personenbezogenen Daten" at bounding box center [210, 117] width 7 height 7
click at [332, 247] on icon at bounding box center [330, 243] width 7 height 7
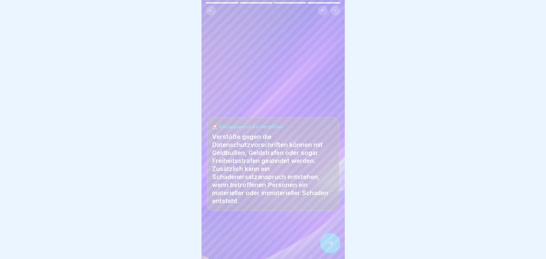
click at [332, 247] on icon at bounding box center [330, 243] width 7 height 7
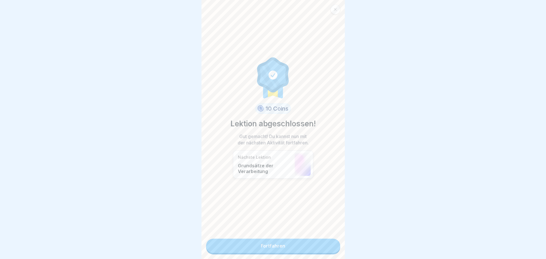
click at [332, 247] on link "Fortfahren" at bounding box center [273, 246] width 134 height 14
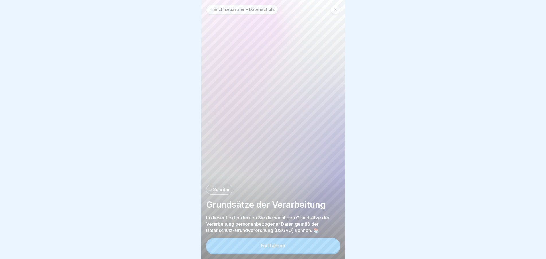
click at [332, 247] on button "Fortfahren" at bounding box center [273, 245] width 134 height 15
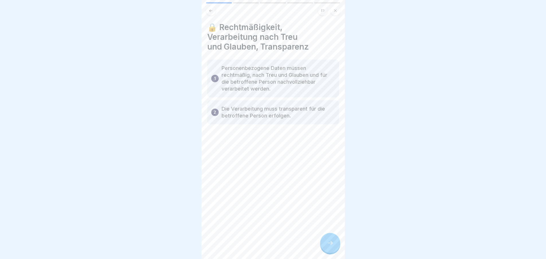
click at [332, 247] on icon at bounding box center [330, 243] width 7 height 7
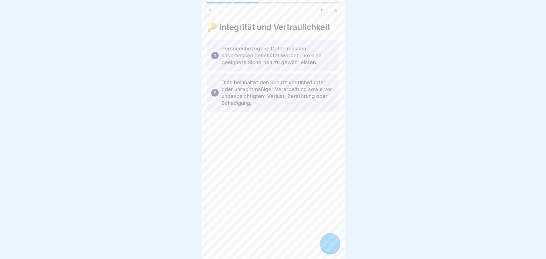
click at [332, 247] on icon at bounding box center [330, 243] width 7 height 7
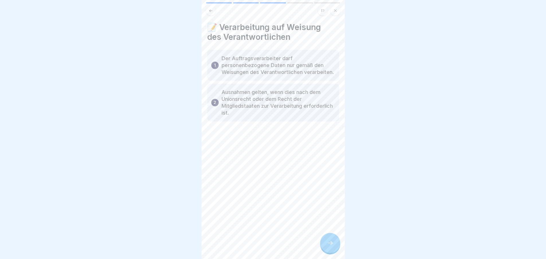
click at [332, 247] on icon at bounding box center [330, 243] width 7 height 7
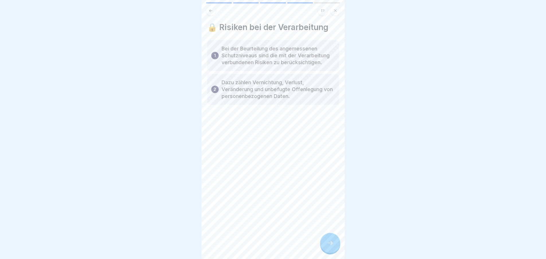
click at [332, 247] on icon at bounding box center [330, 243] width 7 height 7
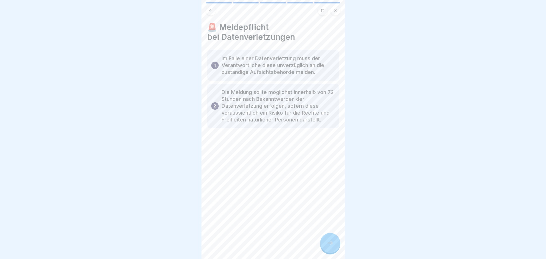
click at [332, 247] on icon at bounding box center [330, 243] width 7 height 7
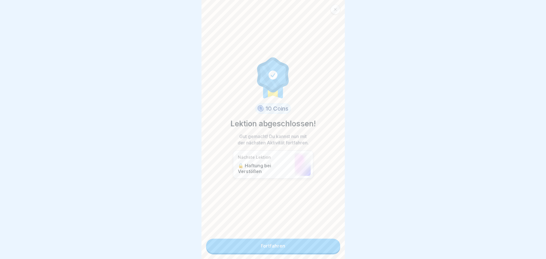
click at [332, 247] on link "Fortfahren" at bounding box center [273, 246] width 134 height 14
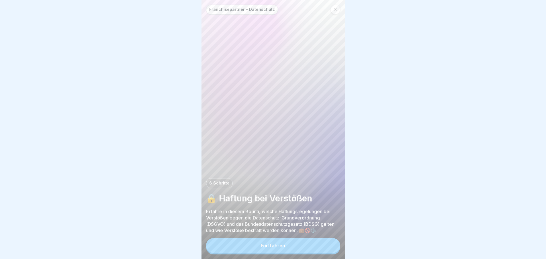
click at [332, 247] on button "Fortfahren" at bounding box center [273, 245] width 134 height 15
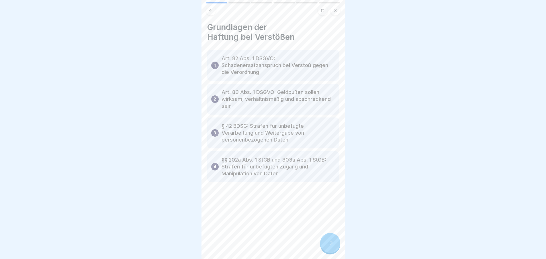
click at [332, 247] on icon at bounding box center [330, 243] width 7 height 7
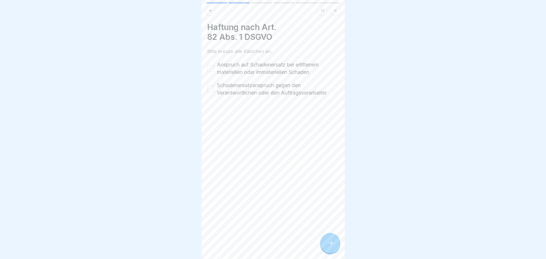
click at [332, 247] on icon at bounding box center [330, 243] width 7 height 7
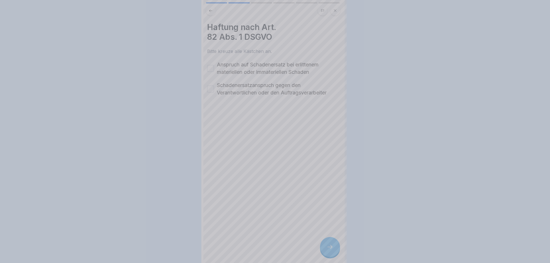
click at [332, 247] on div at bounding box center [275, 131] width 550 height 263
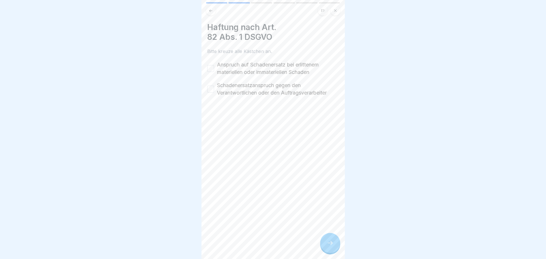
click at [216, 70] on div "Anspruch auf Schadenersatz bei erlittenem materiellen oder immateriellen Schaden" at bounding box center [273, 68] width 132 height 15
click at [212, 69] on button "Anspruch auf Schadenersatz bei erlittenem materiellen oder immateriellen Schaden" at bounding box center [210, 68] width 7 height 7
click at [211, 88] on button "Schadenersatzanspruch gegen den Verantwortlichen oder den Auftragsverarbeiter" at bounding box center [210, 89] width 7 height 7
click at [326, 247] on div at bounding box center [330, 243] width 20 height 20
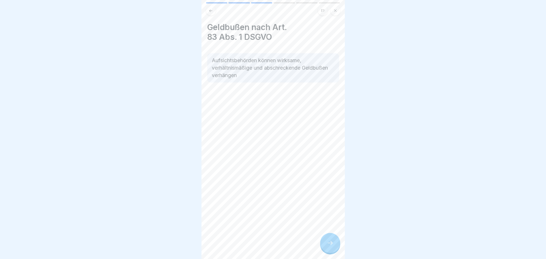
click at [326, 247] on div at bounding box center [330, 243] width 20 height 20
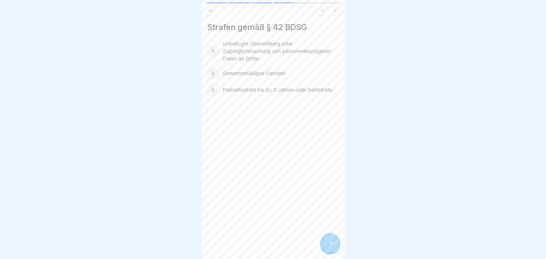
click at [326, 247] on div at bounding box center [330, 243] width 20 height 20
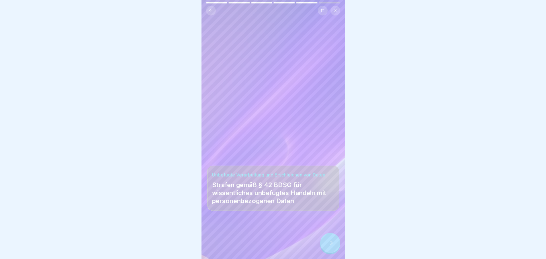
click at [326, 247] on div at bounding box center [330, 243] width 20 height 20
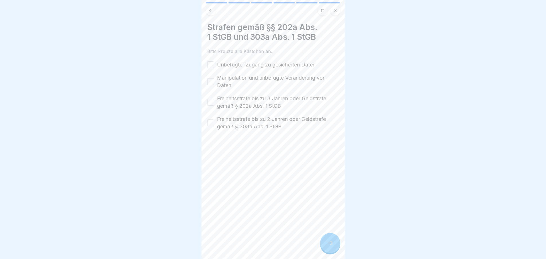
click at [211, 62] on button "Unbefugter Zugang zu gesicherten Daten" at bounding box center [210, 64] width 7 height 7
click at [209, 81] on button "Manipulation und unbefugte Veränderung von Daten" at bounding box center [210, 81] width 7 height 7
click at [210, 105] on button "Freiheitsstrafe bis zu 3 Jahren oder Geldstrafe gemäß § 202a Abs. 1 StGB" at bounding box center [210, 102] width 7 height 7
click at [209, 123] on button "Freiheitsstrafe bis zu 2 Jahren oder Geldstrafe gemäß § 303a Abs. 1 StGB" at bounding box center [210, 123] width 7 height 7
click at [331, 247] on icon at bounding box center [330, 243] width 7 height 7
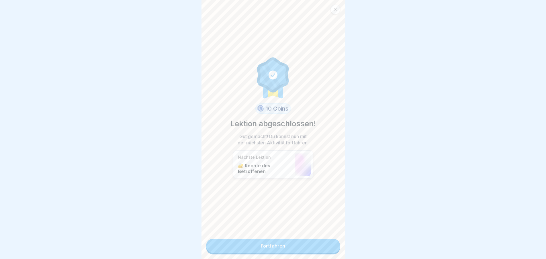
click at [331, 248] on link "Fortfahren" at bounding box center [273, 246] width 134 height 14
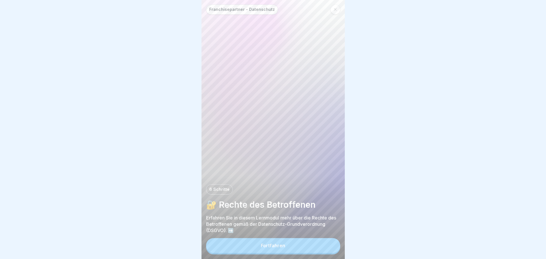
click at [331, 248] on button "Fortfahren" at bounding box center [273, 245] width 134 height 15
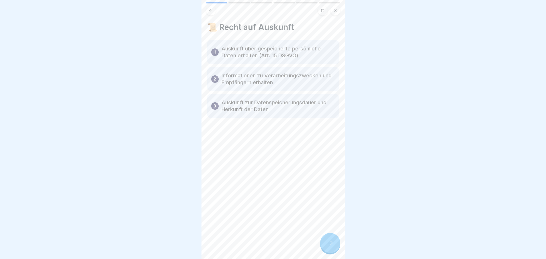
click at [331, 247] on icon at bounding box center [330, 243] width 7 height 7
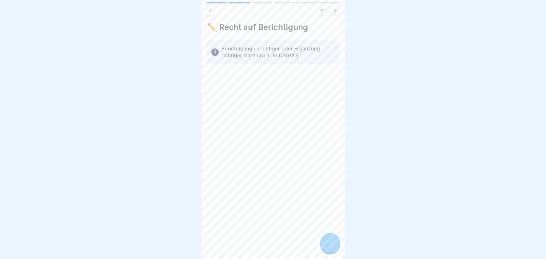
click at [331, 247] on icon at bounding box center [330, 243] width 7 height 7
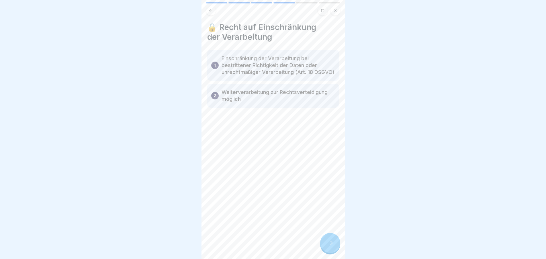
click at [331, 247] on icon at bounding box center [330, 243] width 7 height 7
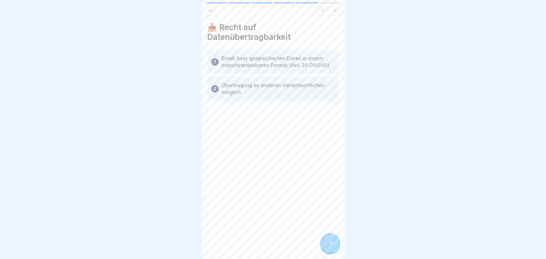
click at [331, 247] on icon at bounding box center [330, 243] width 7 height 7
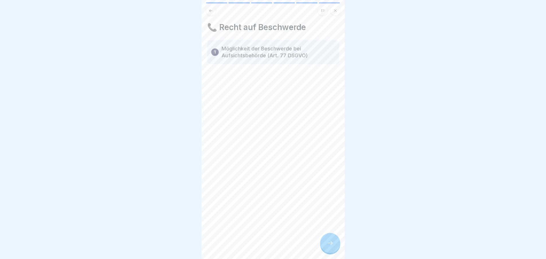
click at [331, 247] on icon at bounding box center [330, 243] width 7 height 7
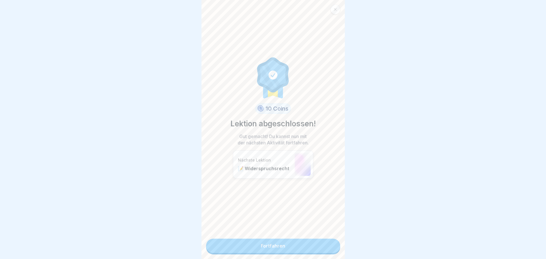
click at [331, 248] on link "Fortfahren" at bounding box center [273, 246] width 134 height 14
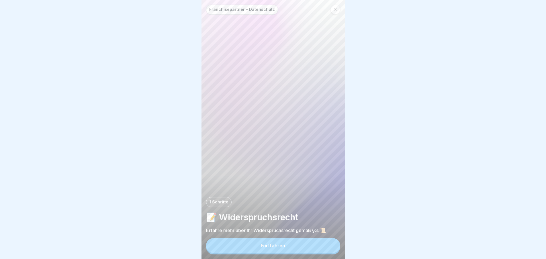
click at [331, 248] on button "Fortfahren" at bounding box center [273, 245] width 134 height 15
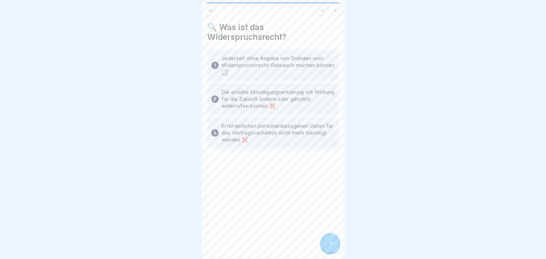
click at [331, 247] on icon at bounding box center [330, 243] width 7 height 7
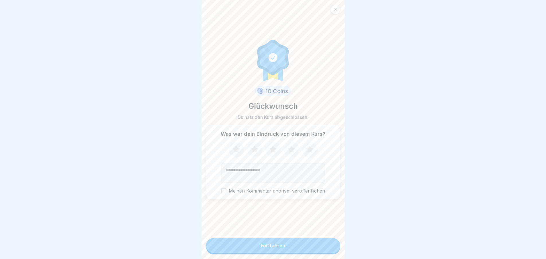
click at [331, 248] on button "Fortfahren" at bounding box center [273, 245] width 134 height 15
click at [326, 247] on button "Fortfahren" at bounding box center [273, 245] width 134 height 15
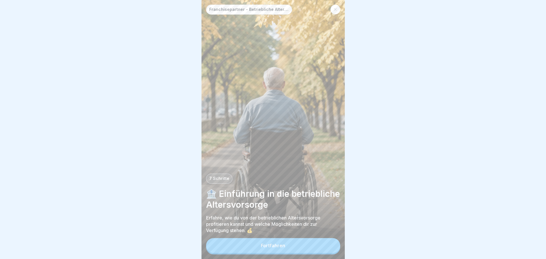
click at [326, 247] on button "Fortfahren" at bounding box center [273, 245] width 134 height 15
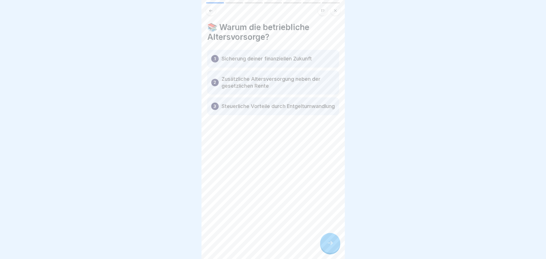
click at [326, 247] on div at bounding box center [330, 243] width 20 height 20
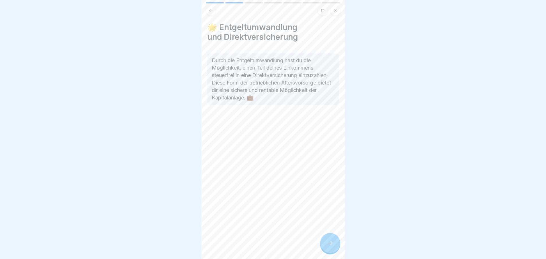
click at [326, 247] on div at bounding box center [330, 243] width 20 height 20
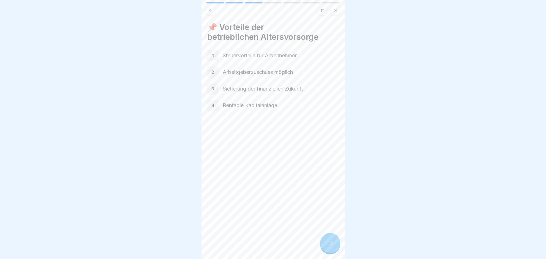
click at [326, 247] on div at bounding box center [330, 243] width 20 height 20
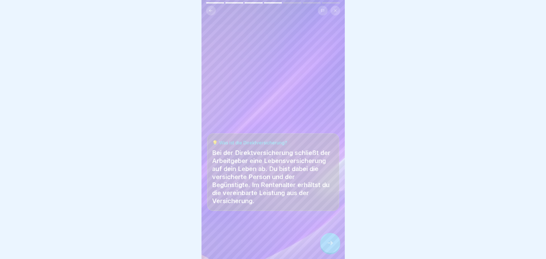
click at [326, 247] on div at bounding box center [330, 243] width 20 height 20
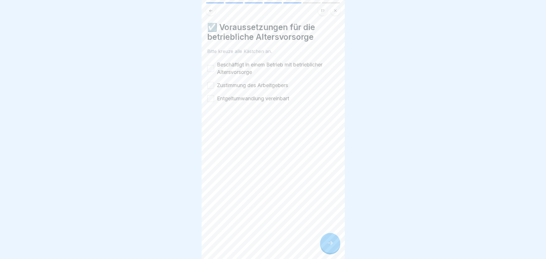
click at [212, 71] on button "Beschäftigt in einem Betrieb mit betrieblicher Altersvorsorge" at bounding box center [210, 68] width 7 height 7
click at [211, 85] on button "Zustimmung des Arbeitgebers" at bounding box center [210, 85] width 7 height 7
click at [210, 97] on button "Entgeltumwandlung vereinbart" at bounding box center [210, 98] width 7 height 7
click at [329, 251] on div at bounding box center [330, 243] width 20 height 20
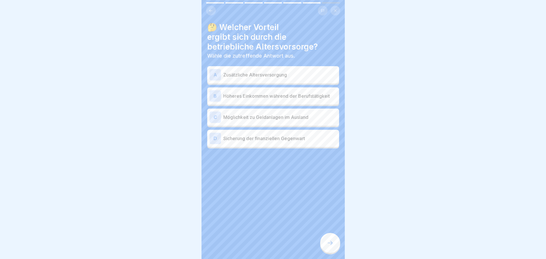
click at [329, 251] on div at bounding box center [330, 243] width 20 height 20
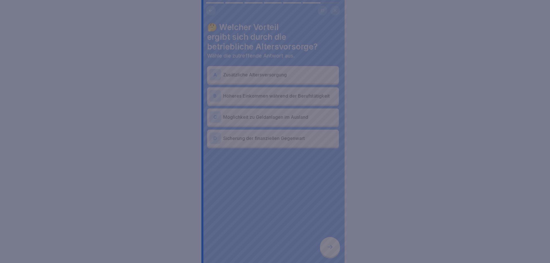
click at [329, 251] on div at bounding box center [275, 131] width 550 height 263
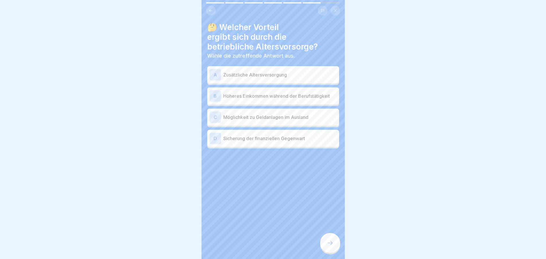
click at [215, 74] on div "A" at bounding box center [215, 74] width 11 height 11
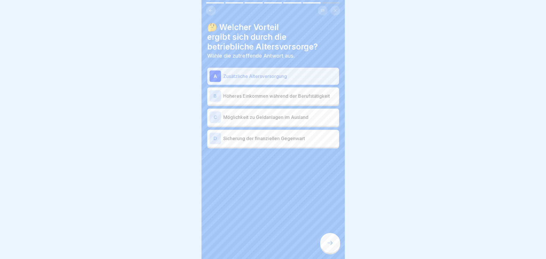
click at [329, 247] on icon at bounding box center [330, 243] width 7 height 7
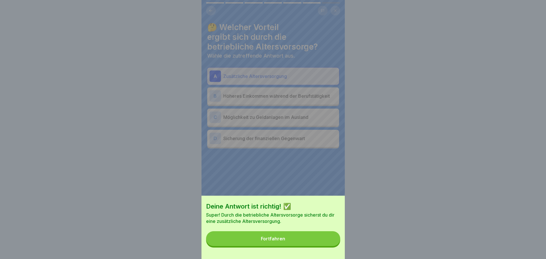
click at [329, 246] on button "Fortfahren" at bounding box center [273, 238] width 134 height 15
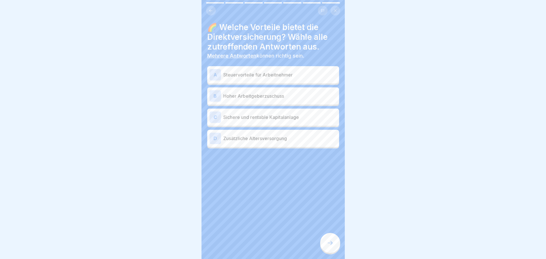
click at [227, 99] on p "Hoher Arbeitgeberzuschuss" at bounding box center [280, 96] width 114 height 7
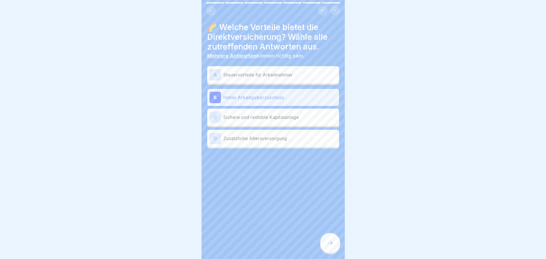
click at [327, 246] on icon at bounding box center [330, 243] width 7 height 7
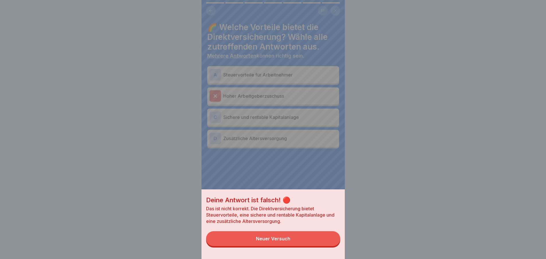
click at [327, 246] on button "Neuer Versuch" at bounding box center [273, 238] width 134 height 15
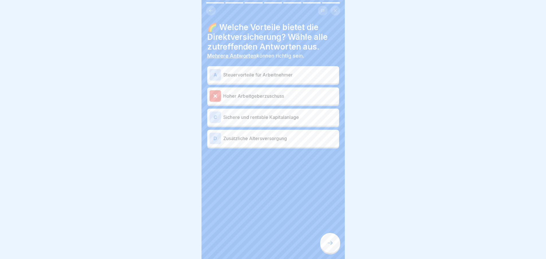
click at [270, 120] on p "Sichere und rentable Kapitalanlage" at bounding box center [280, 117] width 114 height 7
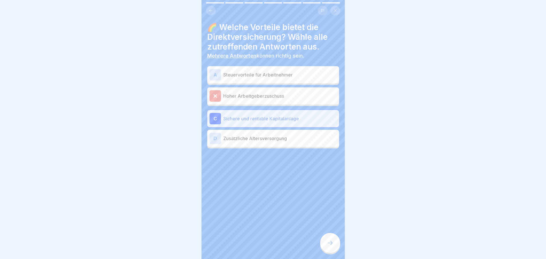
click at [328, 252] on div at bounding box center [330, 243] width 20 height 20
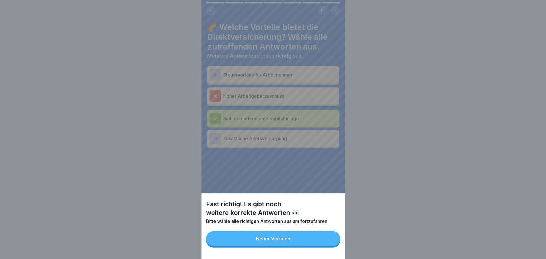
click at [328, 244] on button "Neuer Versuch" at bounding box center [273, 238] width 134 height 15
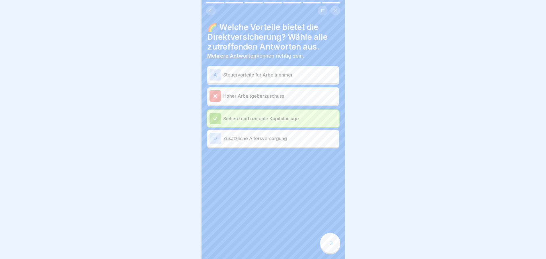
click at [253, 138] on p "Zusätzliche Altersversorgung" at bounding box center [280, 138] width 114 height 7
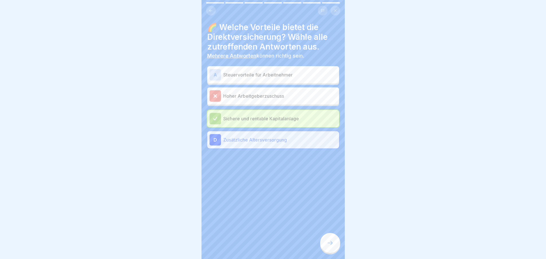
click at [324, 251] on div at bounding box center [330, 243] width 20 height 20
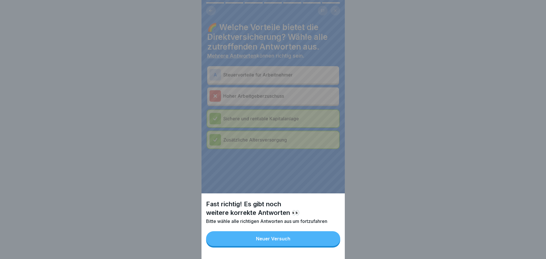
click at [324, 245] on button "Neuer Versuch" at bounding box center [273, 238] width 134 height 15
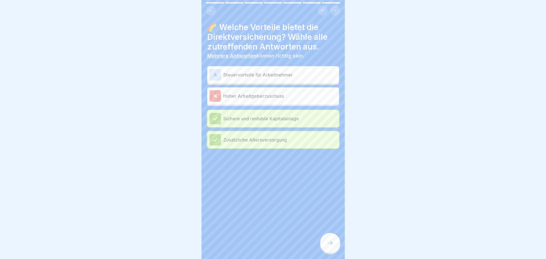
click at [219, 71] on div "A" at bounding box center [215, 74] width 11 height 11
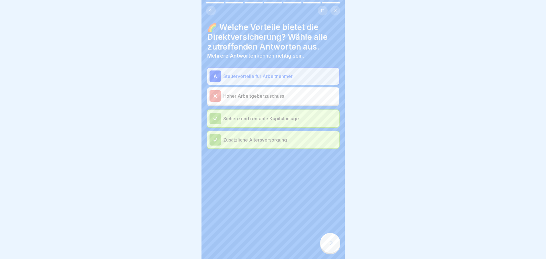
click at [335, 246] on div at bounding box center [330, 243] width 20 height 20
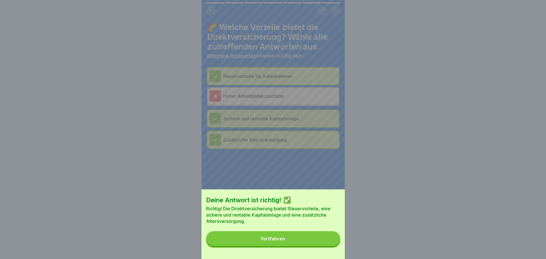
click at [334, 244] on button "Fortfahren" at bounding box center [273, 238] width 134 height 15
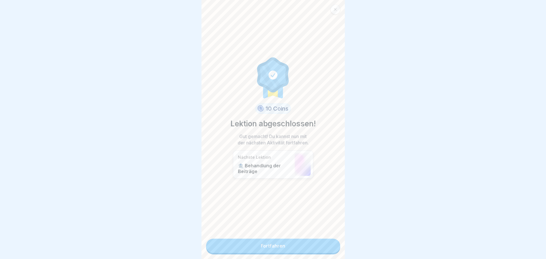
click at [329, 245] on link "Fortfahren" at bounding box center [273, 246] width 134 height 14
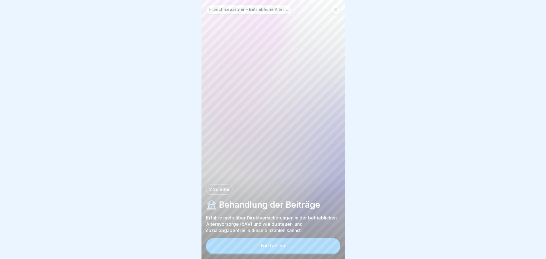
click at [329, 245] on button "Fortfahren" at bounding box center [273, 245] width 134 height 15
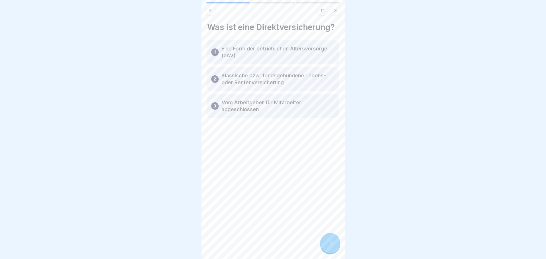
click at [329, 245] on icon at bounding box center [330, 243] width 7 height 7
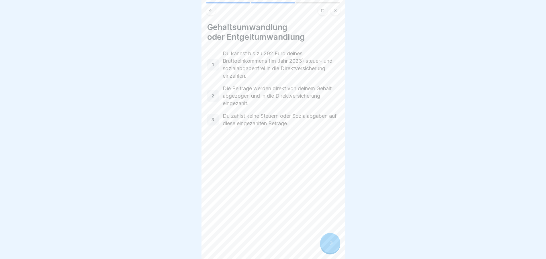
click at [329, 245] on icon at bounding box center [330, 243] width 7 height 7
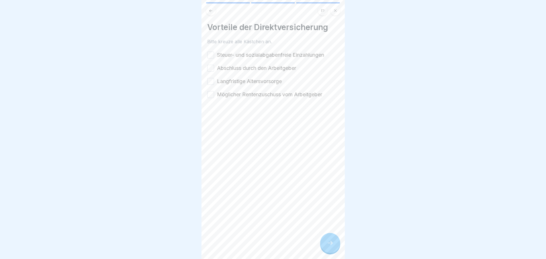
click at [208, 53] on button "Steuer- und sozialabgabenfreie Einzahlungen" at bounding box center [210, 55] width 7 height 7
click at [208, 68] on button "Abschluss durch den Arbeitgeber" at bounding box center [210, 68] width 7 height 7
click at [211, 81] on button "Langfristige Altersvorsorge" at bounding box center [210, 81] width 7 height 7
click at [209, 93] on button "Möglicher Rentenzuschuss vom Arbeitgeber" at bounding box center [210, 94] width 7 height 7
click at [333, 246] on icon at bounding box center [330, 243] width 7 height 7
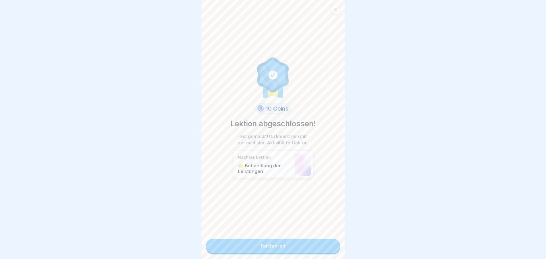
click at [329, 247] on link "Fortfahren" at bounding box center [273, 246] width 134 height 14
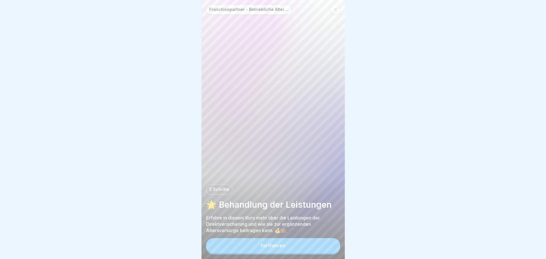
click at [329, 247] on button "Fortfahren" at bounding box center [273, 245] width 134 height 15
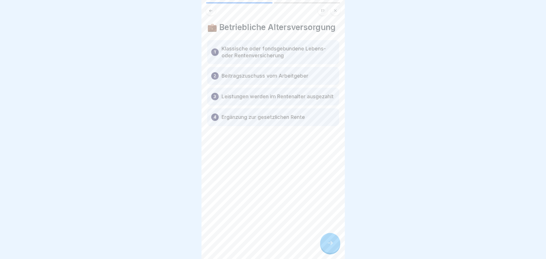
click at [329, 247] on icon at bounding box center [330, 243] width 7 height 7
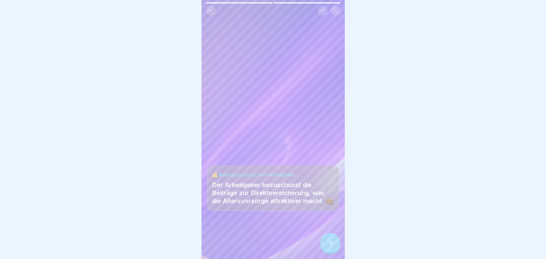
click at [329, 247] on icon at bounding box center [330, 243] width 7 height 7
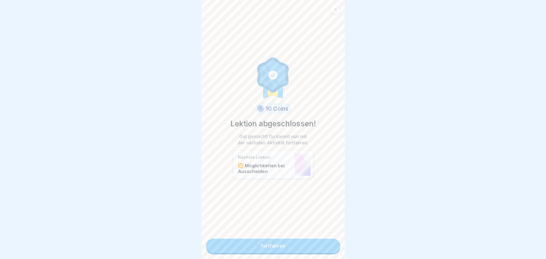
click at [329, 247] on link "Fortfahren" at bounding box center [273, 246] width 134 height 14
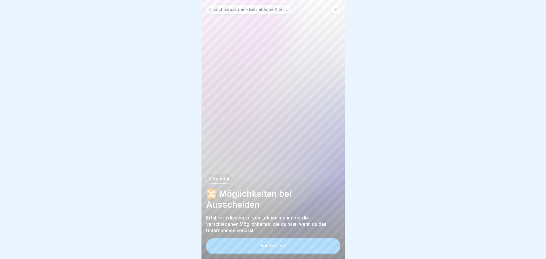
click at [329, 247] on button "Fortfahren" at bounding box center [273, 245] width 134 height 15
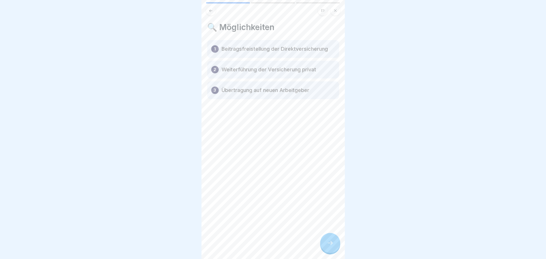
click at [329, 247] on icon at bounding box center [330, 243] width 7 height 7
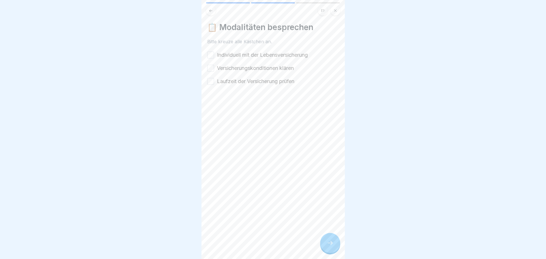
click at [209, 55] on button "Individuell mit der Lebensversicherung" at bounding box center [210, 55] width 7 height 7
click at [210, 67] on button "Versicherungskonditionen klären" at bounding box center [210, 68] width 7 height 7
click at [211, 78] on button "Laufzeit der Versicherung prüfen" at bounding box center [210, 81] width 7 height 7
click at [329, 247] on icon at bounding box center [330, 243] width 7 height 7
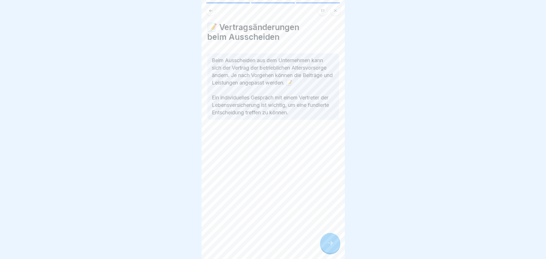
click at [329, 247] on icon at bounding box center [330, 243] width 7 height 7
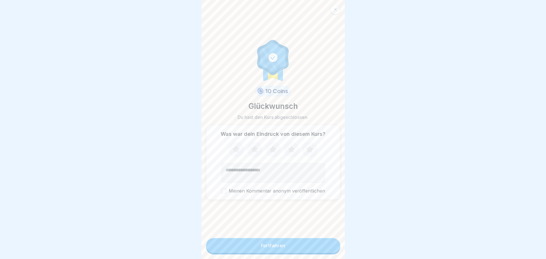
click at [329, 250] on button "Fortfahren" at bounding box center [273, 245] width 134 height 15
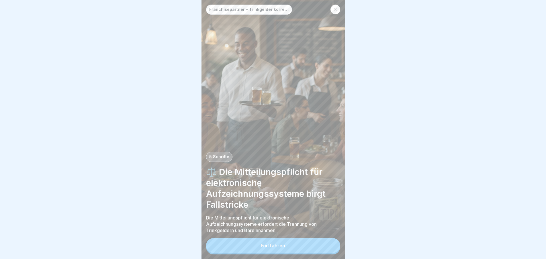
click at [329, 250] on button "Fortfahren" at bounding box center [273, 245] width 134 height 15
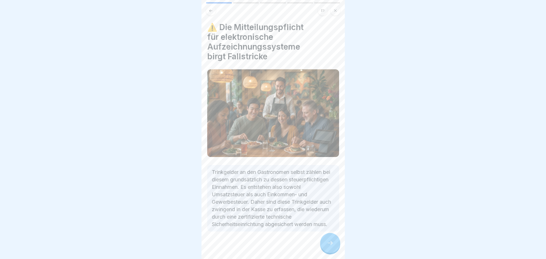
click at [329, 247] on icon at bounding box center [330, 243] width 7 height 7
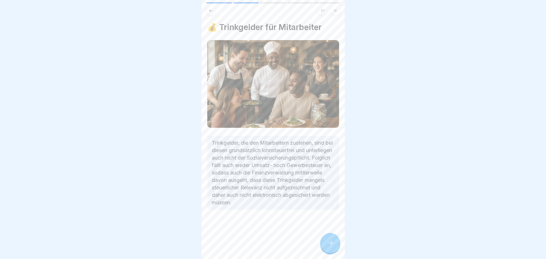
click at [329, 247] on icon at bounding box center [330, 243] width 7 height 7
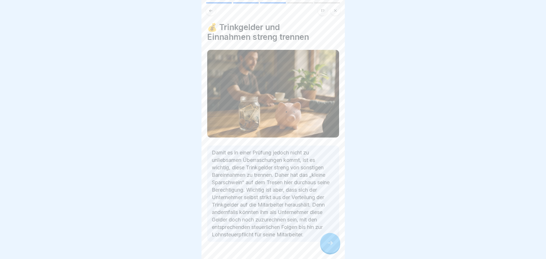
click at [329, 247] on icon at bounding box center [330, 243] width 7 height 7
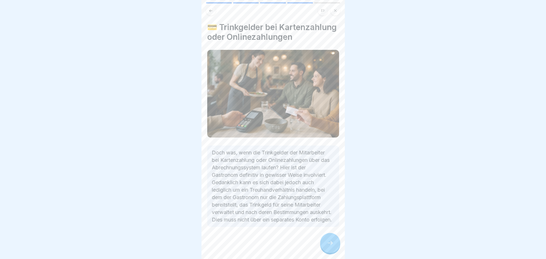
click at [329, 247] on icon at bounding box center [330, 243] width 7 height 7
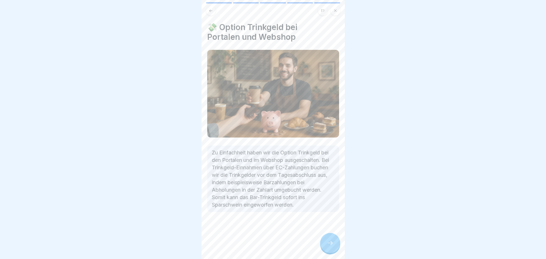
click at [329, 247] on icon at bounding box center [330, 243] width 7 height 7
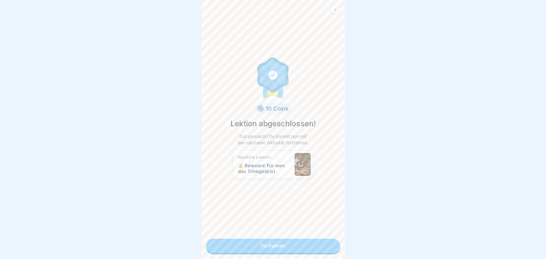
click at [329, 250] on link "Fortfahren" at bounding box center [273, 246] width 134 height 14
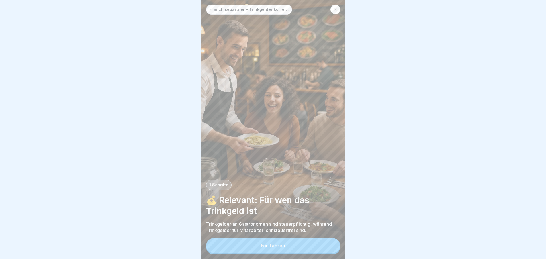
click at [329, 250] on button "Fortfahren" at bounding box center [273, 245] width 134 height 15
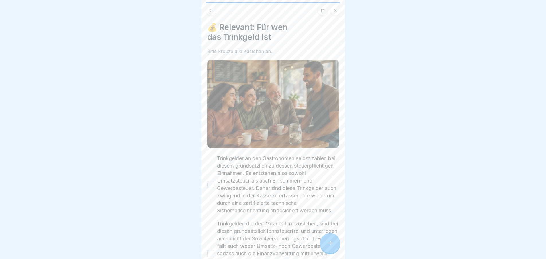
click at [329, 247] on icon at bounding box center [330, 243] width 7 height 7
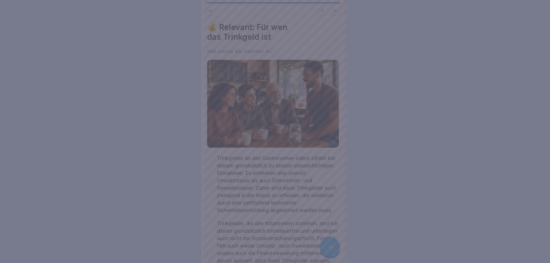
click at [329, 250] on div at bounding box center [275, 131] width 550 height 263
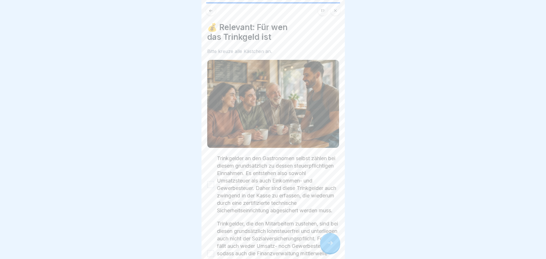
click at [211, 185] on button "Trinkgelder an den Gastronomen selbst zählen bei diesem grundsätzlich zu dessen…" at bounding box center [210, 184] width 7 height 7
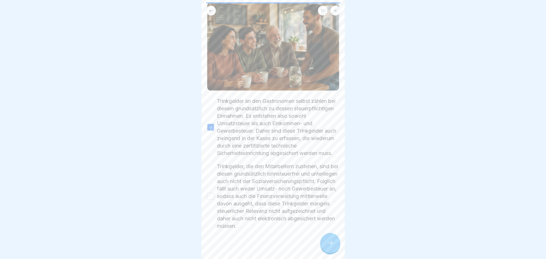
scroll to position [75, 0]
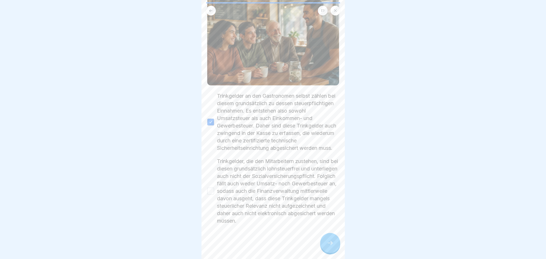
click at [212, 188] on button "Trinkgelder, die den Mitarbeitern zustehen, sind bei diesen grundsätzlich lohns…" at bounding box center [210, 191] width 7 height 7
click at [327, 245] on icon at bounding box center [330, 243] width 7 height 7
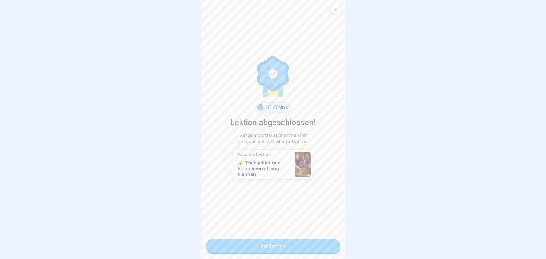
click at [327, 245] on link "Fortfahren" at bounding box center [273, 246] width 134 height 14
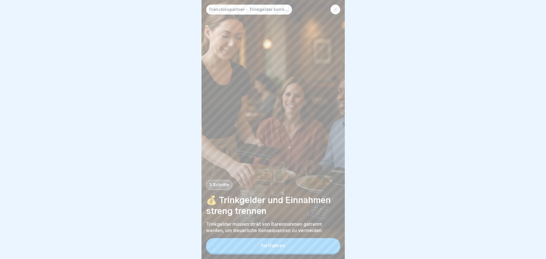
click at [327, 245] on button "Fortfahren" at bounding box center [273, 245] width 134 height 15
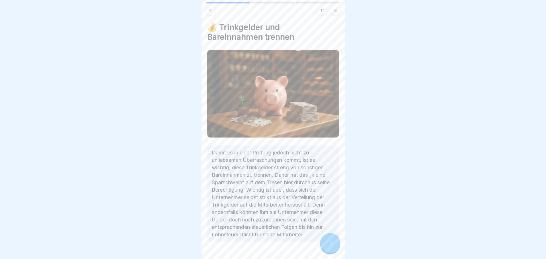
click at [327, 245] on icon at bounding box center [330, 243] width 7 height 7
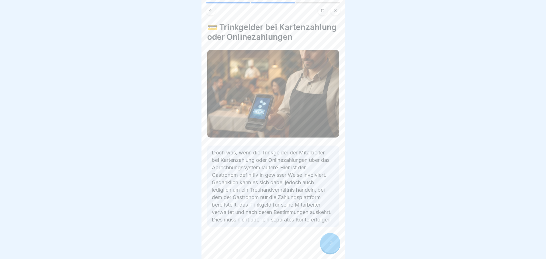
click at [327, 245] on icon at bounding box center [330, 243] width 7 height 7
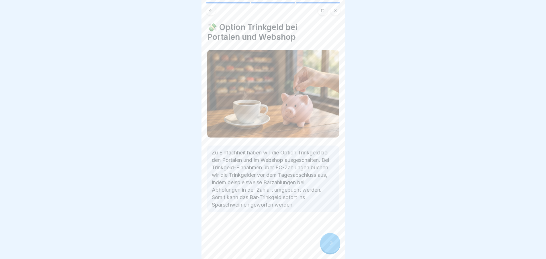
click at [327, 245] on icon at bounding box center [330, 243] width 7 height 7
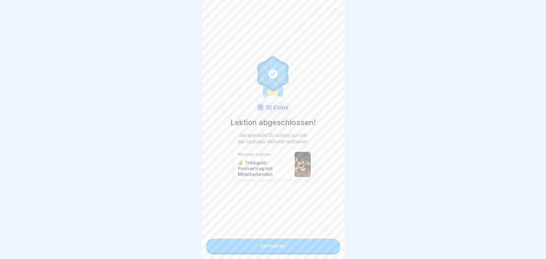
click at [327, 245] on link "Fortfahren" at bounding box center [273, 246] width 134 height 14
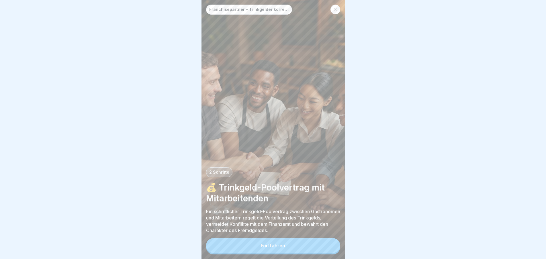
click at [327, 245] on button "Fortfahren" at bounding box center [273, 245] width 134 height 15
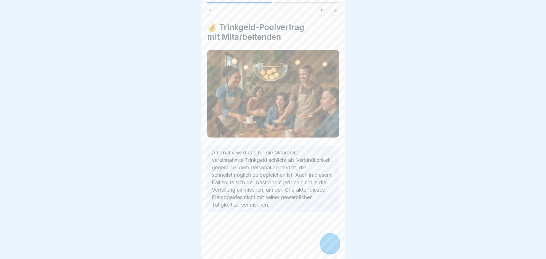
click at [327, 245] on icon at bounding box center [330, 243] width 7 height 7
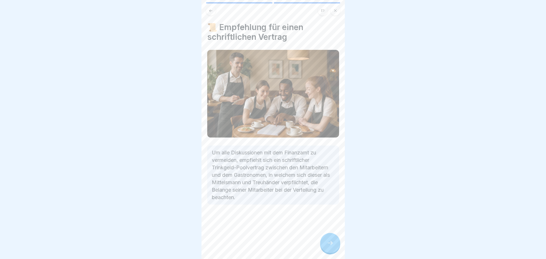
click at [327, 245] on icon at bounding box center [330, 243] width 7 height 7
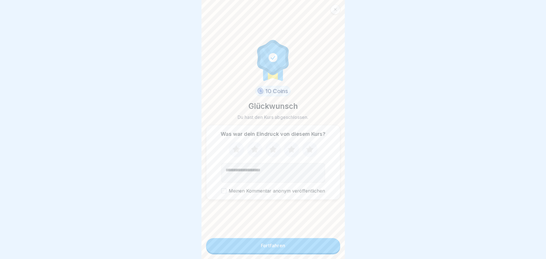
click at [327, 245] on button "Fortfahren" at bounding box center [273, 245] width 134 height 15
